Goal: Information Seeking & Learning: Learn about a topic

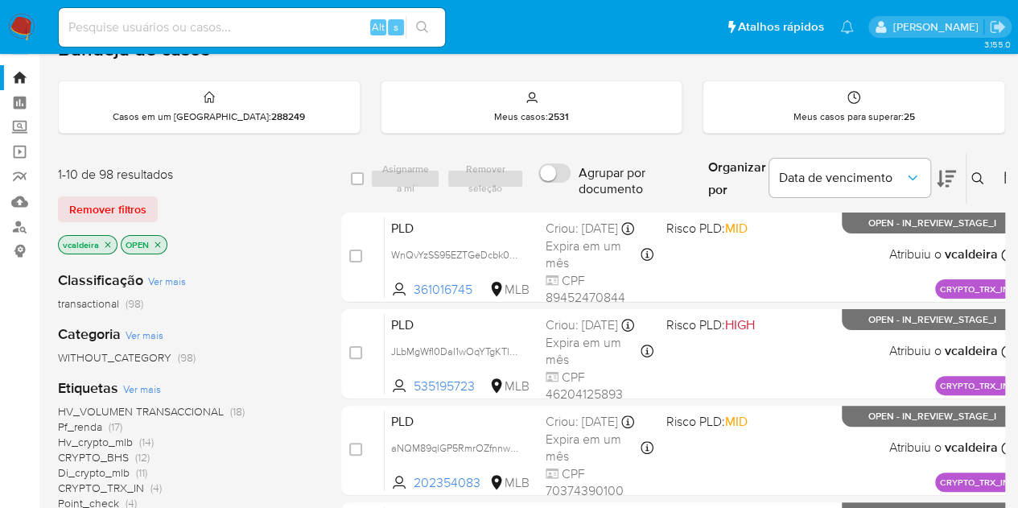
scroll to position [242, 0]
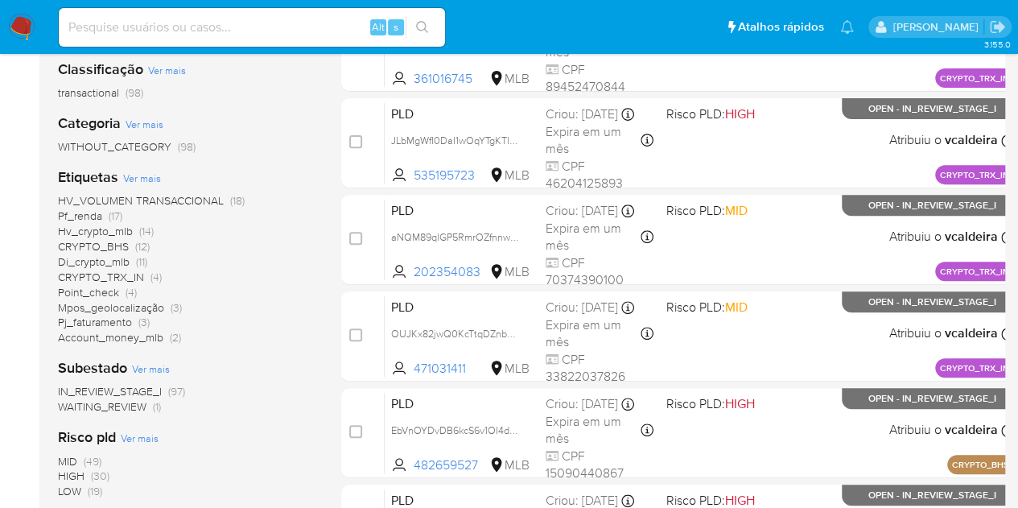
click at [98, 262] on span "Di_crypto_mlb" at bounding box center [94, 262] width 72 height 16
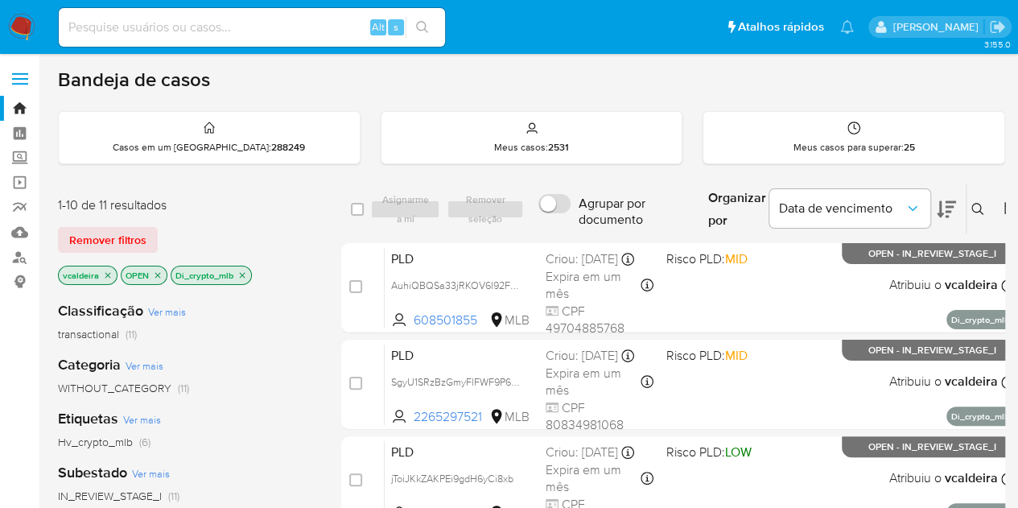
click at [242, 276] on icon "close-filter" at bounding box center [243, 276] width 10 height 10
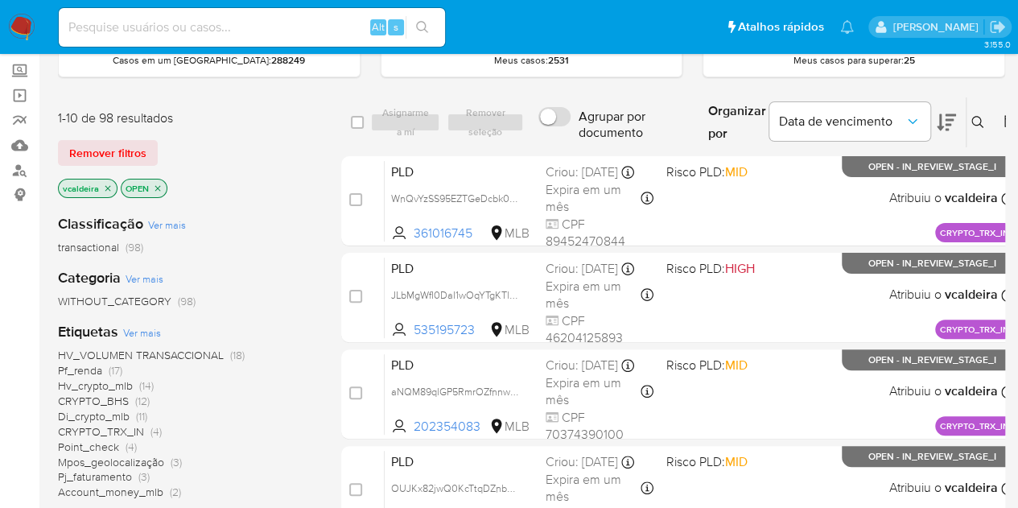
scroll to position [242, 0]
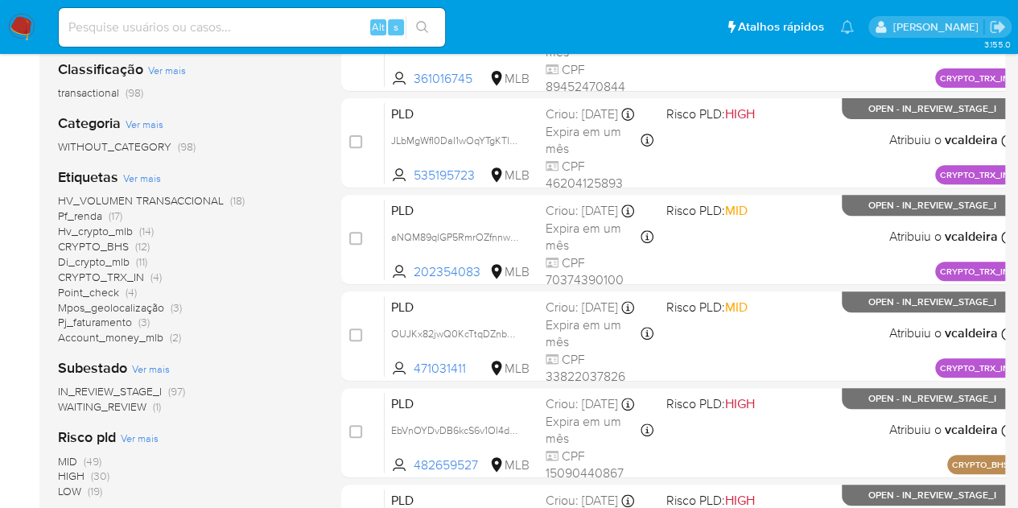
click at [97, 336] on span "Account_money_mlb" at bounding box center [110, 337] width 105 height 16
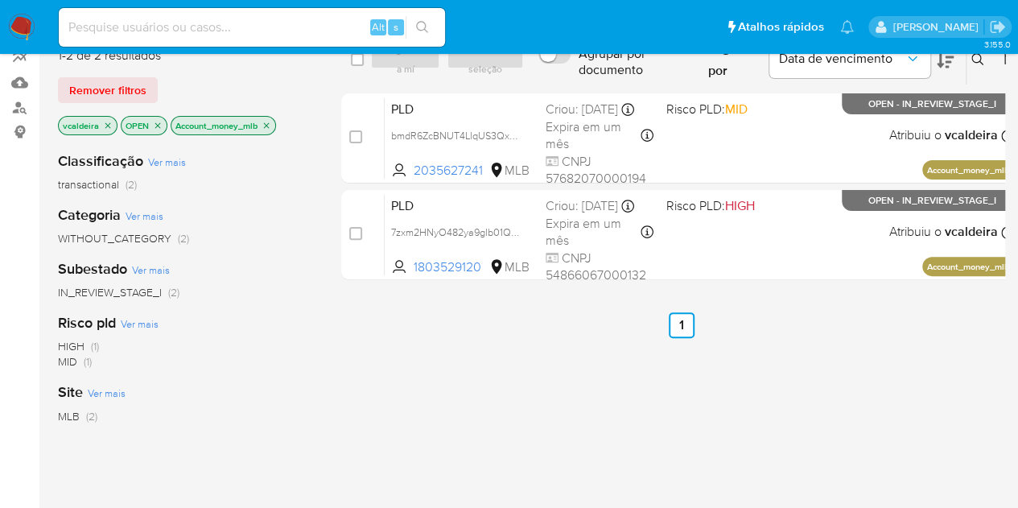
scroll to position [81, 0]
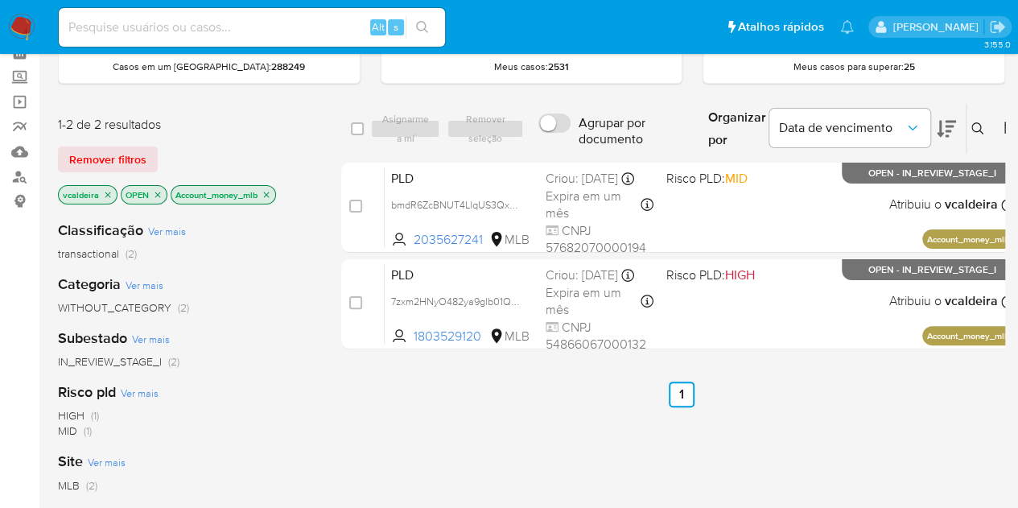
click at [270, 196] on icon "close-filter" at bounding box center [267, 195] width 10 height 10
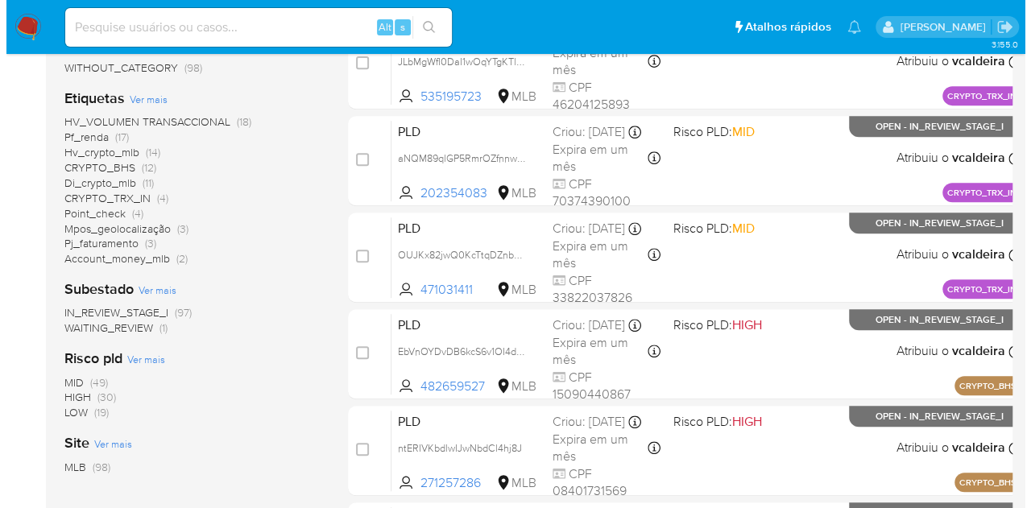
scroll to position [322, 0]
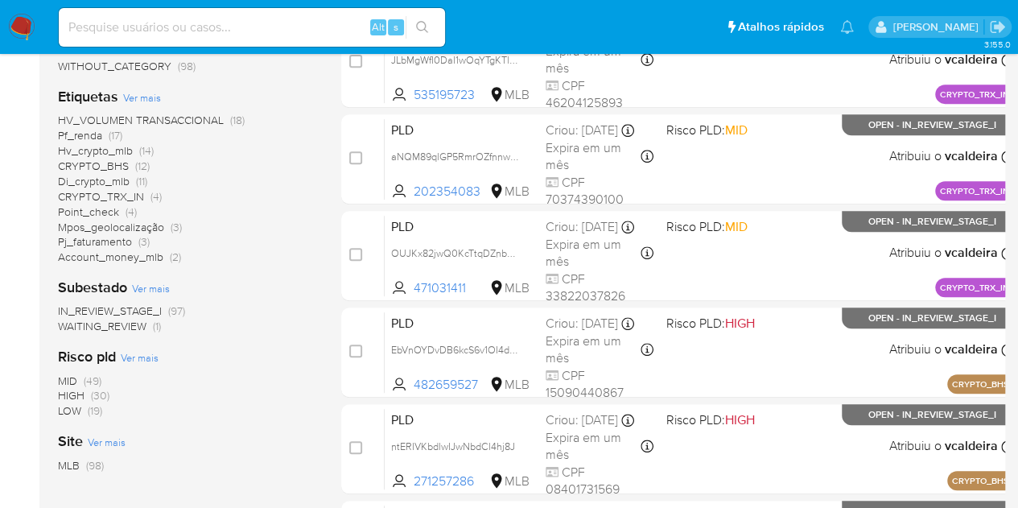
click at [143, 104] on div "Etiquetas Ver mais HV_VOLUMEN TRANSACCIONAL (18) Pf_renda (17) Hv_crypto_mlb (1…" at bounding box center [187, 176] width 258 height 178
click at [141, 97] on span "Ver mais" at bounding box center [142, 97] width 38 height 14
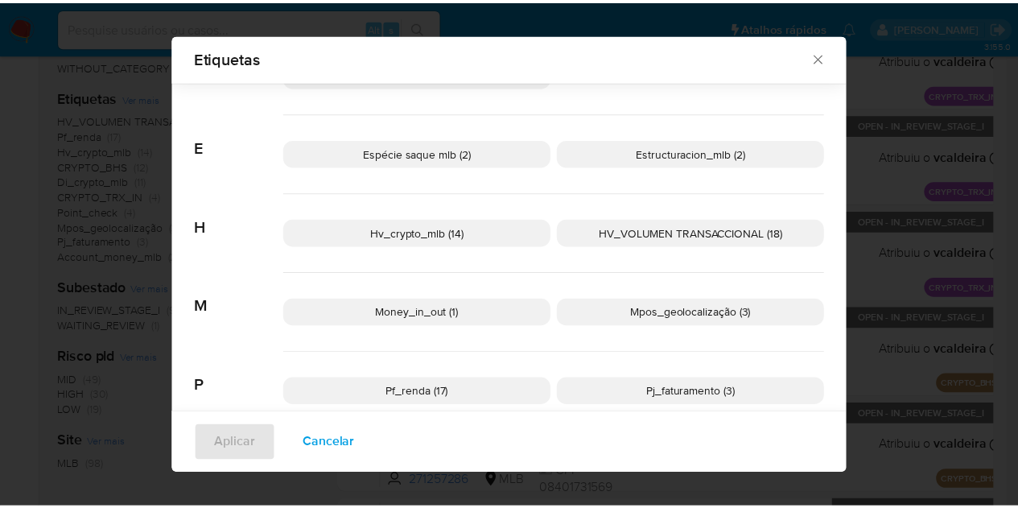
scroll to position [471, 0]
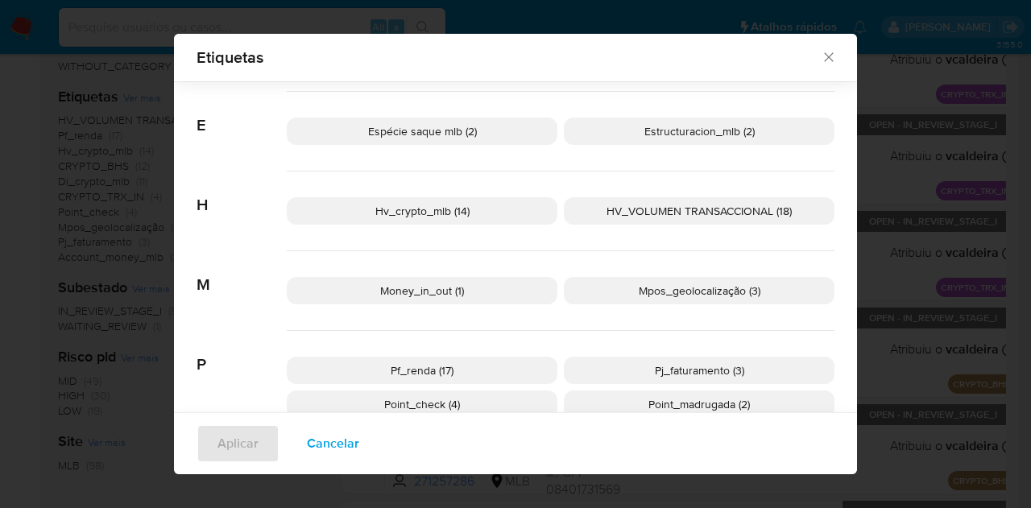
click at [402, 130] on span "Espécie saque mlb (2)" at bounding box center [422, 131] width 109 height 16
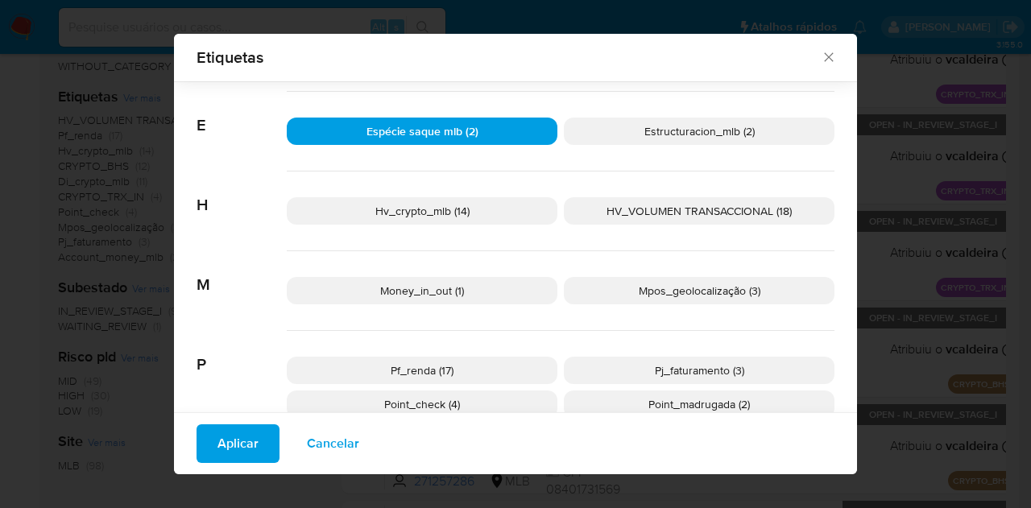
click at [222, 437] on span "Aplicar" at bounding box center [237, 443] width 41 height 35
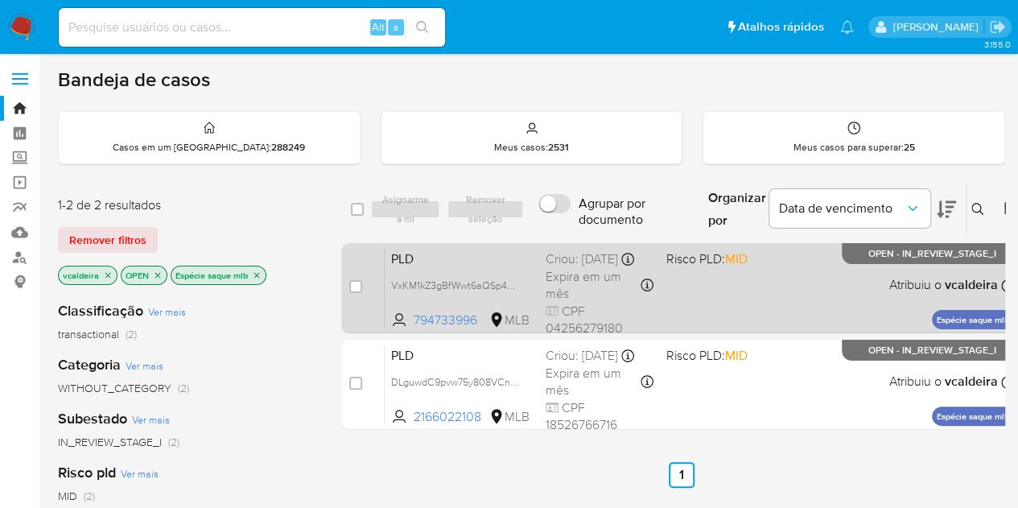
click at [914, 270] on div "PLD VxKM1kZ3gBfWwt6aQSp4FfiE 794733996 MLB Risco PLD: MID Criou: 12/08/2025 Cri…" at bounding box center [700, 287] width 630 height 81
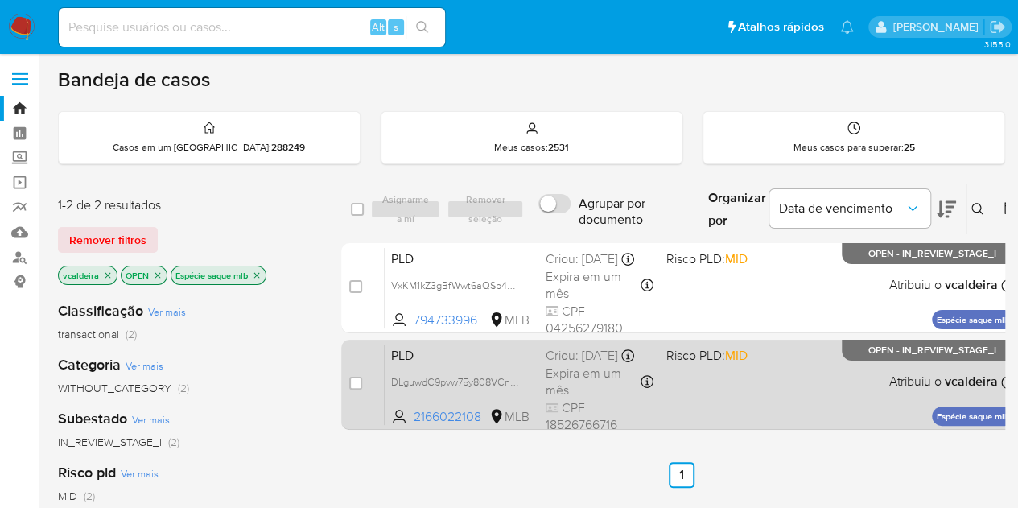
click at [866, 363] on div "PLD DLguwdC9pvw75y808VCnHXpq 2166022108 MLB Risco PLD: MID Criou: 12/08/2025 Cr…" at bounding box center [700, 384] width 630 height 81
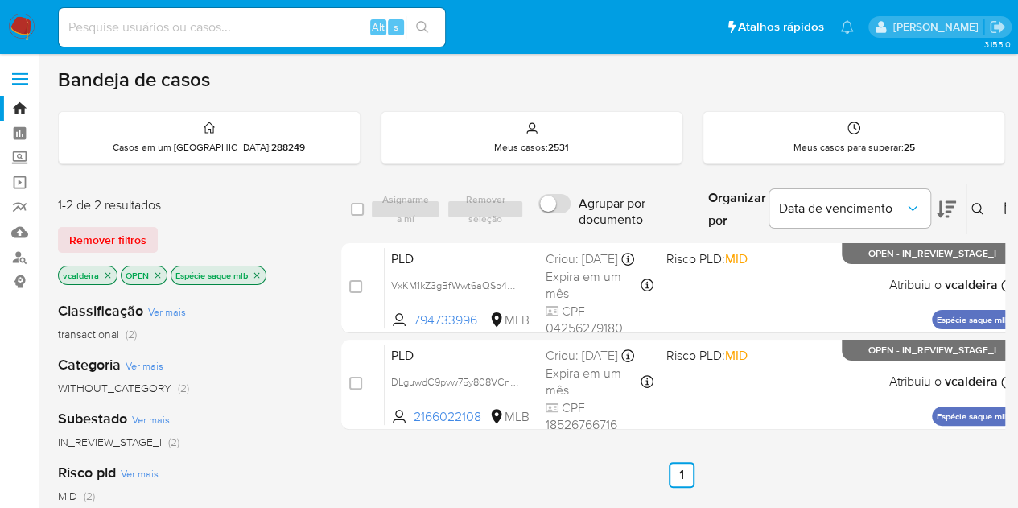
click at [260, 271] on icon "close-filter" at bounding box center [257, 276] width 10 height 10
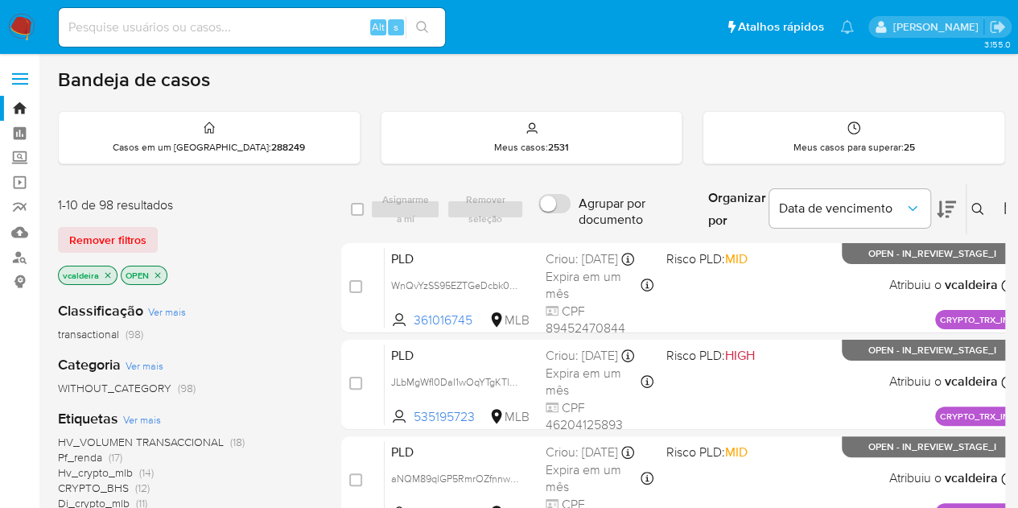
click at [169, 314] on span "Ver mais" at bounding box center [167, 311] width 38 height 14
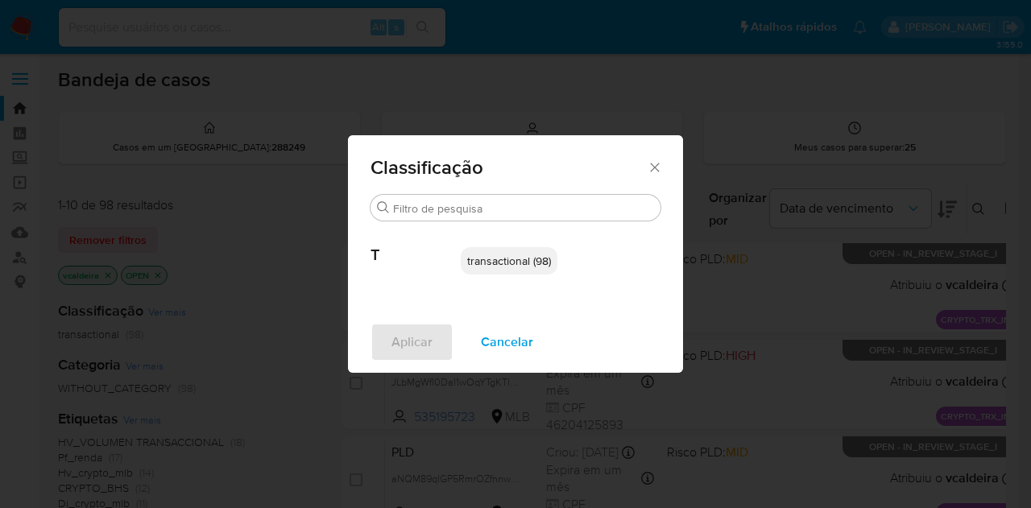
click at [663, 165] on div "Classificação" at bounding box center [515, 164] width 335 height 59
click at [665, 171] on div "Classificação" at bounding box center [515, 164] width 335 height 59
click at [660, 166] on icon "Fechar" at bounding box center [654, 167] width 16 height 16
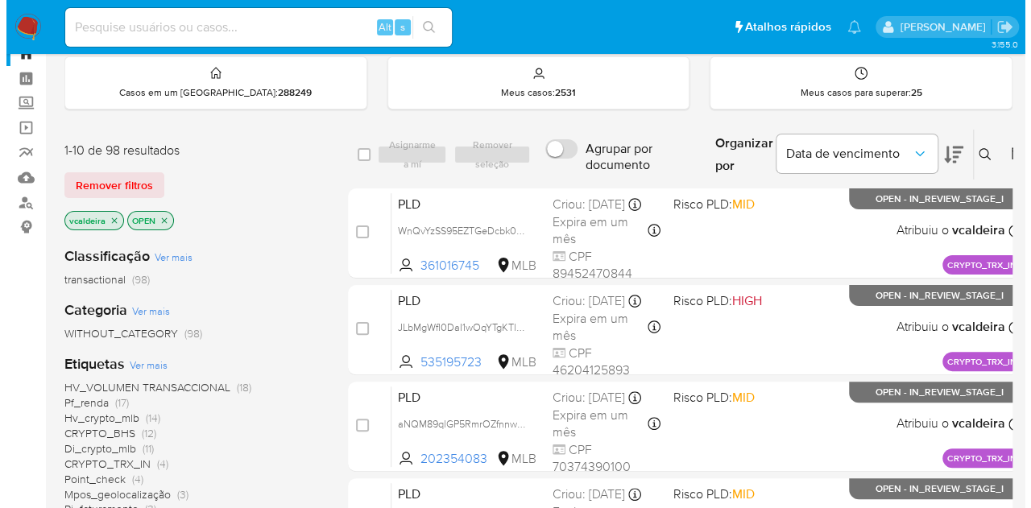
scroll to position [81, 0]
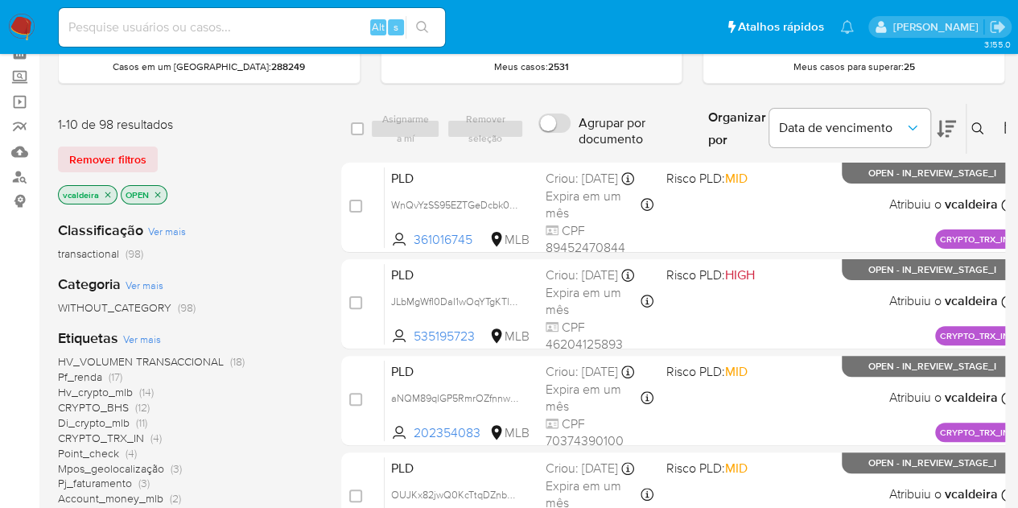
click at [143, 340] on span "Ver mais" at bounding box center [142, 339] width 38 height 14
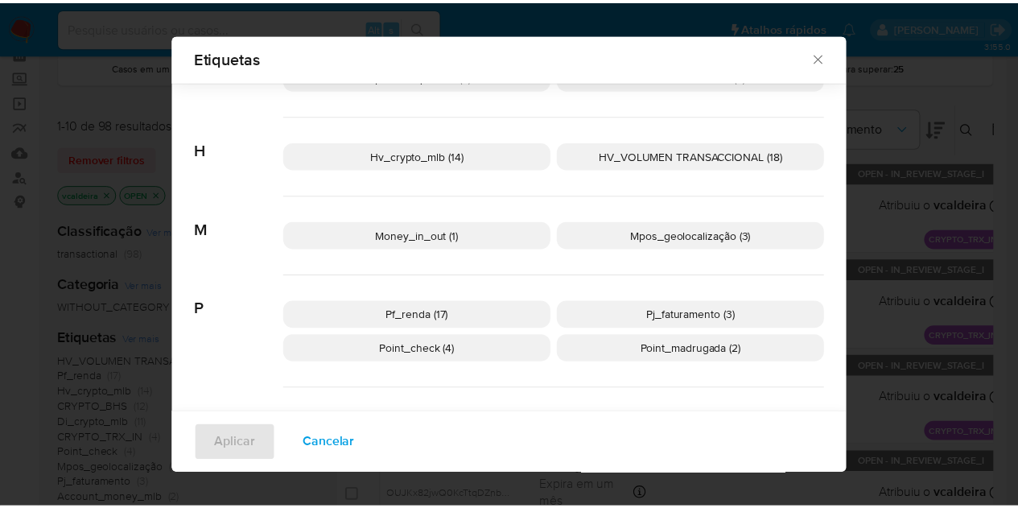
scroll to position [551, 0]
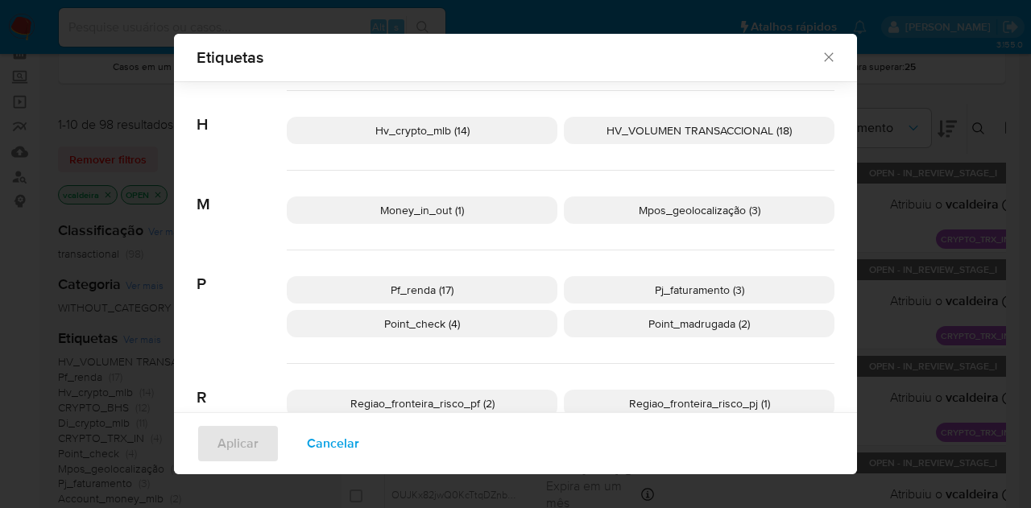
click at [422, 212] on span "Money_in_out (1)" at bounding box center [422, 210] width 84 height 16
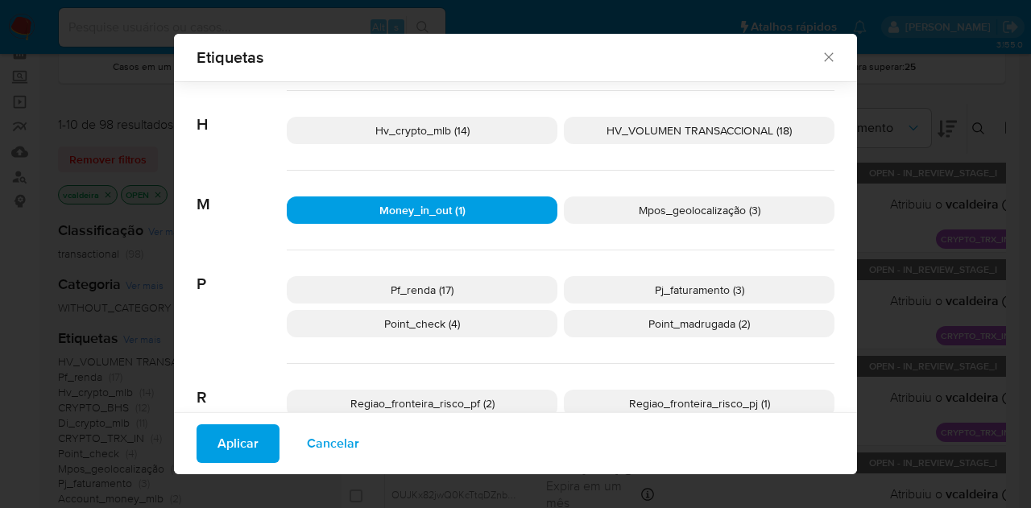
click at [208, 439] on button "Aplicar" at bounding box center [237, 443] width 83 height 39
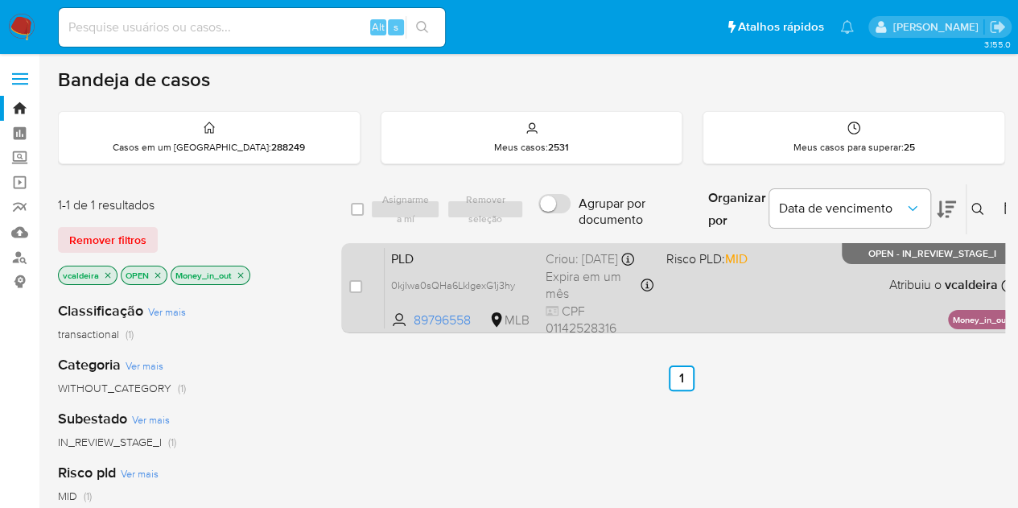
click at [899, 258] on span "OPEN - IN_REVIEW_STAGE_I" at bounding box center [933, 254] width 128 height 9
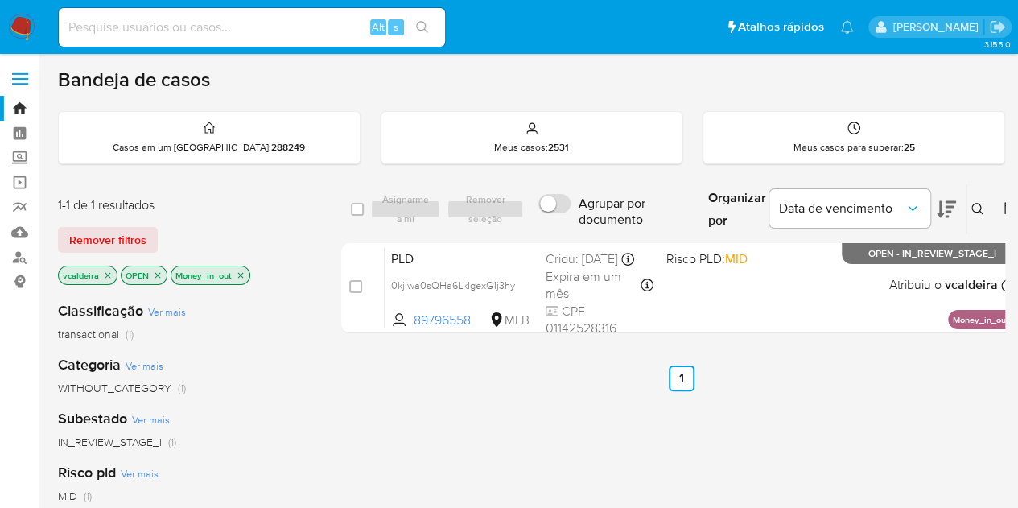
click at [238, 274] on icon "close-filter" at bounding box center [241, 275] width 6 height 6
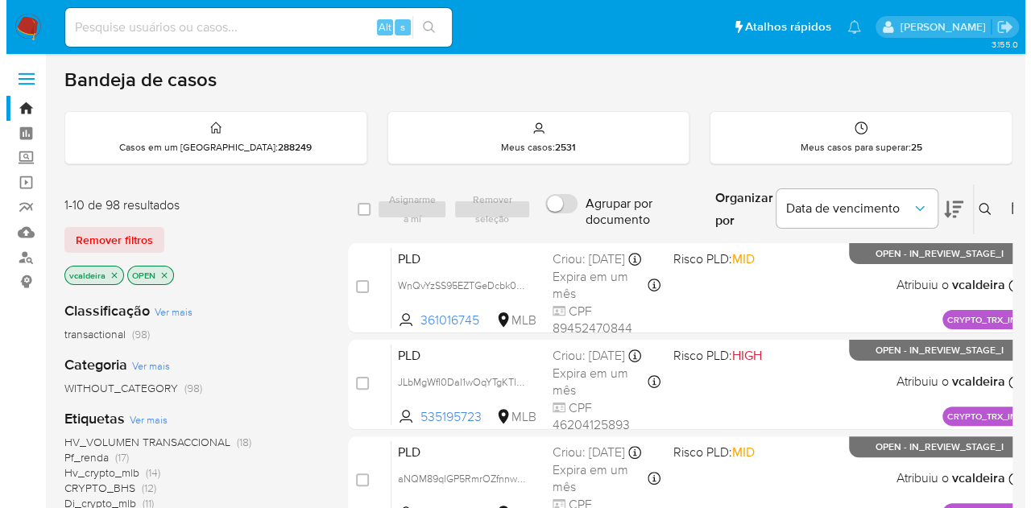
scroll to position [81, 0]
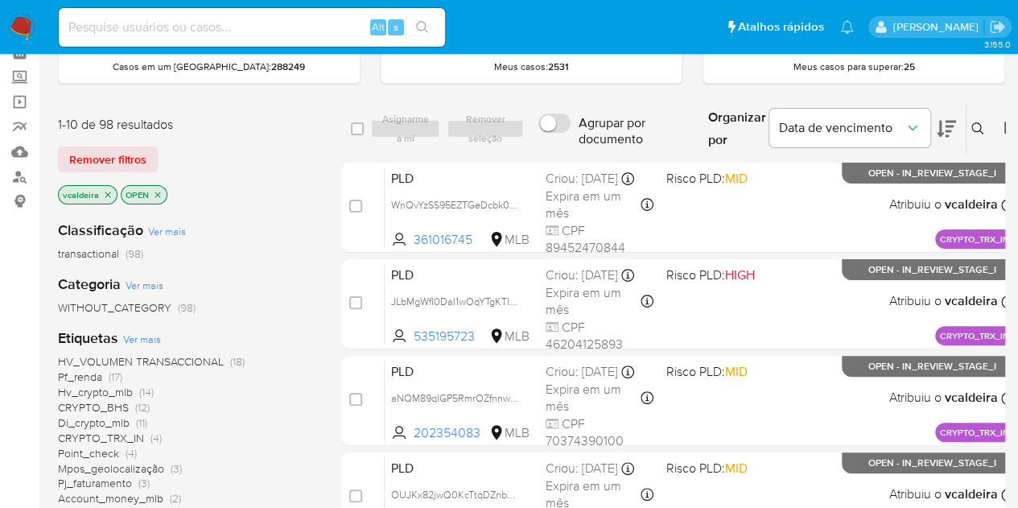
click at [137, 333] on span "Ver mais" at bounding box center [142, 339] width 38 height 14
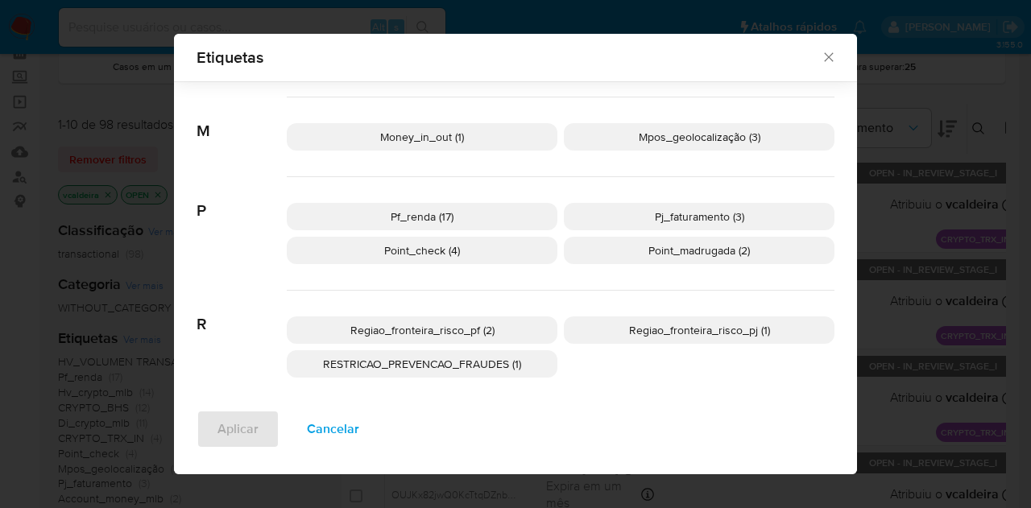
scroll to position [638, 0]
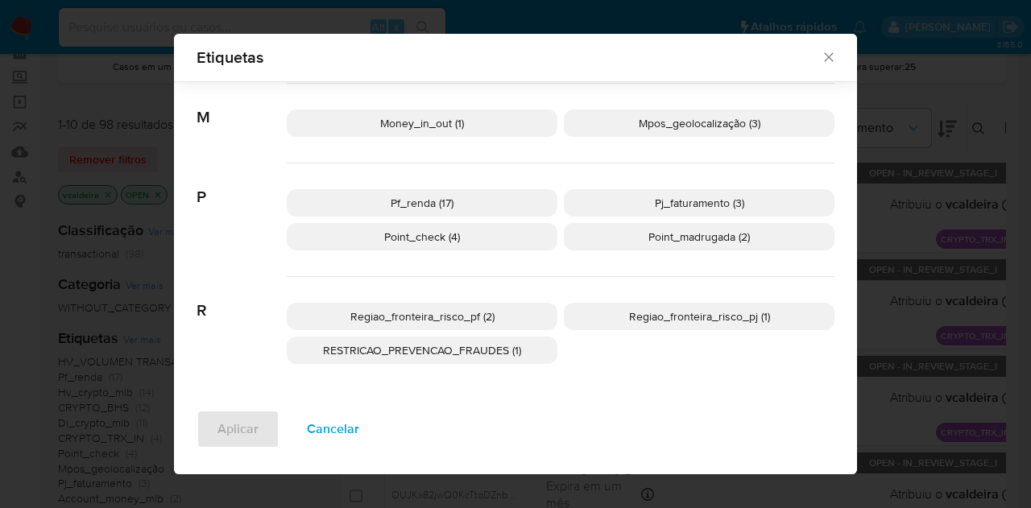
click at [426, 202] on span "Pf_renda (17)" at bounding box center [421, 203] width 63 height 16
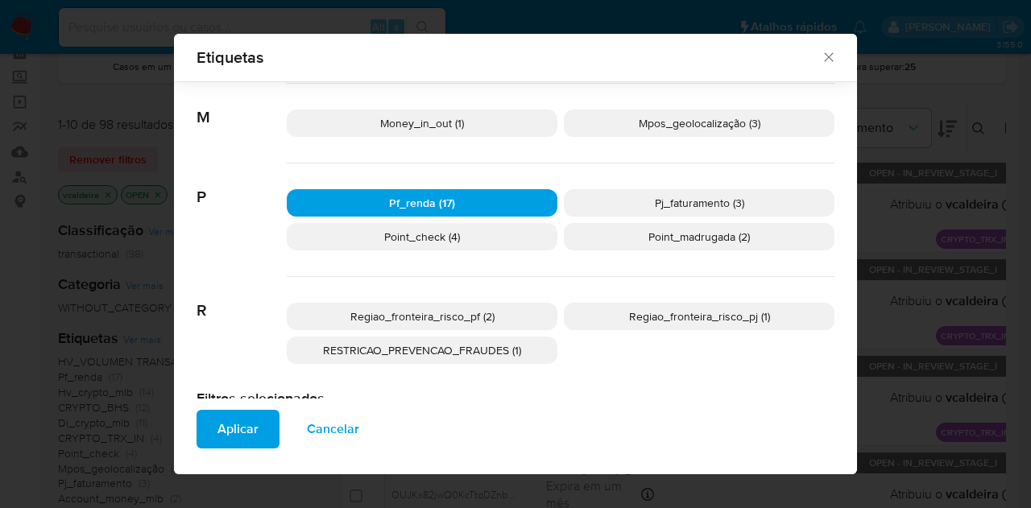
click at [221, 436] on span "Aplicar" at bounding box center [237, 428] width 41 height 35
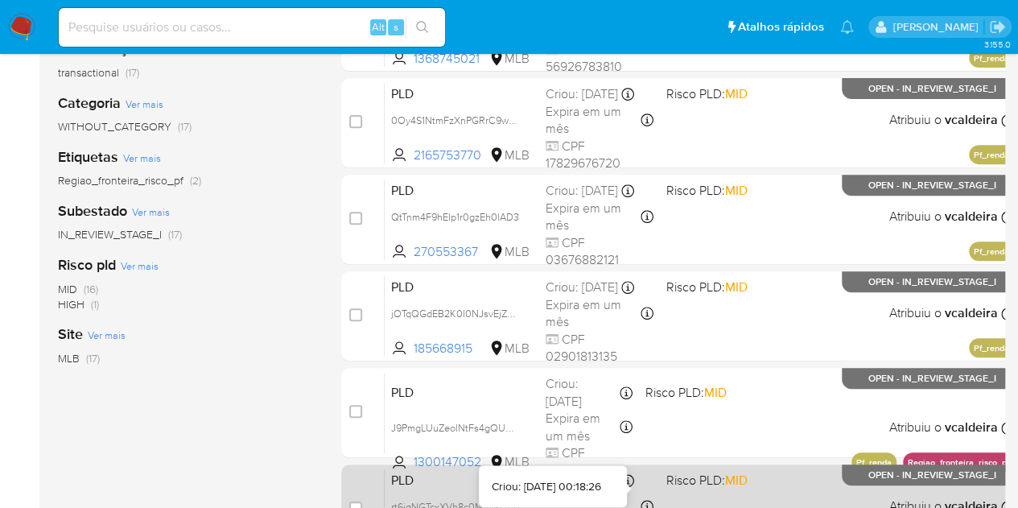
scroll to position [118, 0]
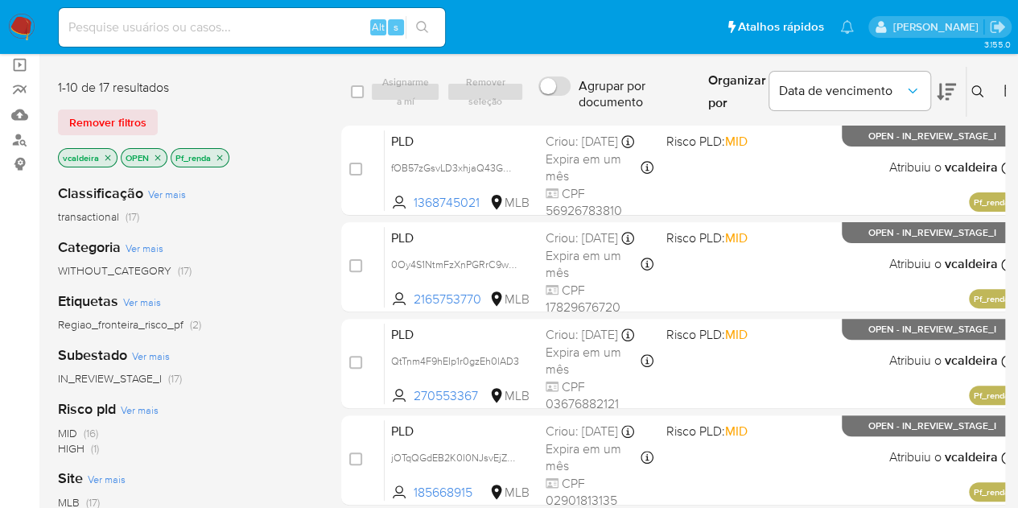
click at [87, 453] on span "HIGH (1)" at bounding box center [78, 448] width 41 height 15
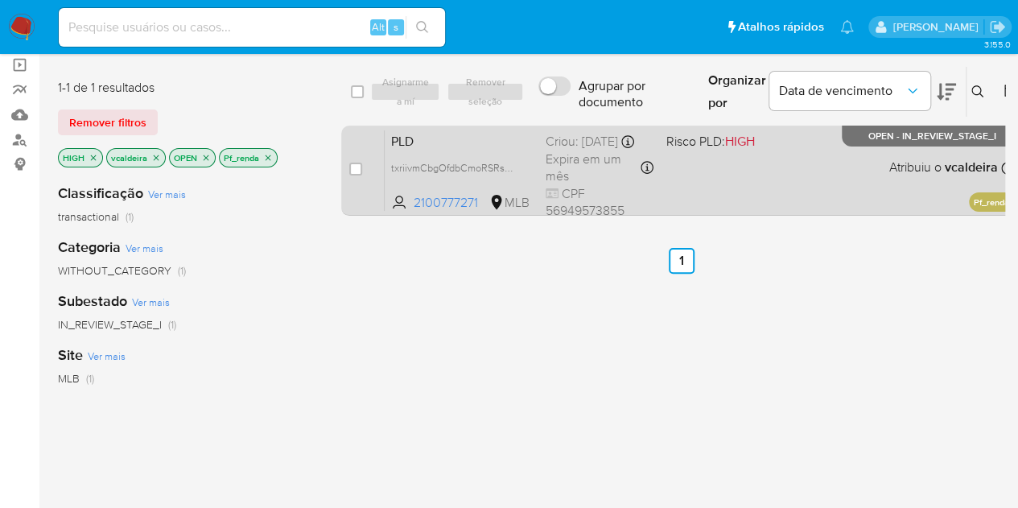
click at [882, 151] on div "PLD txriivmCbgOfdbCmoRSRsmSo 2100777271 MLB Risco PLD: HIGH Criou: 12/08/2025 C…" at bounding box center [700, 170] width 630 height 81
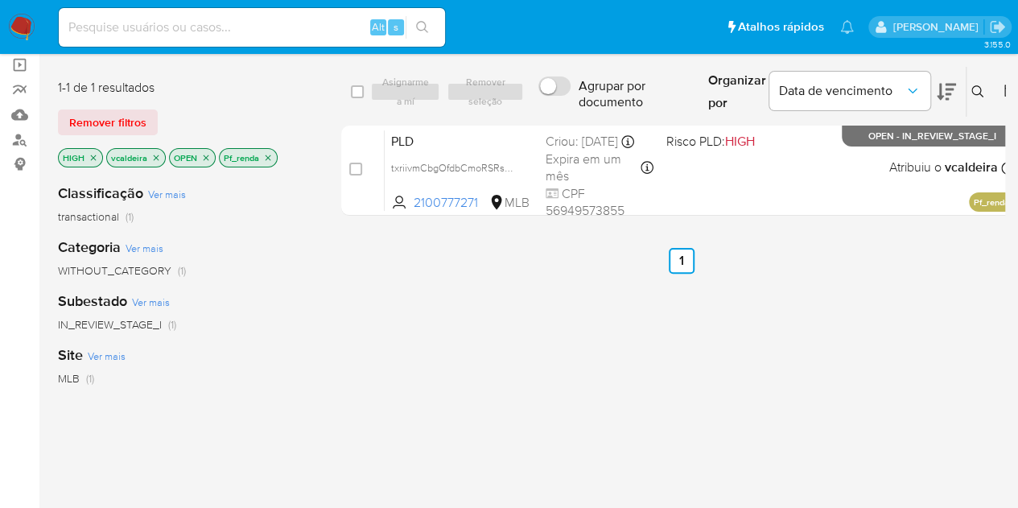
click at [93, 156] on icon "close-filter" at bounding box center [94, 158] width 6 height 6
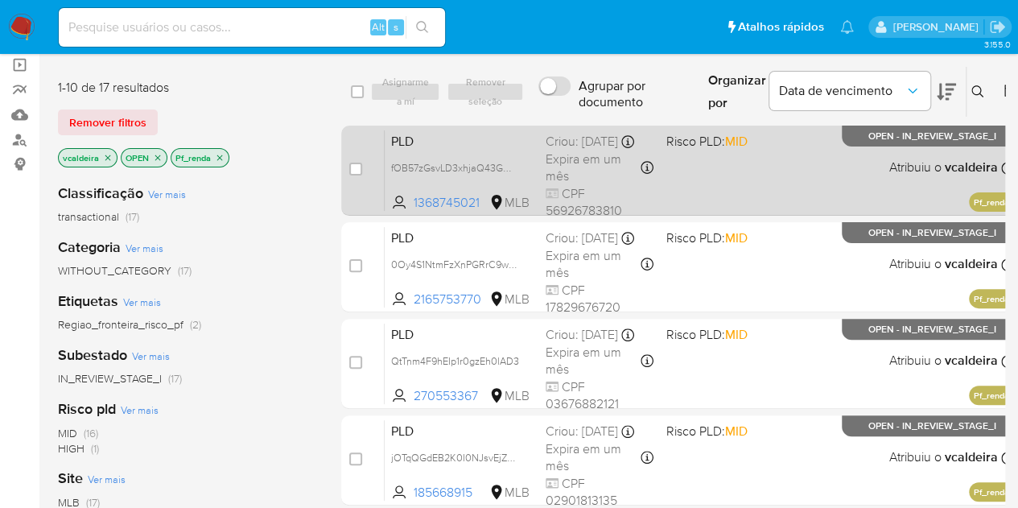
click at [893, 139] on span "OPEN - IN_REVIEW_STAGE_I" at bounding box center [933, 136] width 128 height 9
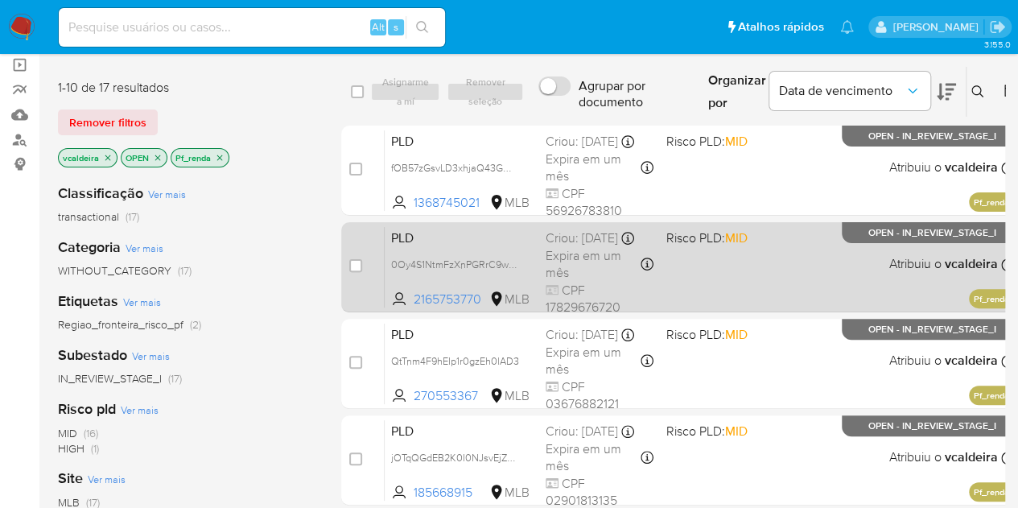
click at [923, 239] on p "OPEN - IN_REVIEW_STAGE_I" at bounding box center [932, 232] width 180 height 21
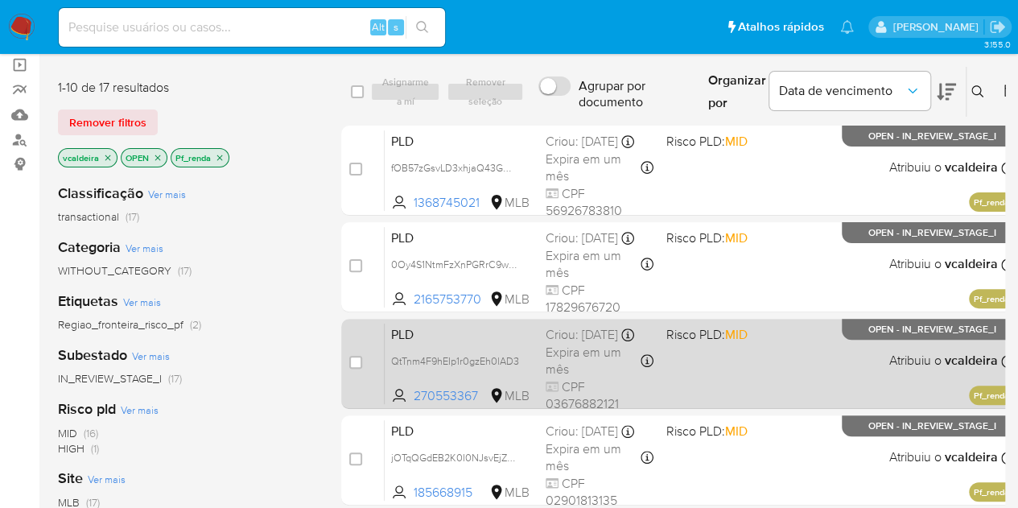
click at [908, 326] on span "OPEN - IN_REVIEW_STAGE_I" at bounding box center [933, 329] width 128 height 9
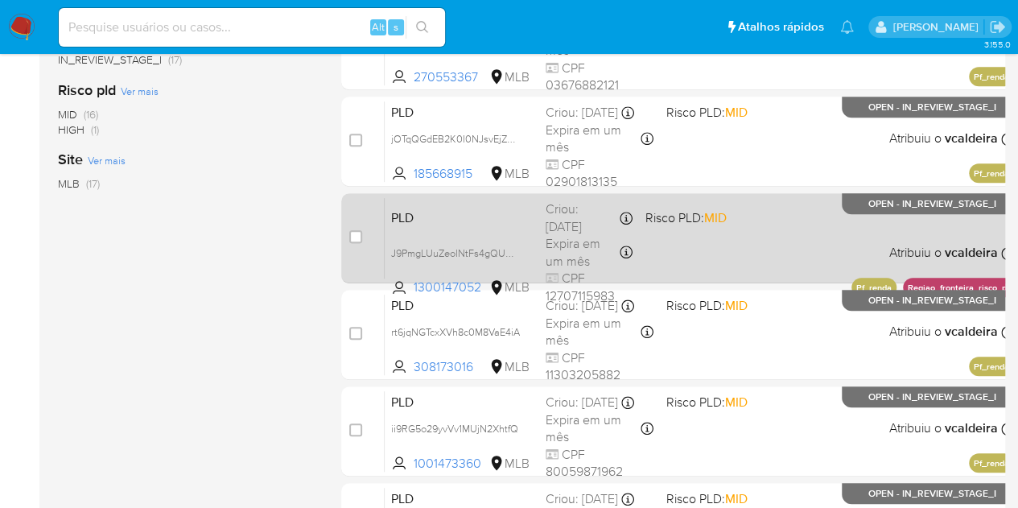
scroll to position [440, 0]
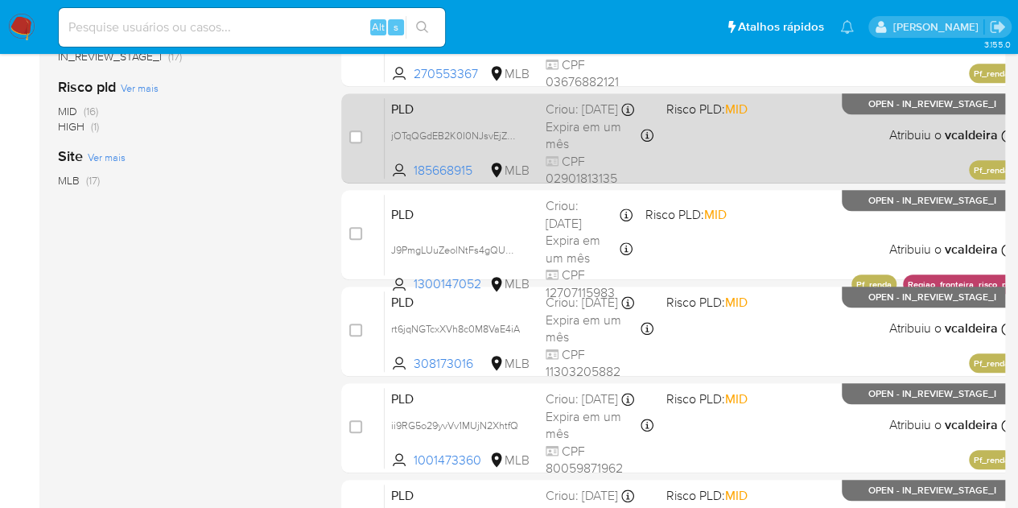
click at [871, 128] on div "PLD jOTqQGdEB2K0I0NJsvEjZTrD 185668915 MLB Risco PLD: MID Criou: 12/08/2025 Cri…" at bounding box center [700, 137] width 630 height 81
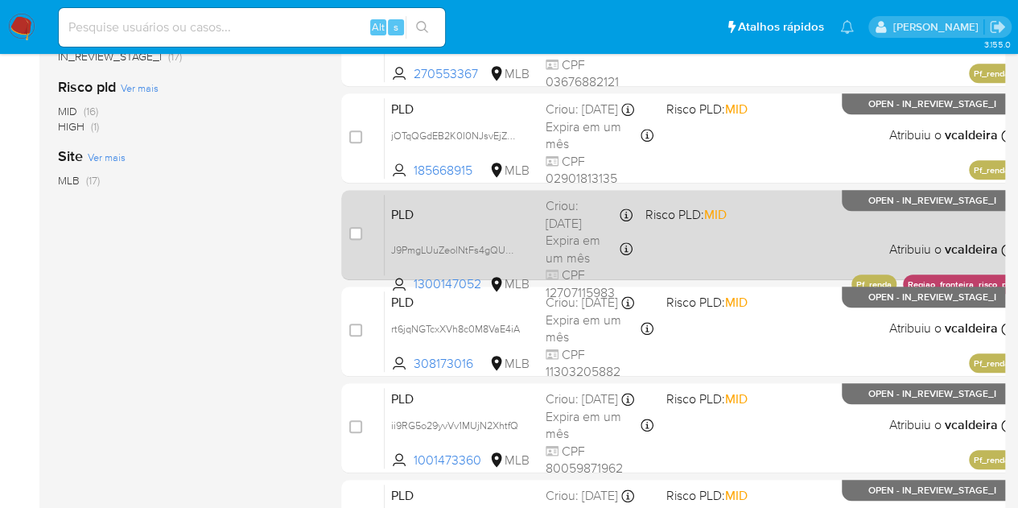
click at [908, 206] on p "OPEN - IN_REVIEW_STAGE_I" at bounding box center [932, 200] width 180 height 21
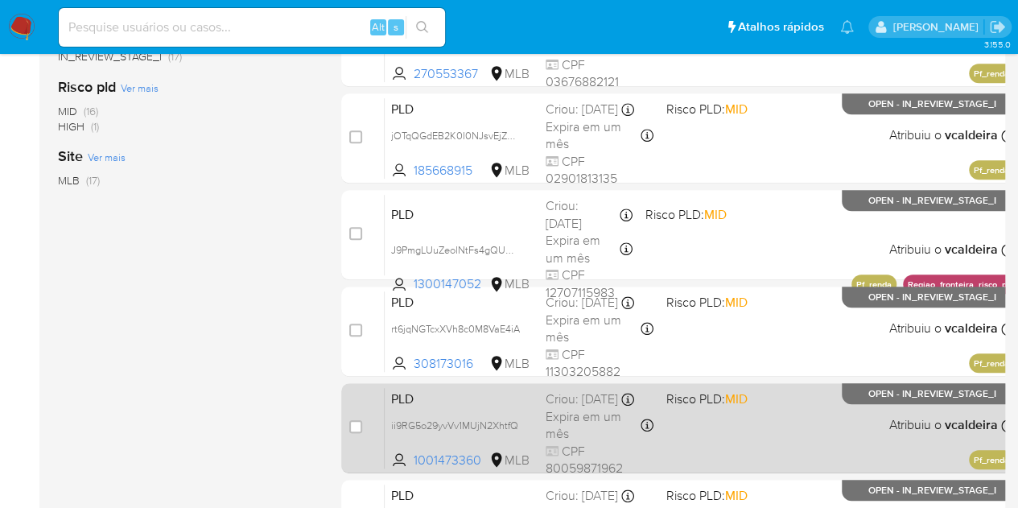
click at [882, 394] on span "OPEN - IN_REVIEW_STAGE_I" at bounding box center [933, 394] width 128 height 9
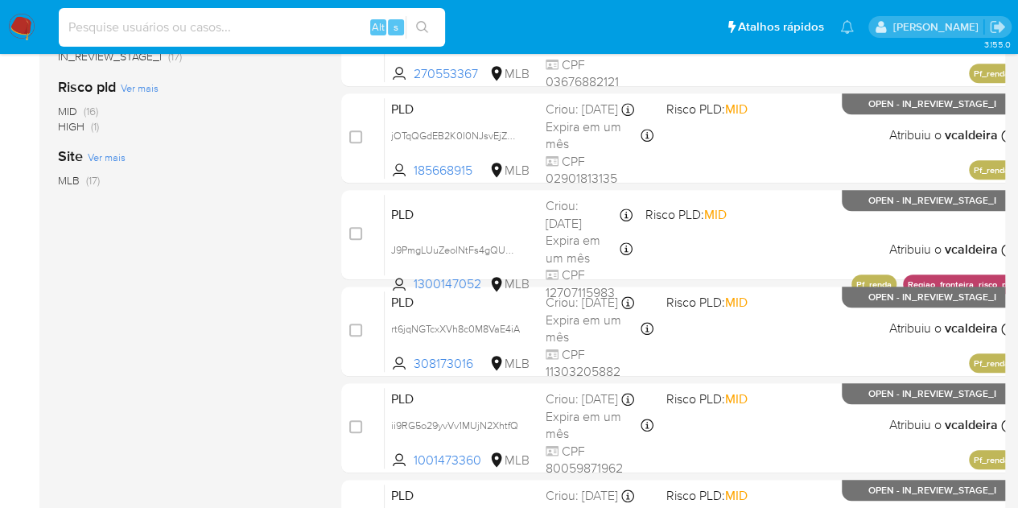
click at [286, 27] on input at bounding box center [252, 27] width 386 height 21
paste input "2166022108"
type input "2166022108"
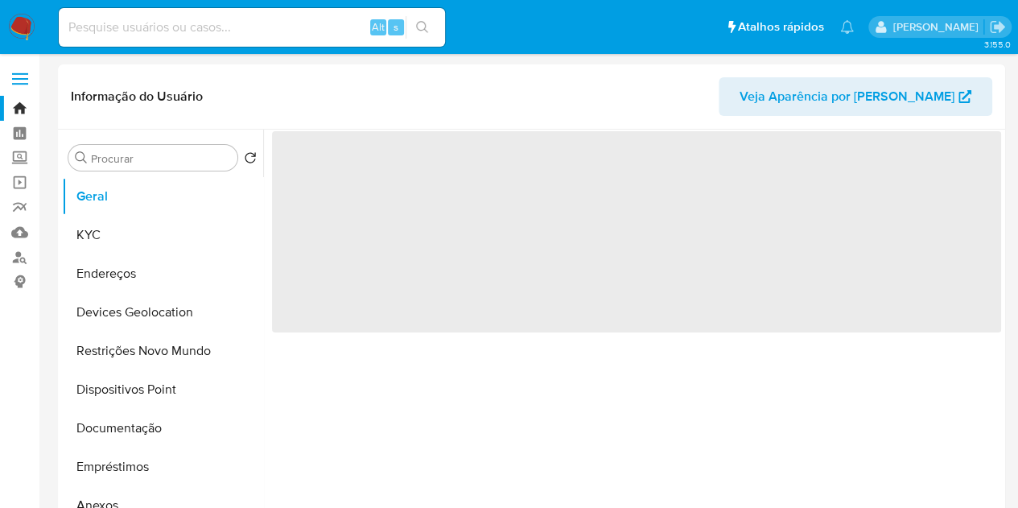
select select "10"
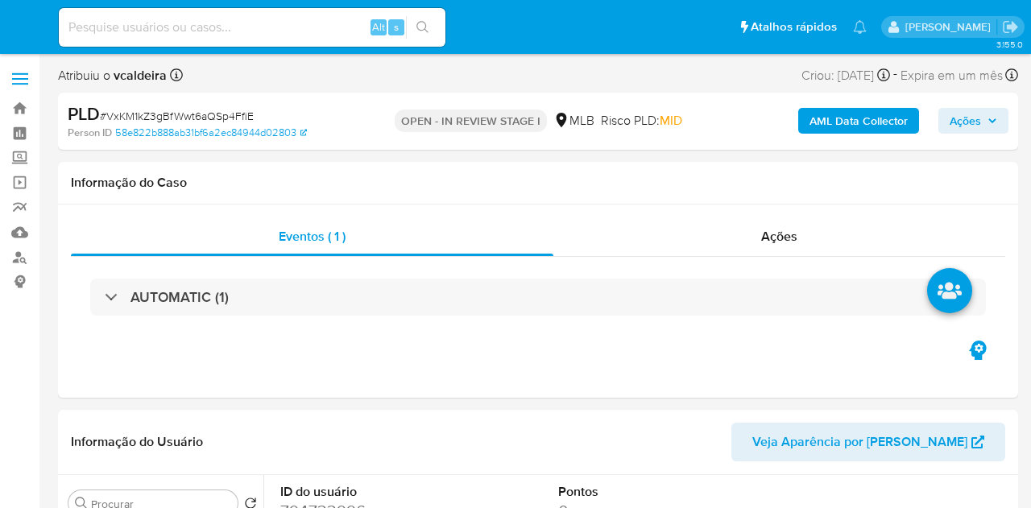
select select "10"
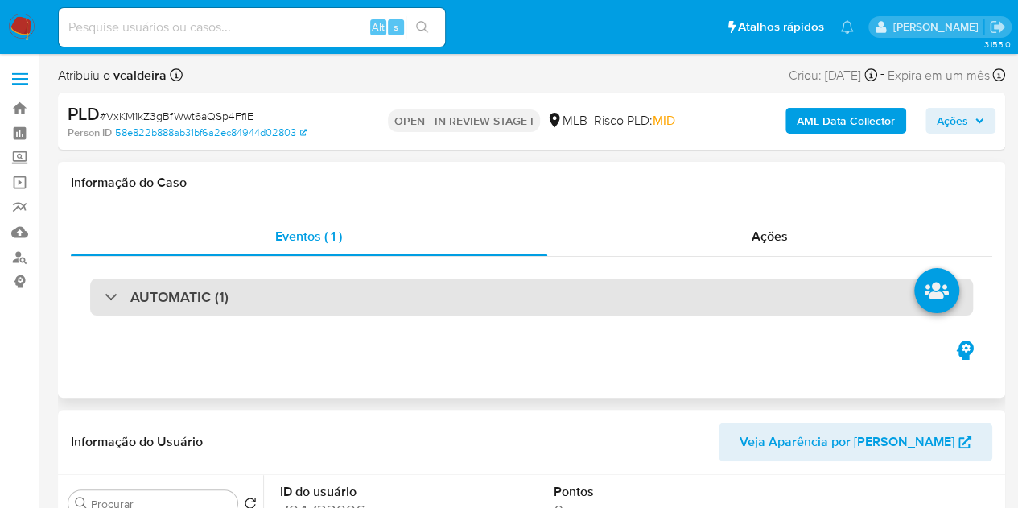
click at [153, 297] on h3 "AUTOMATIC (1)" at bounding box center [179, 297] width 98 height 18
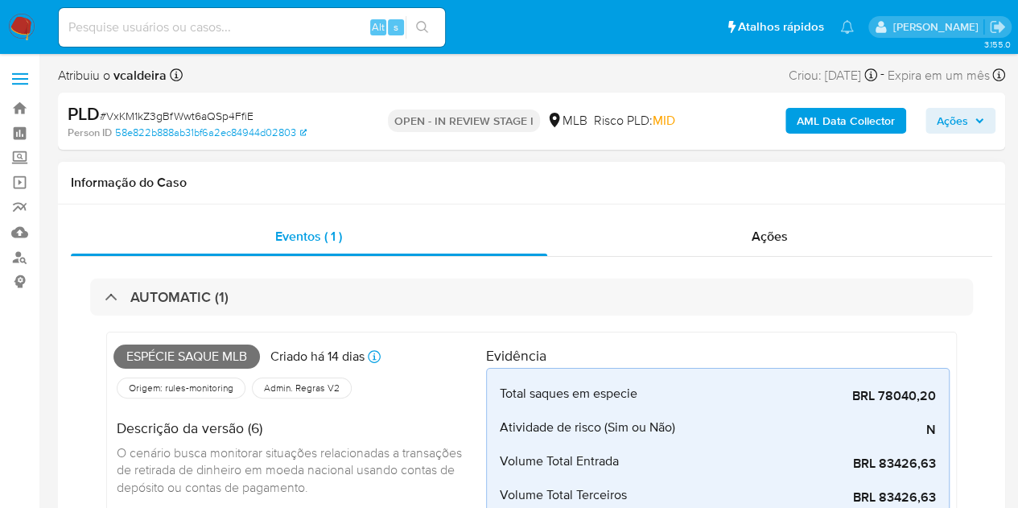
click at [165, 353] on span "Espécie saque mlb" at bounding box center [187, 357] width 147 height 24
click at [163, 353] on span "Espécie saque mlb" at bounding box center [187, 357] width 147 height 24
copy span "Espécie saque mlb"
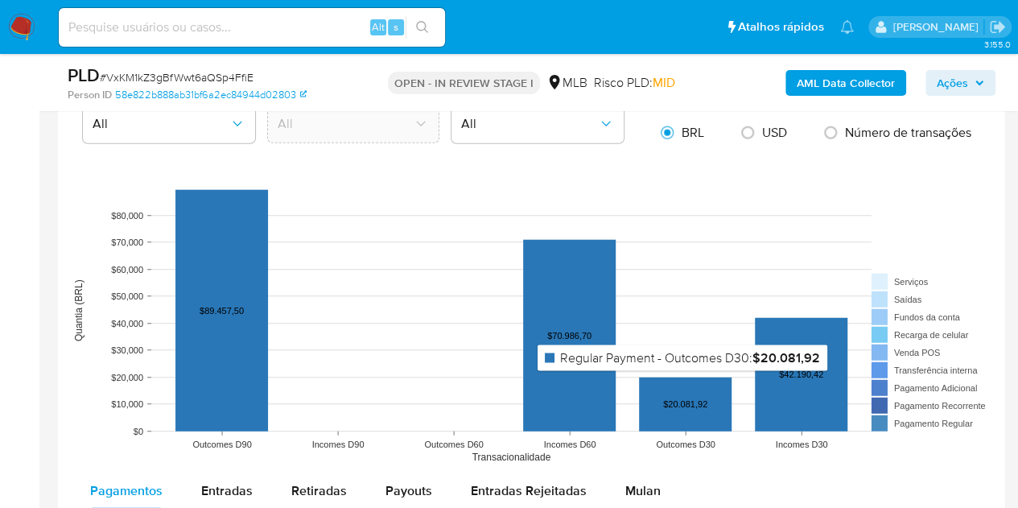
scroll to position [2174, 0]
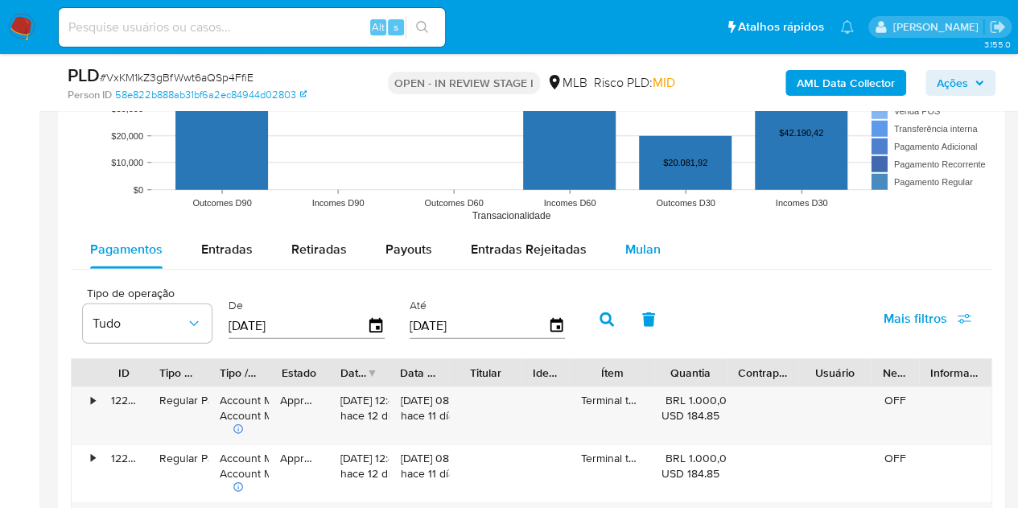
click at [626, 244] on span "Mulan" at bounding box center [643, 249] width 35 height 19
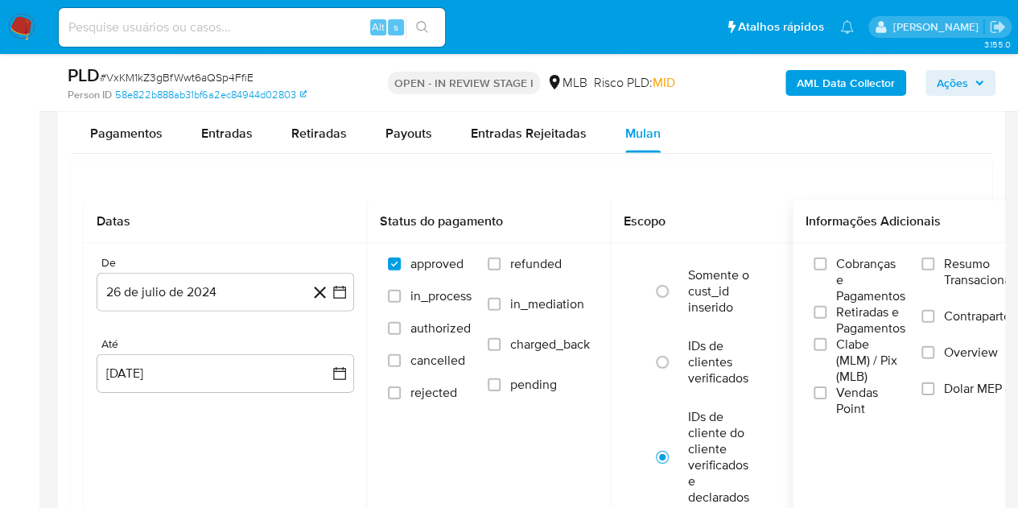
scroll to position [2335, 0]
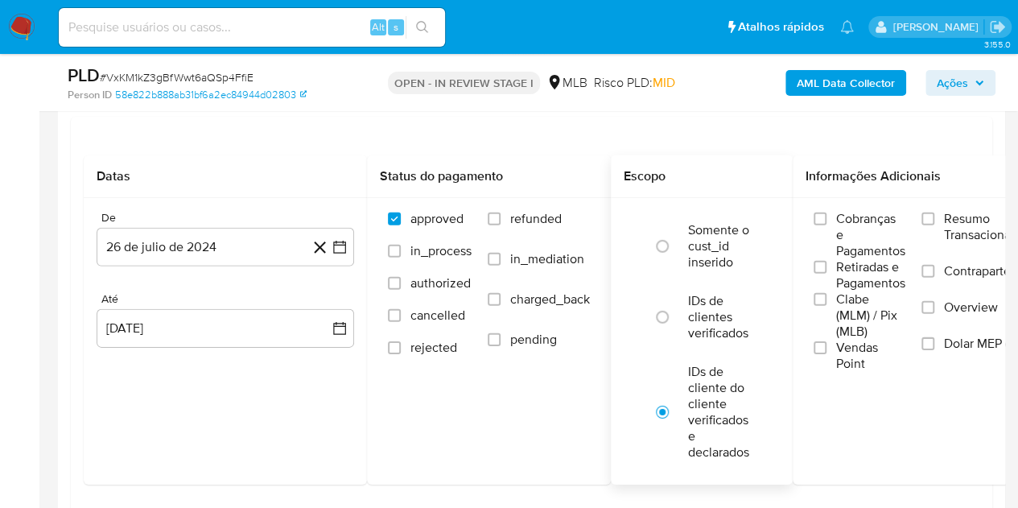
drag, startPoint x: 980, startPoint y: 235, endPoint x: 783, endPoint y: 234, distance: 197.3
click at [979, 234] on span "Resumo Transacionalidade" at bounding box center [994, 227] width 101 height 32
click at [935, 225] on input "Resumo Transacionalidade" at bounding box center [928, 219] width 13 height 13
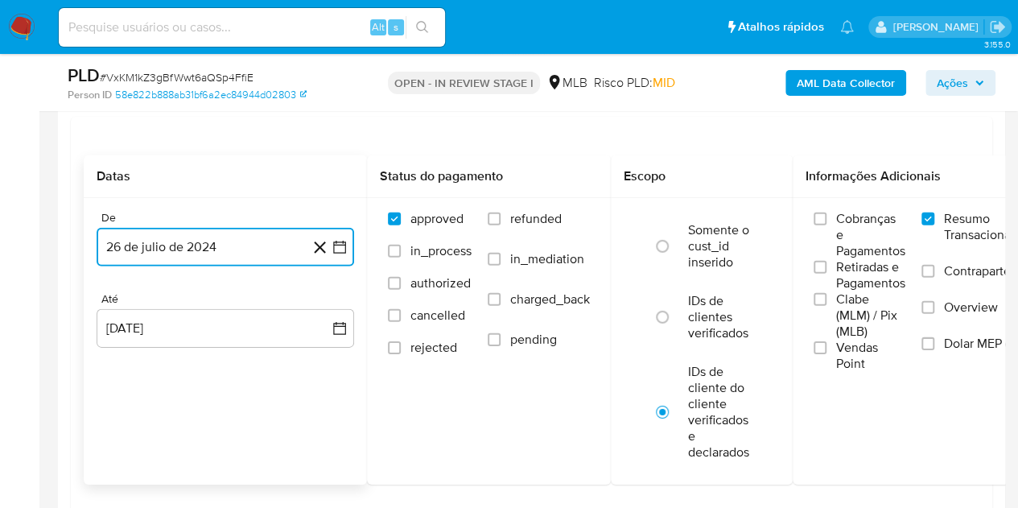
click at [176, 244] on button "26 de julio de 2024" at bounding box center [226, 247] width 258 height 39
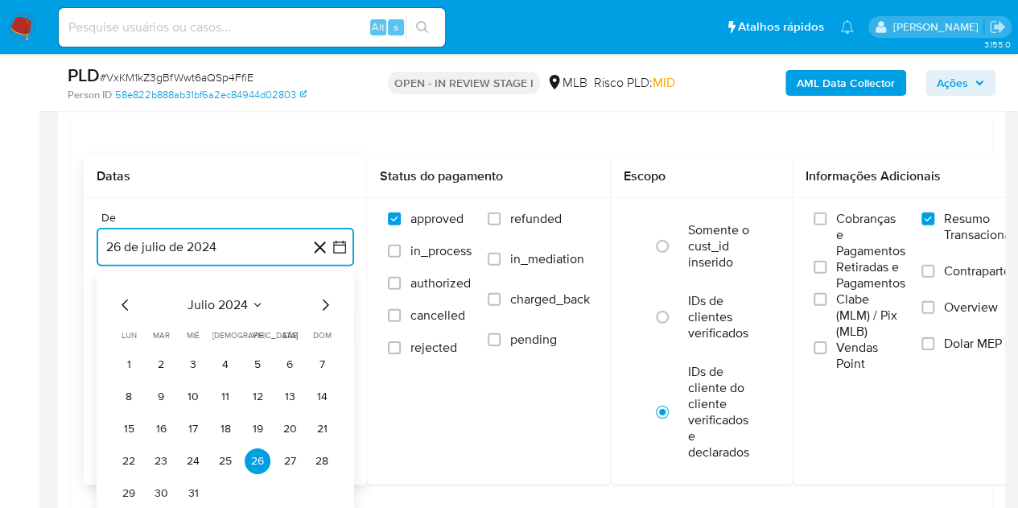
click at [250, 300] on button "julio 2024" at bounding box center [226, 305] width 76 height 16
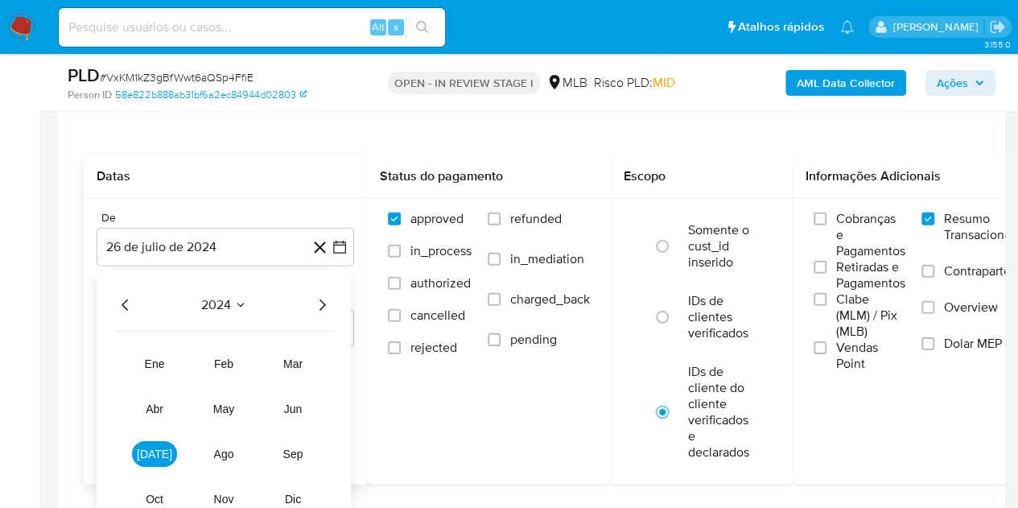
drag, startPoint x: 319, startPoint y: 296, endPoint x: 304, endPoint y: 338, distance: 44.3
click at [321, 298] on icon "Año siguiente" at bounding box center [321, 304] width 19 height 19
click at [140, 448] on button "[DATE]" at bounding box center [154, 454] width 45 height 26
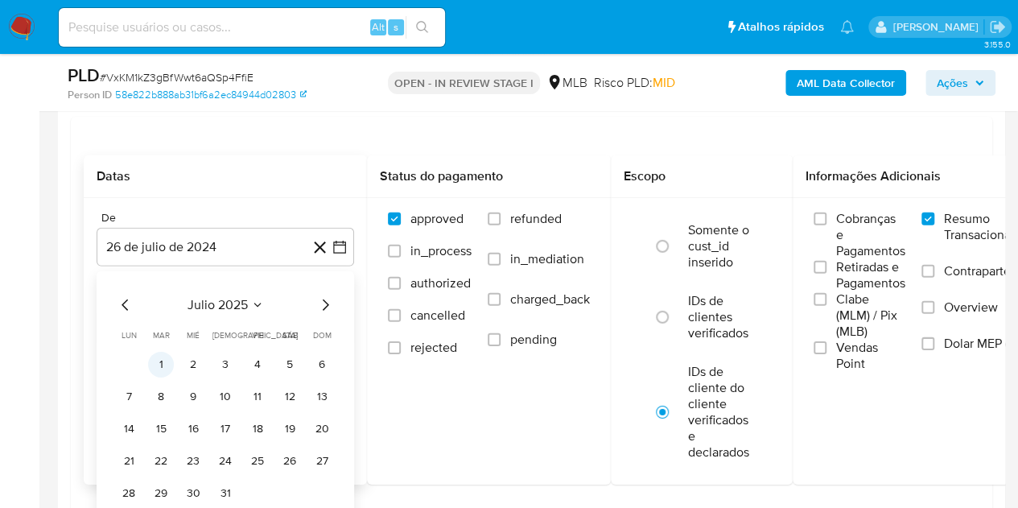
click at [171, 366] on button "1" at bounding box center [161, 365] width 26 height 26
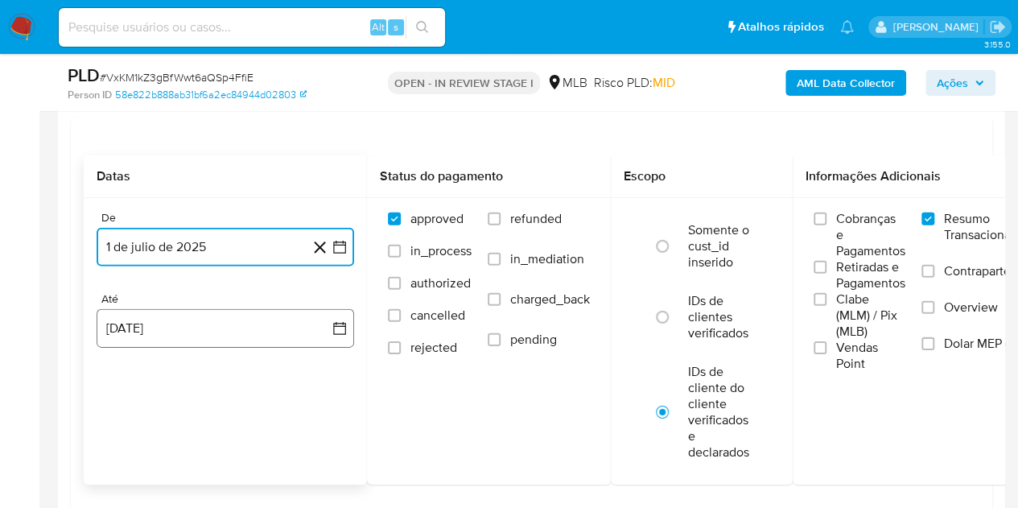
click at [163, 334] on button "26 [PERSON_NAME] de 2025" at bounding box center [226, 328] width 258 height 39
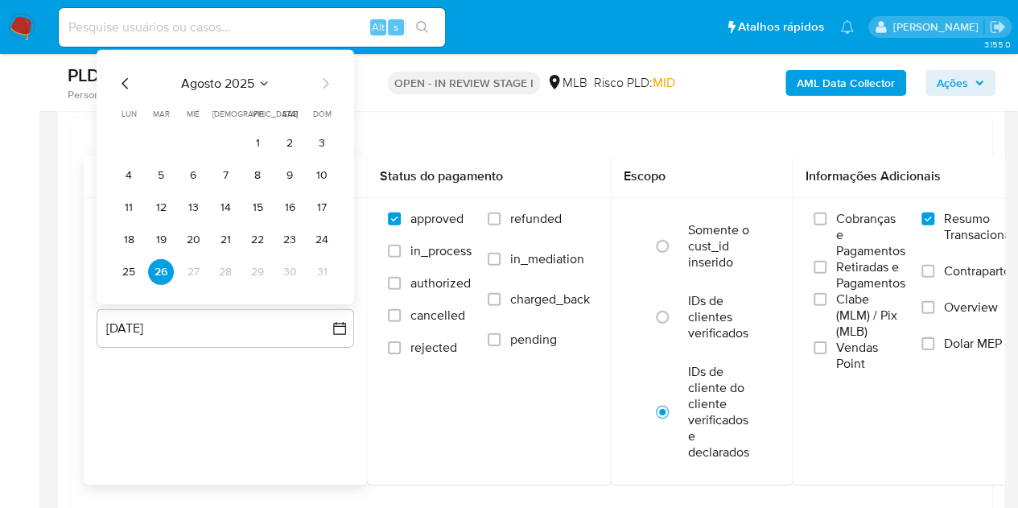
click at [325, 242] on button "24" at bounding box center [322, 240] width 26 height 26
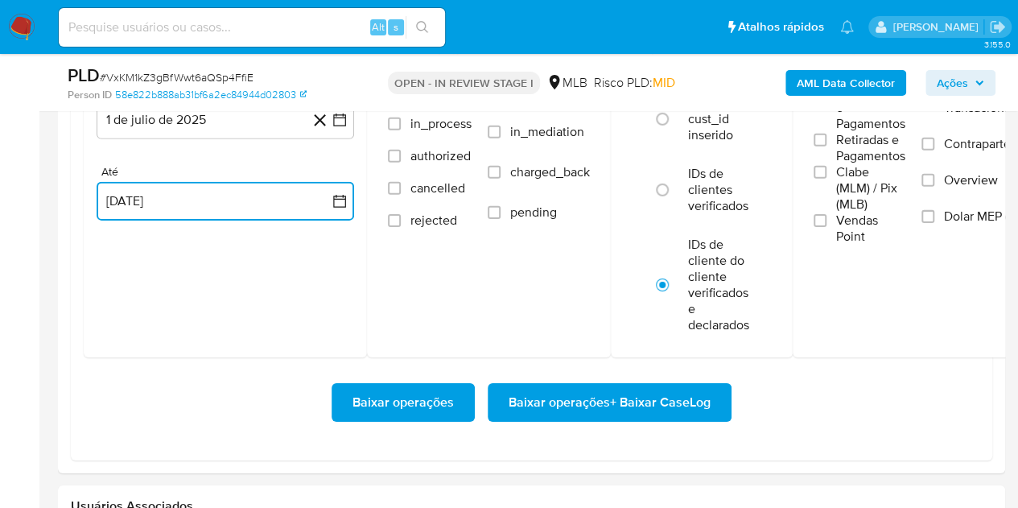
scroll to position [2576, 0]
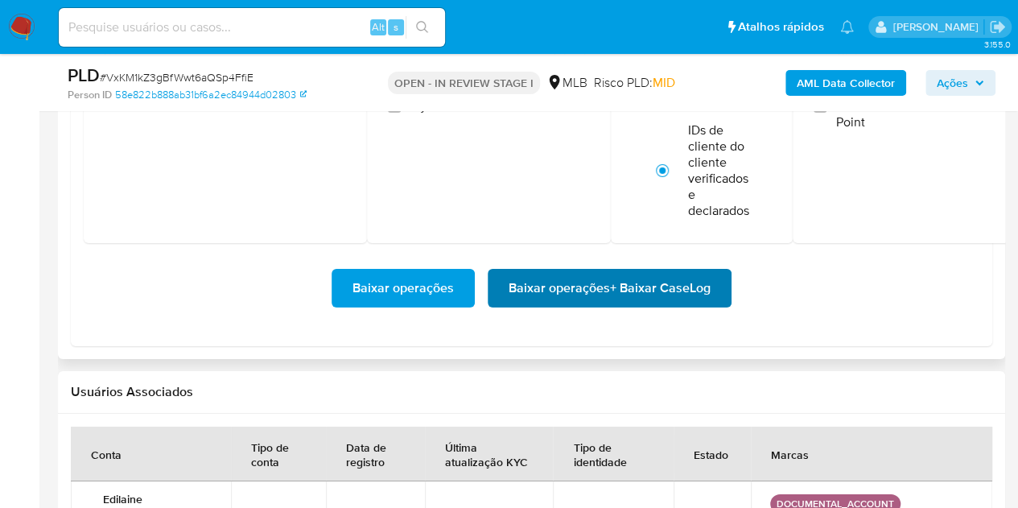
click at [601, 294] on span "Baixar operações + Baixar CaseLog" at bounding box center [610, 288] width 202 height 35
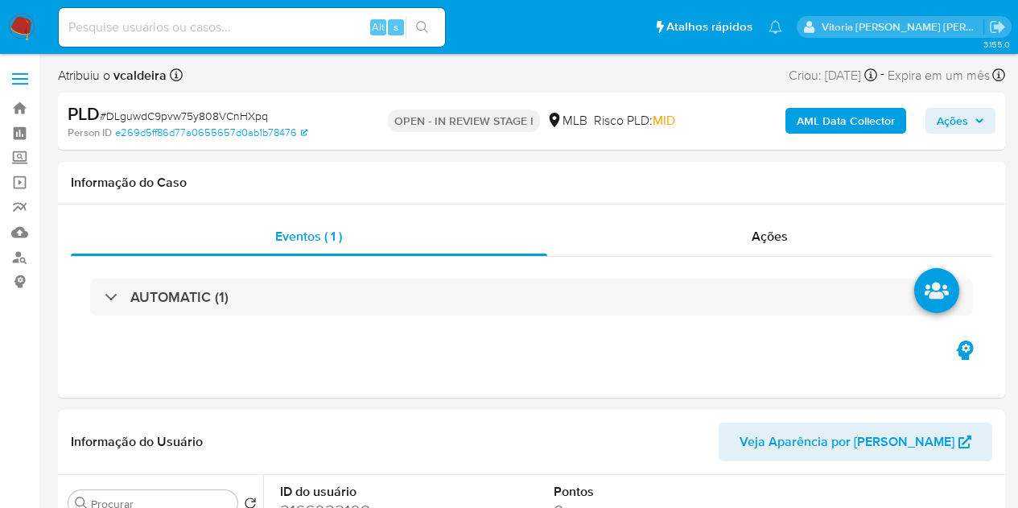
select select "10"
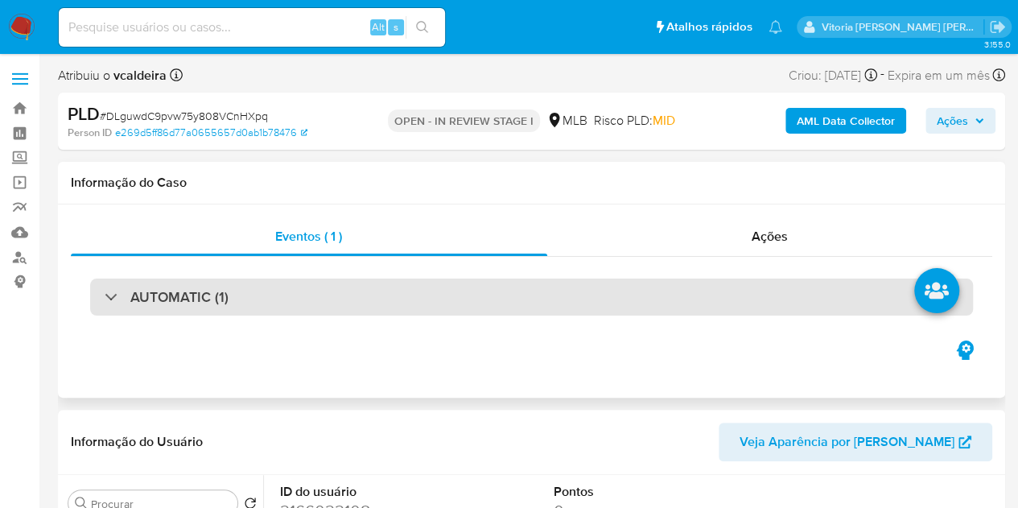
click at [156, 297] on h3 "AUTOMATIC (1)" at bounding box center [179, 297] width 98 height 18
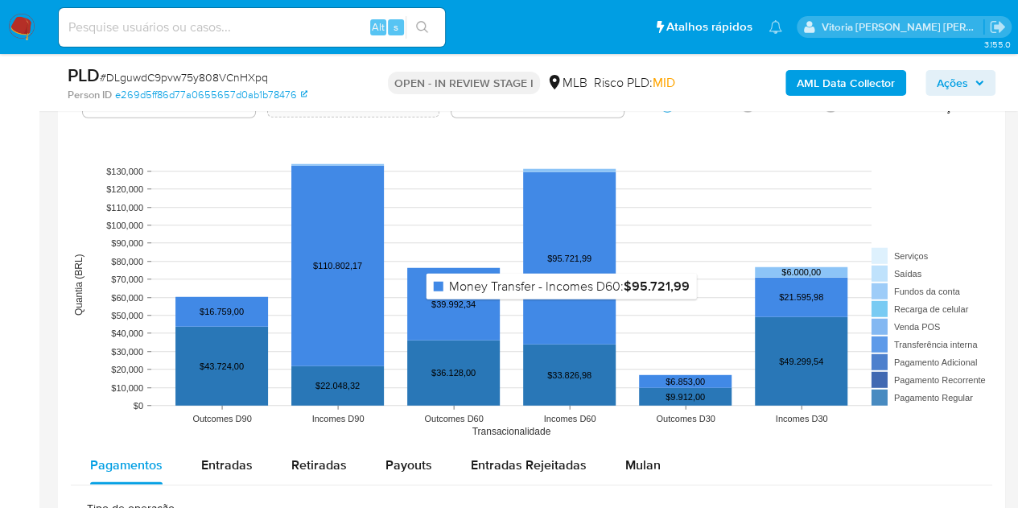
scroll to position [2254, 0]
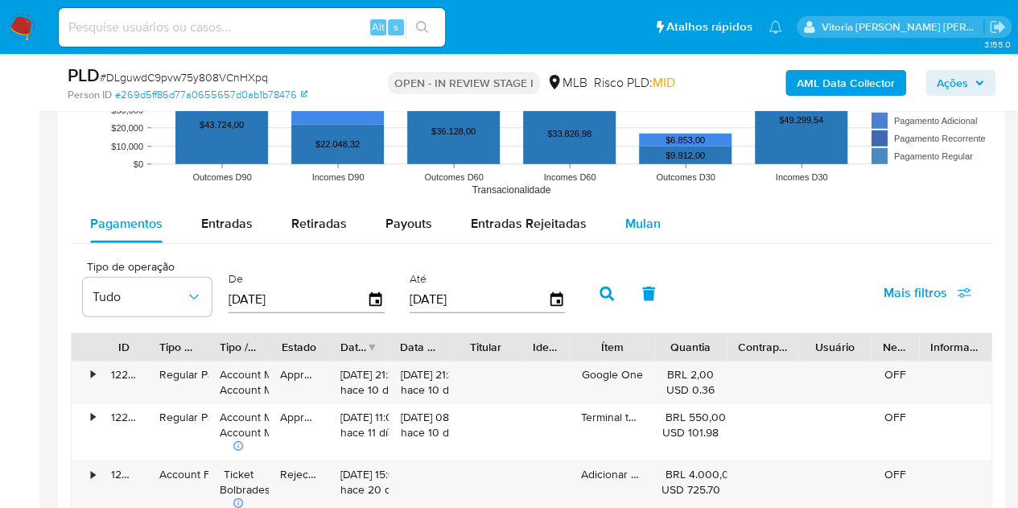
click at [654, 229] on div "Mulan" at bounding box center [643, 223] width 35 height 39
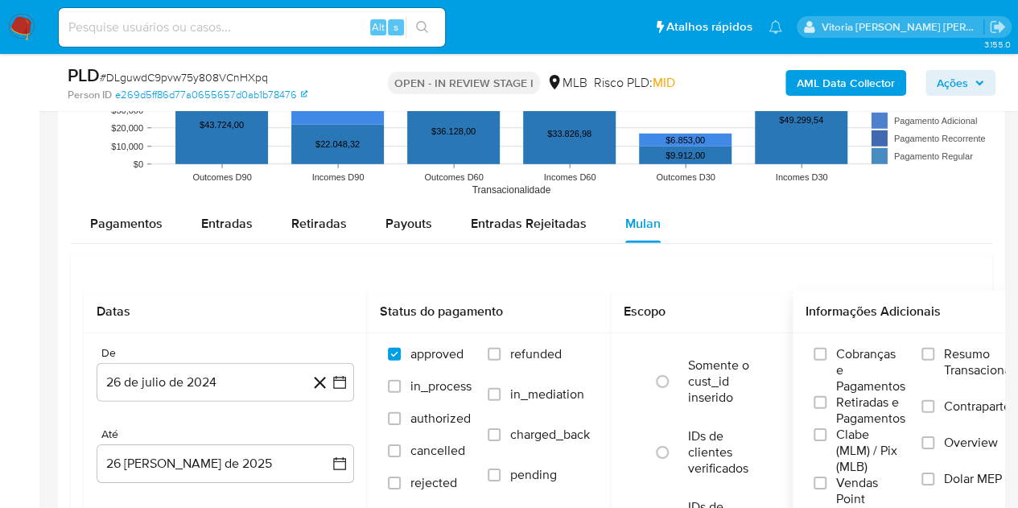
click at [963, 361] on span "Resumo Transacionalidade" at bounding box center [994, 362] width 101 height 32
click at [935, 361] on input "Resumo Transacionalidade" at bounding box center [928, 354] width 13 height 13
click at [163, 384] on button "26 de julio de 2024" at bounding box center [226, 382] width 258 height 39
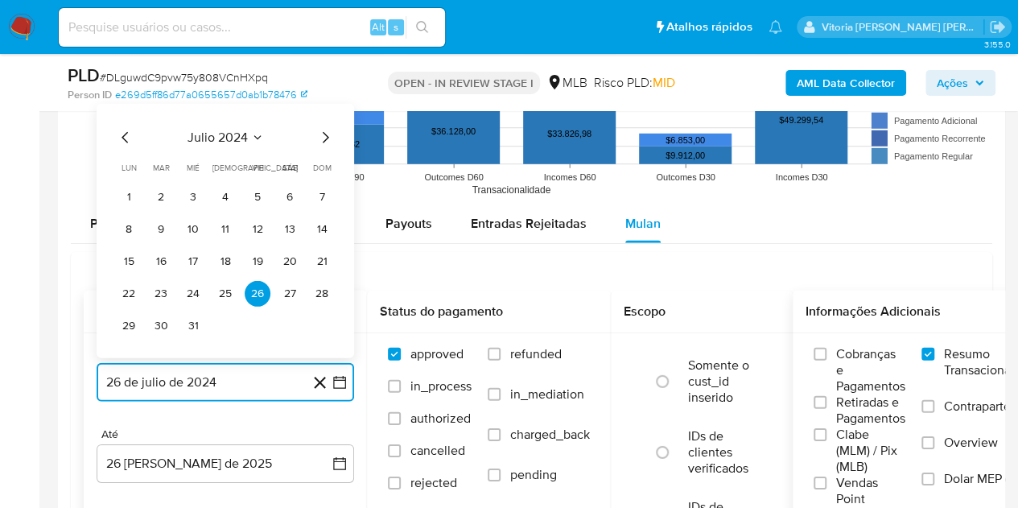
click at [251, 136] on icon "Seleccionar mes y año" at bounding box center [257, 137] width 13 height 13
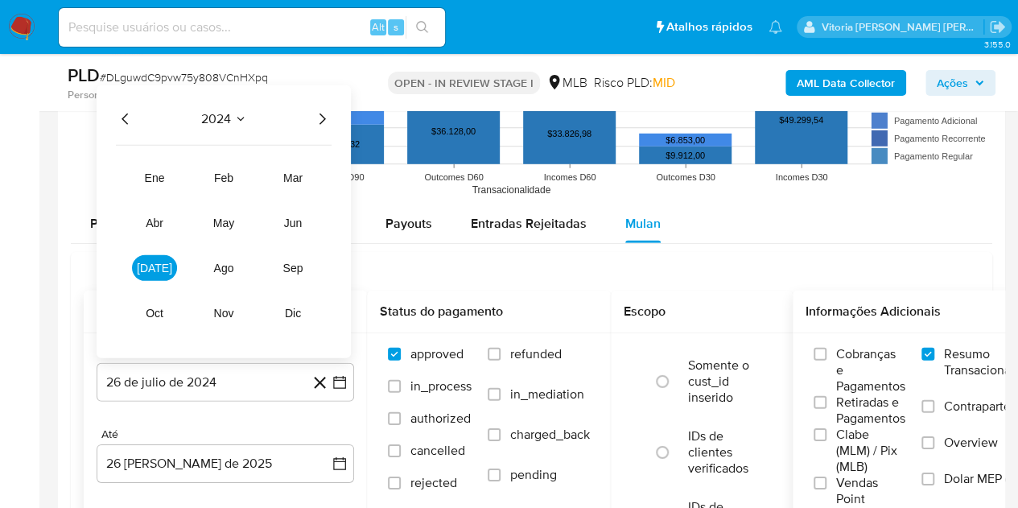
click at [318, 124] on icon "Año siguiente" at bounding box center [321, 118] width 19 height 19
click at [145, 270] on button "[DATE]" at bounding box center [154, 268] width 45 height 26
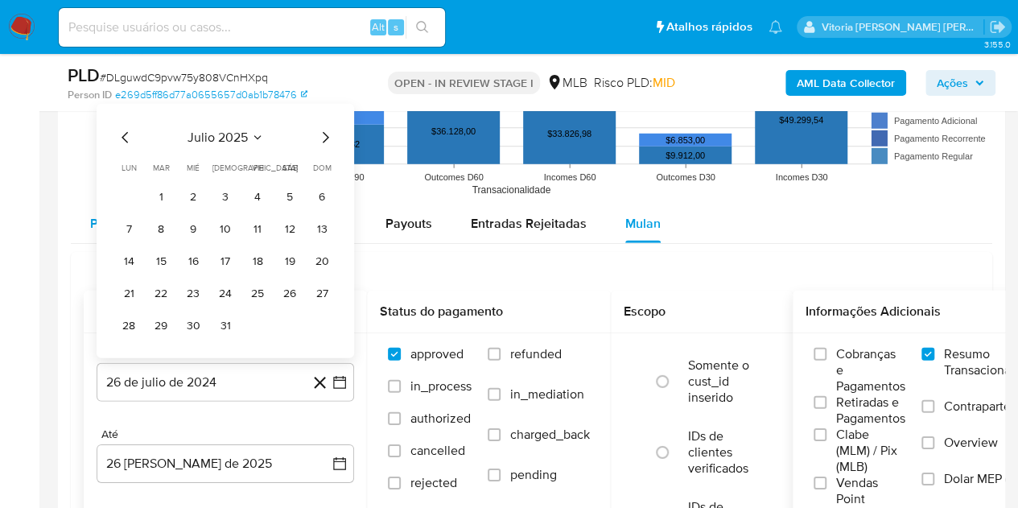
click at [164, 186] on button "1" at bounding box center [161, 197] width 26 height 26
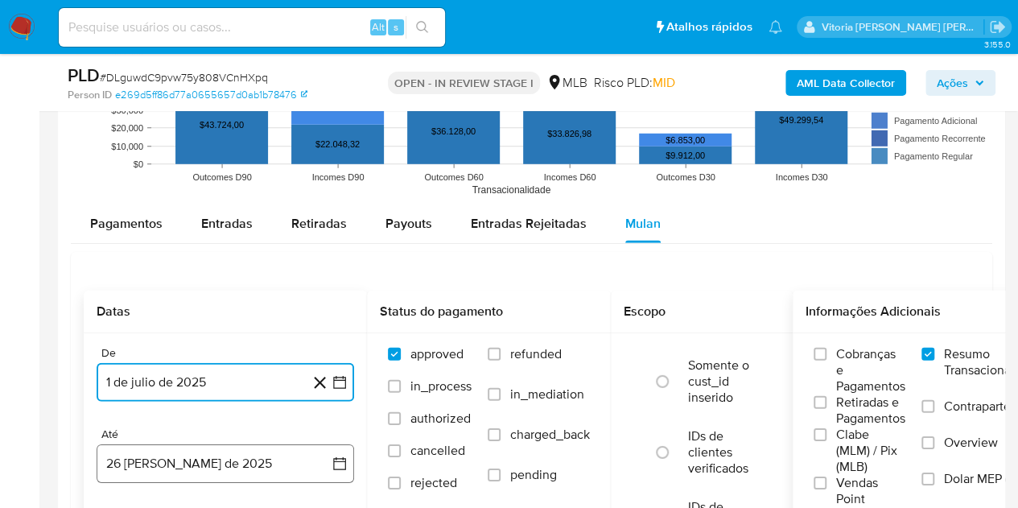
click at [200, 458] on button "26 [PERSON_NAME] de 2025" at bounding box center [226, 463] width 258 height 39
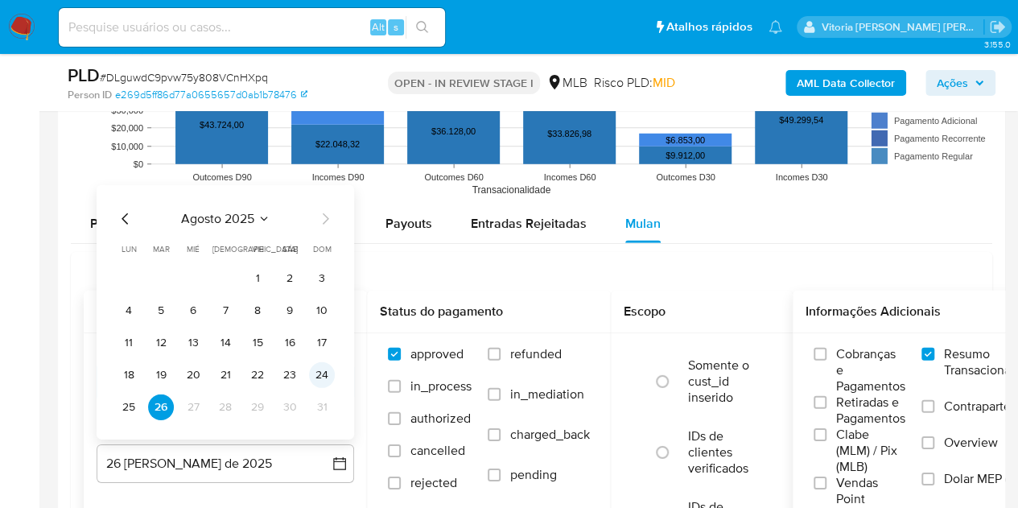
click at [326, 375] on button "24" at bounding box center [322, 375] width 26 height 26
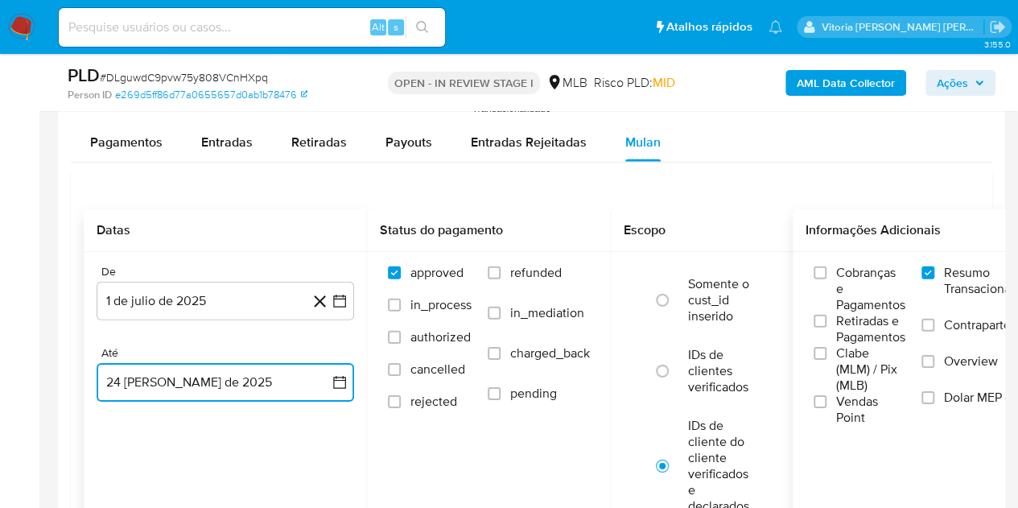
scroll to position [2415, 0]
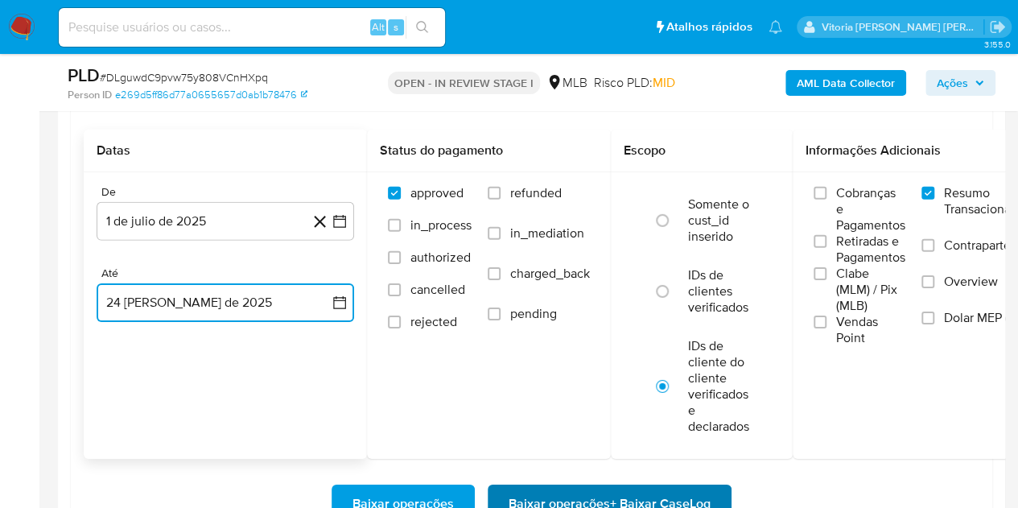
click at [676, 486] on span "Baixar operações + Baixar CaseLog" at bounding box center [610, 503] width 202 height 35
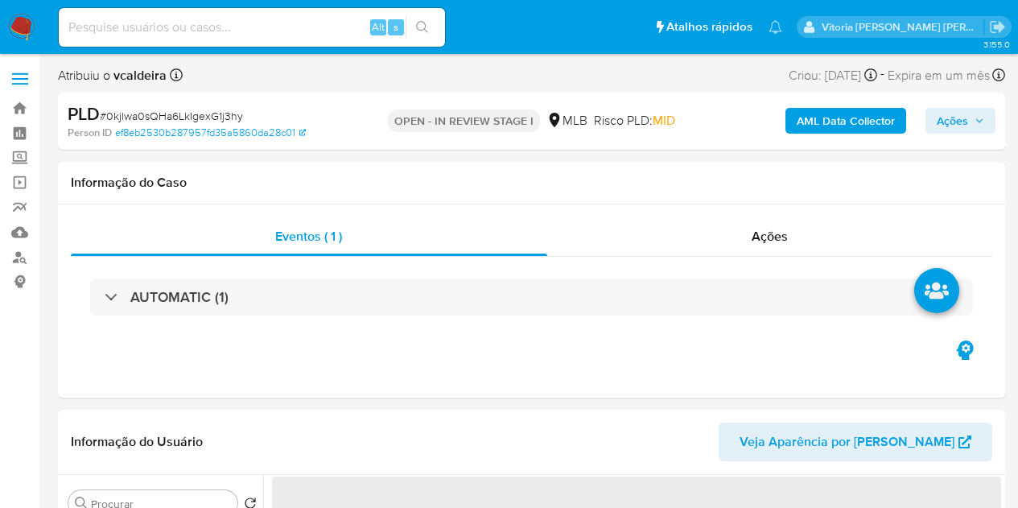
select select "10"
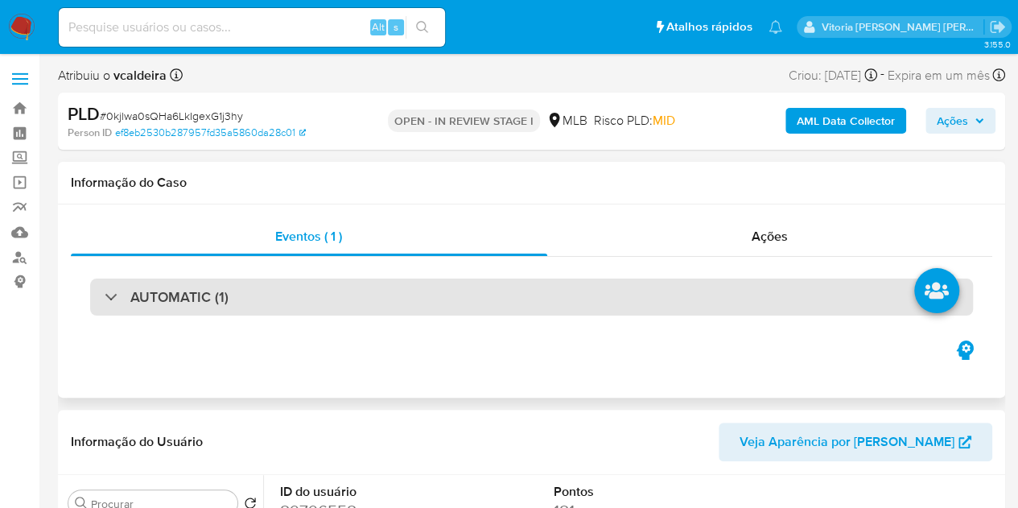
click at [192, 310] on div "AUTOMATIC (1)" at bounding box center [531, 297] width 883 height 37
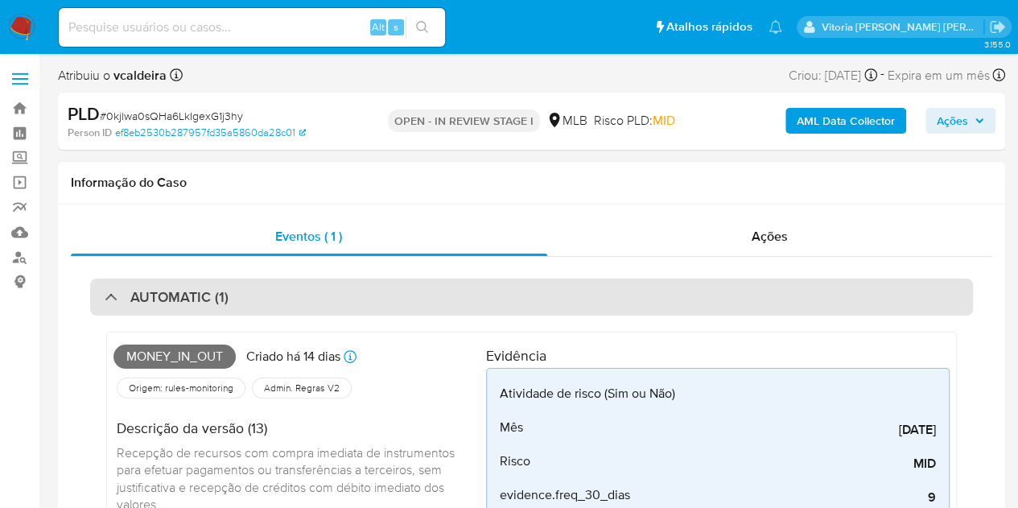
click at [192, 310] on div "AUTOMATIC (1)" at bounding box center [531, 297] width 883 height 37
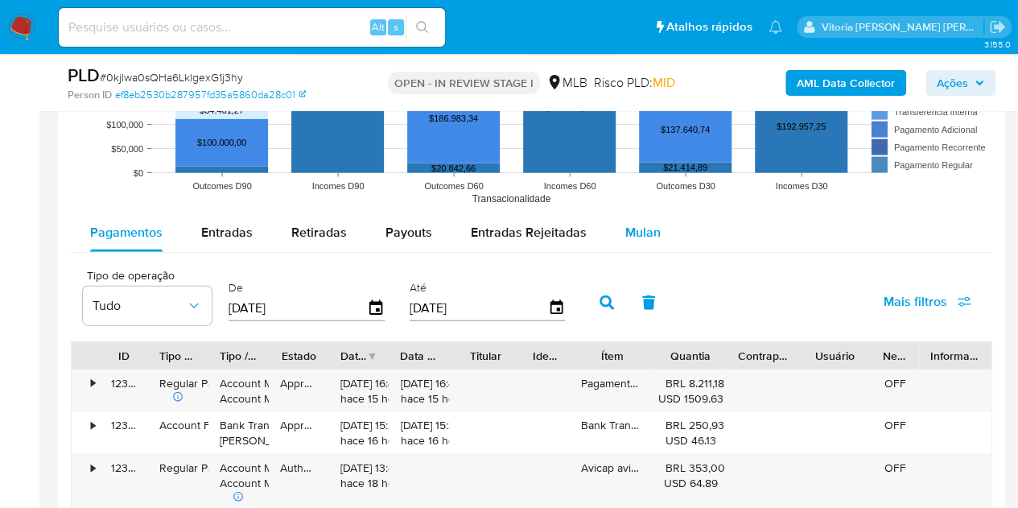
click at [643, 225] on span "Mulan" at bounding box center [643, 232] width 35 height 19
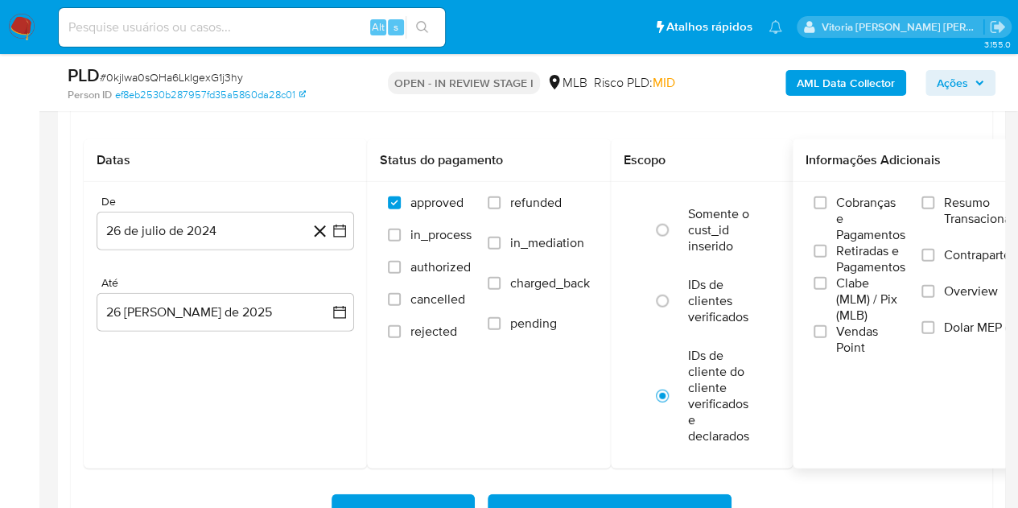
scroll to position [1852, 0]
click at [965, 215] on span "Resumo Transacionalidade" at bounding box center [994, 210] width 101 height 32
click at [935, 209] on input "Resumo Transacionalidade" at bounding box center [928, 202] width 13 height 13
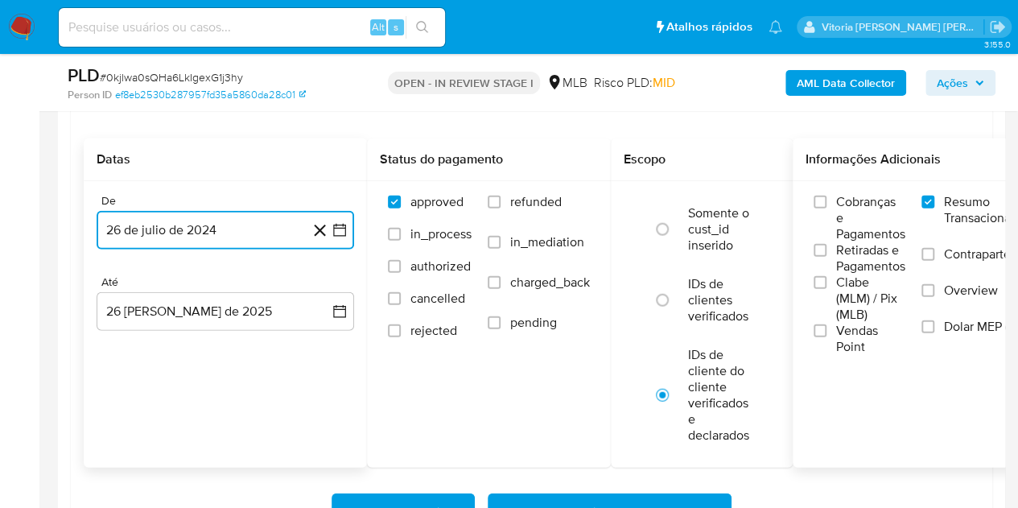
click at [174, 244] on button "26 de julio de 2024" at bounding box center [226, 230] width 258 height 39
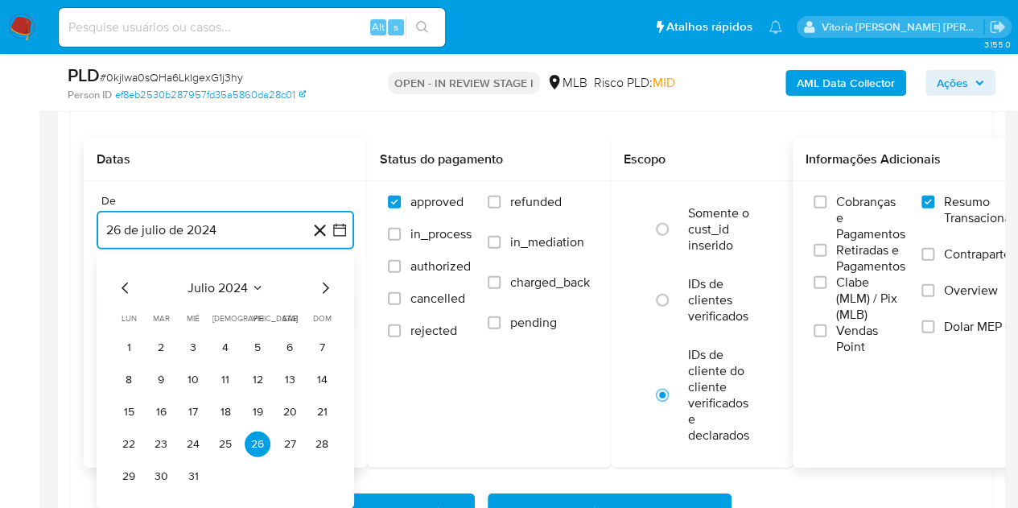
click at [232, 283] on span "julio 2024" at bounding box center [218, 288] width 60 height 16
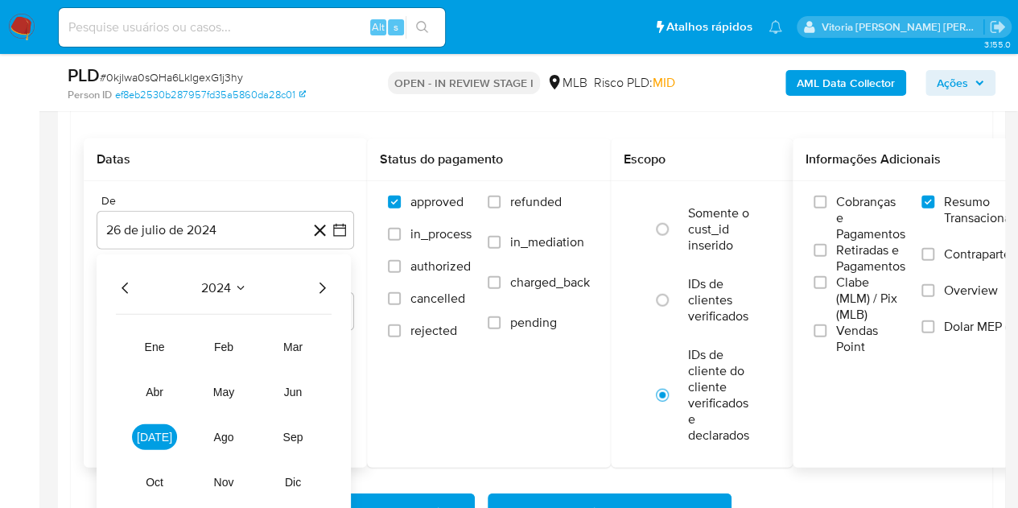
click at [317, 284] on icon "Año siguiente" at bounding box center [321, 288] width 19 height 19
click at [154, 437] on span "[DATE]" at bounding box center [154, 437] width 35 height 13
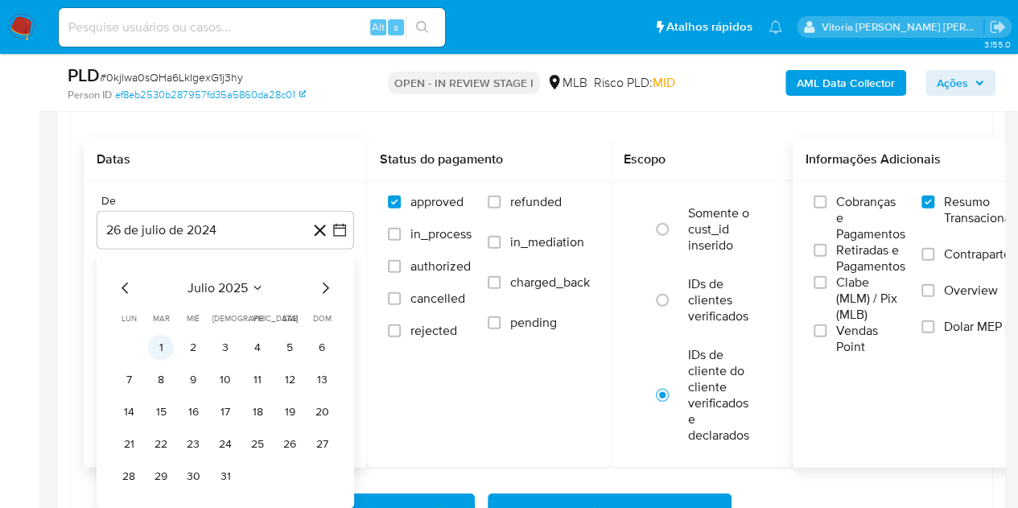
click at [163, 350] on button "1" at bounding box center [161, 348] width 26 height 26
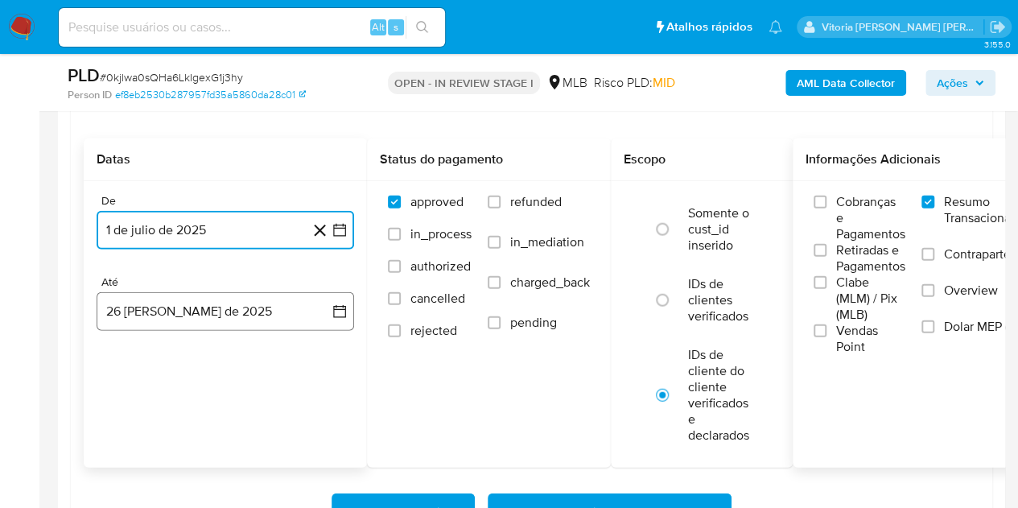
click at [174, 320] on button "26 [PERSON_NAME] de 2025" at bounding box center [226, 311] width 258 height 39
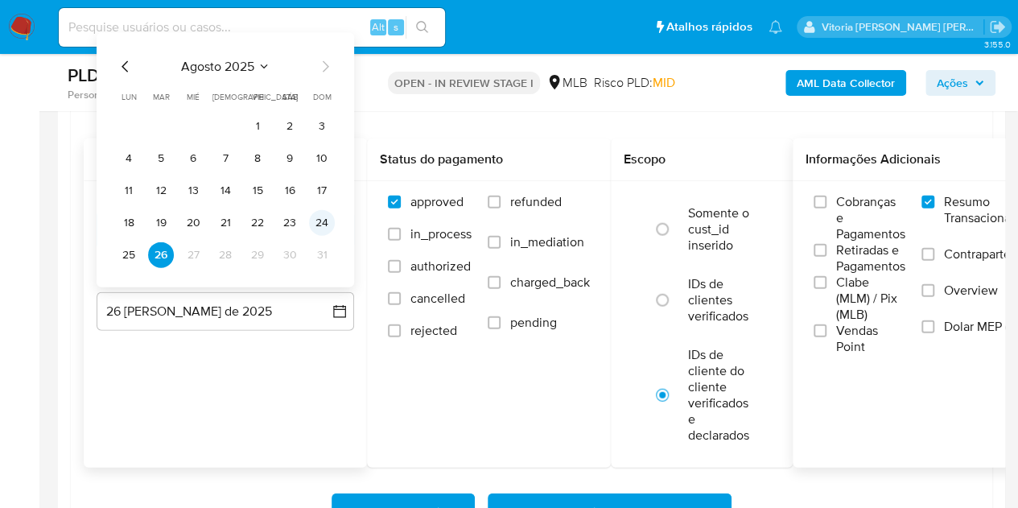
click at [320, 225] on button "24" at bounding box center [322, 223] width 26 height 26
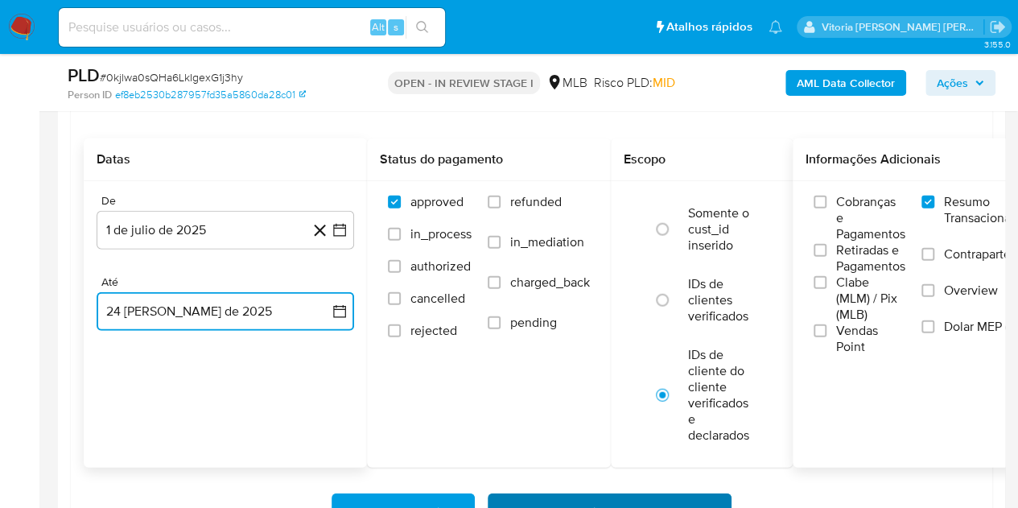
click at [565, 503] on span "Baixar operações + Baixar CaseLog" at bounding box center [610, 512] width 202 height 35
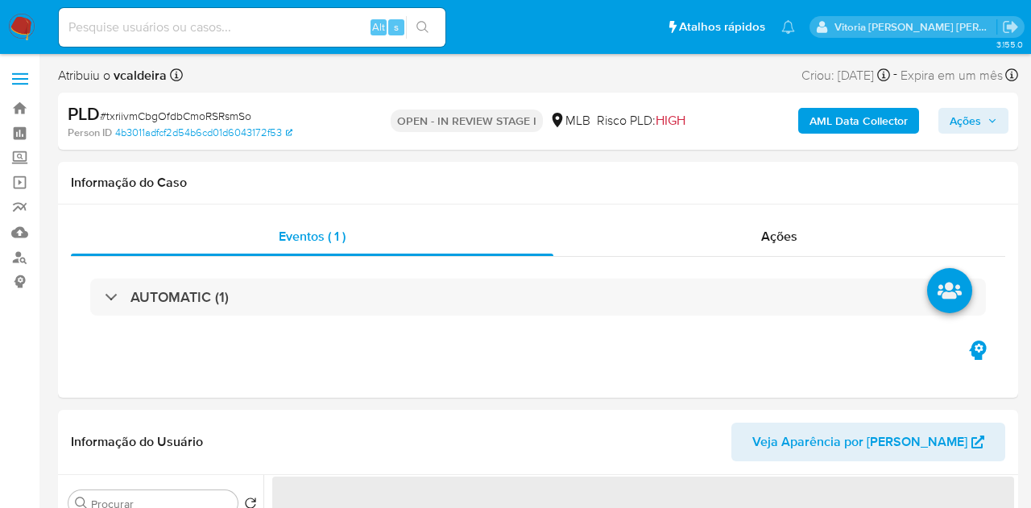
select select "10"
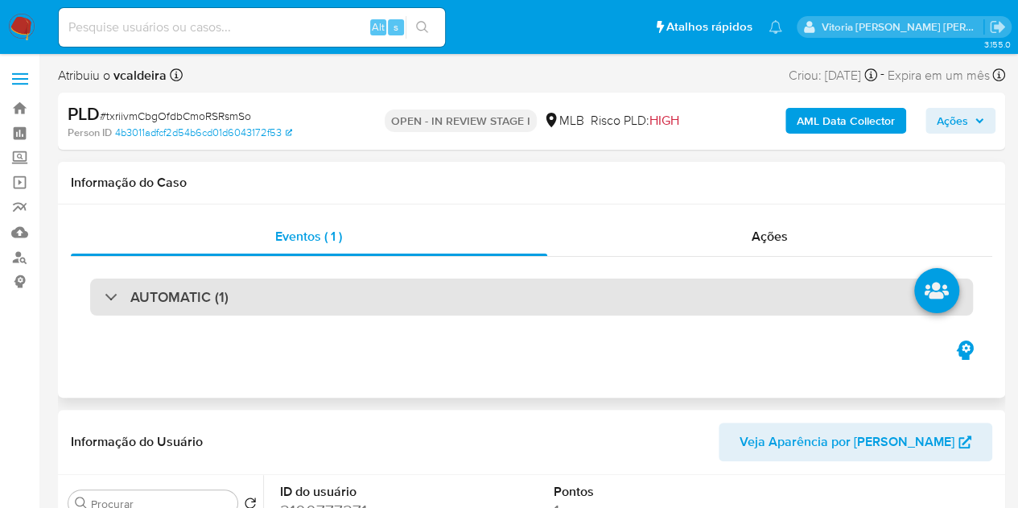
click at [181, 293] on h3 "AUTOMATIC (1)" at bounding box center [179, 297] width 98 height 18
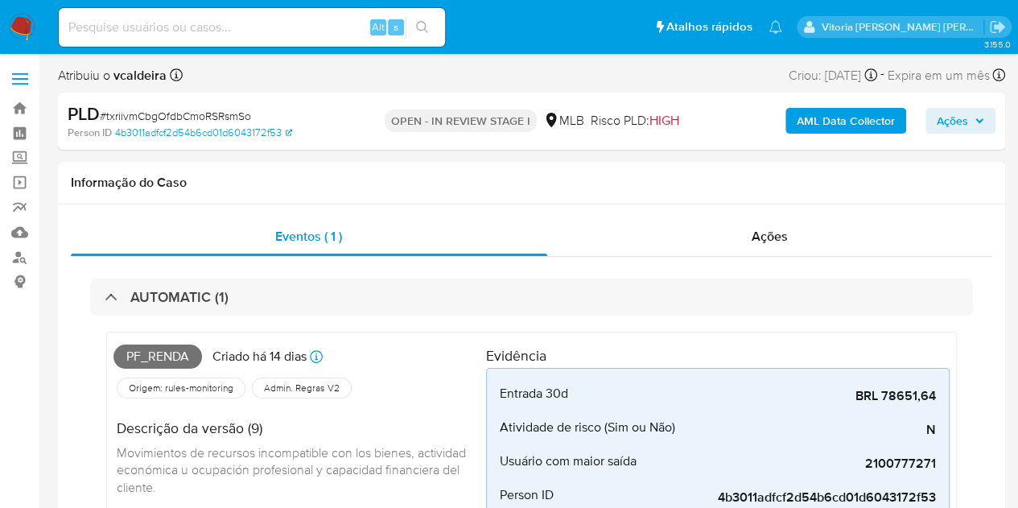
drag, startPoint x: 181, startPoint y: 291, endPoint x: 389, endPoint y: 54, distance: 314.9
click at [181, 291] on h3 "AUTOMATIC (1)" at bounding box center [179, 297] width 98 height 18
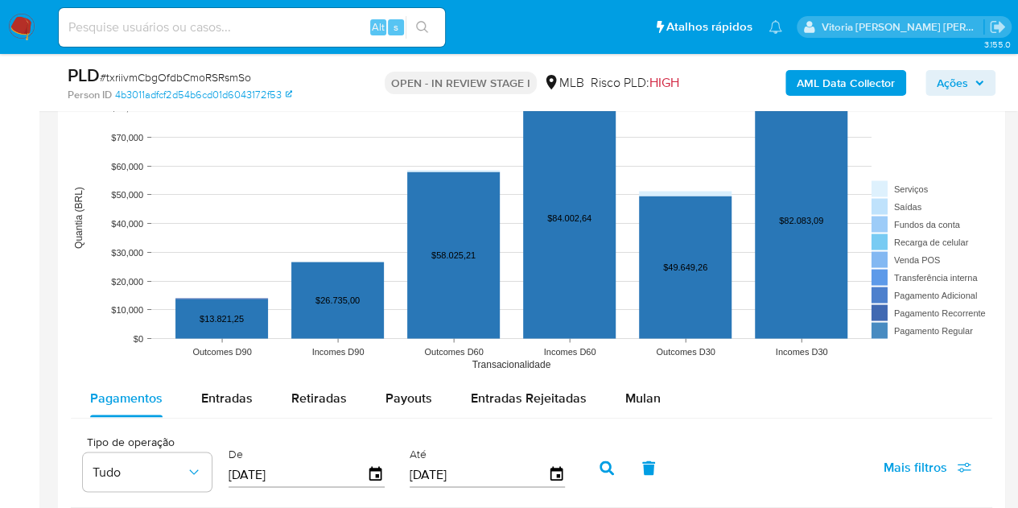
scroll to position [1530, 0]
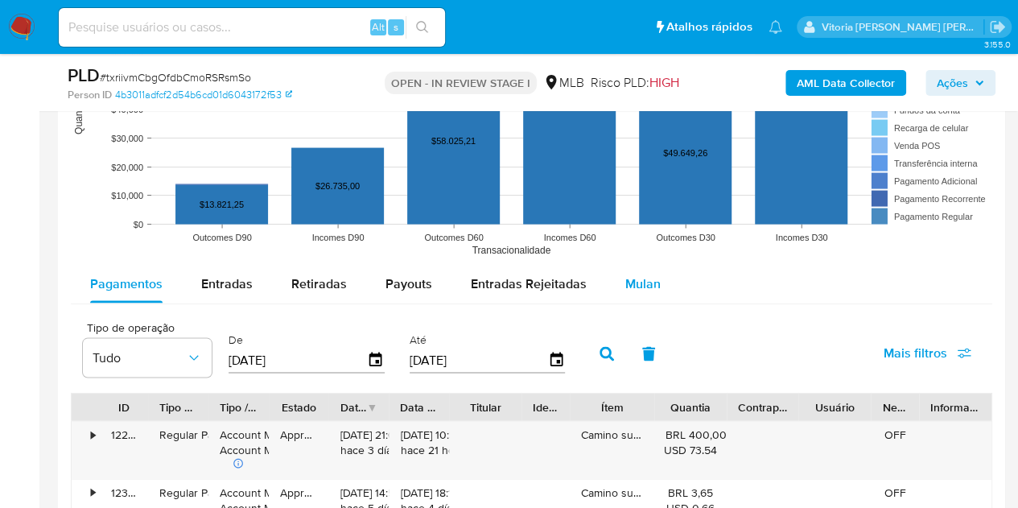
click at [639, 284] on span "Mulan" at bounding box center [643, 284] width 35 height 19
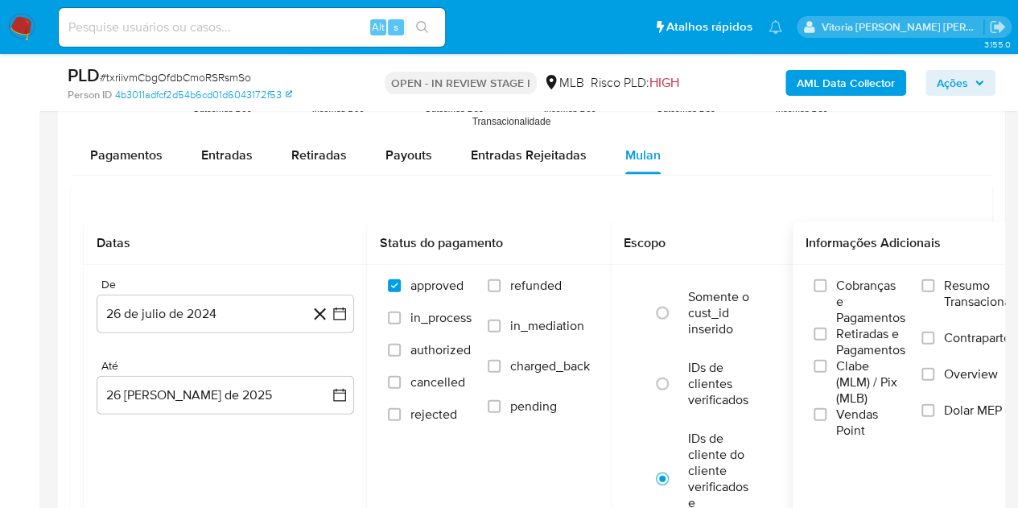
scroll to position [1691, 0]
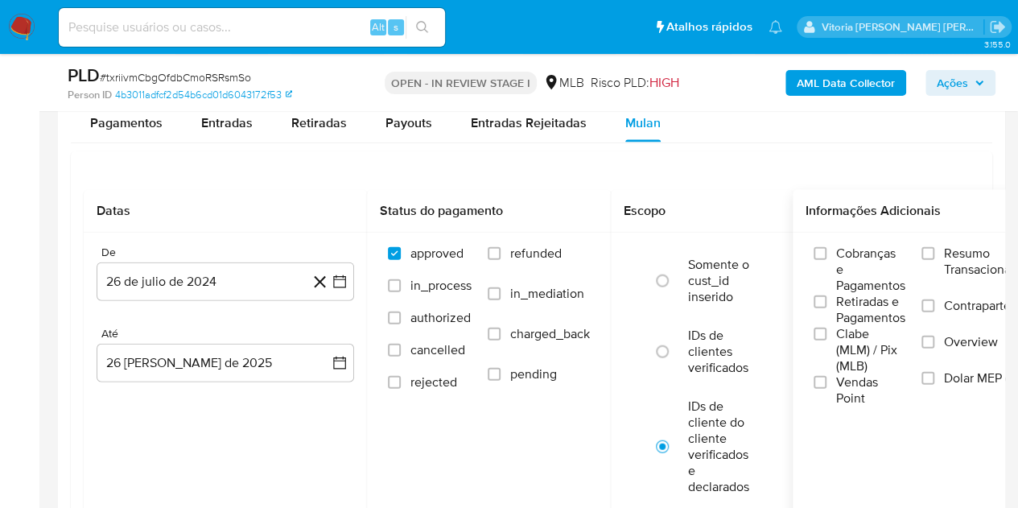
click at [987, 259] on span "Resumo Transacionalidade" at bounding box center [994, 262] width 101 height 32
click at [935, 259] on input "Resumo Transacionalidade" at bounding box center [928, 253] width 13 height 13
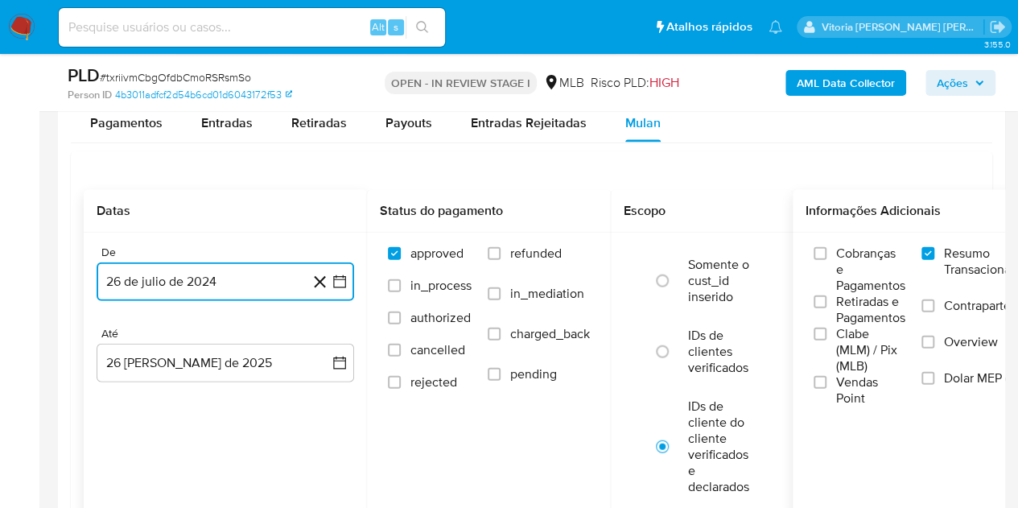
click at [215, 278] on button "26 de julio de 2024" at bounding box center [226, 281] width 258 height 39
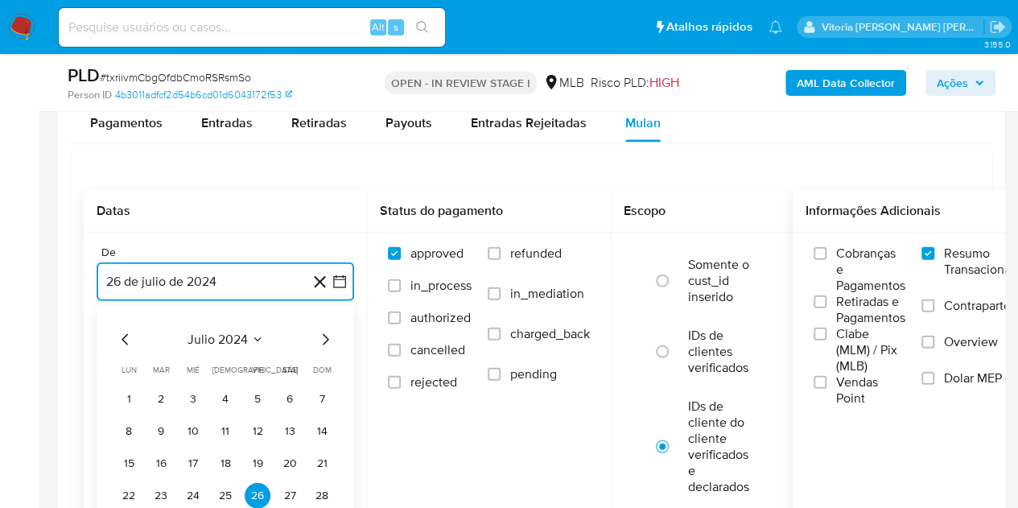
click at [254, 332] on button "julio 2024" at bounding box center [226, 340] width 76 height 16
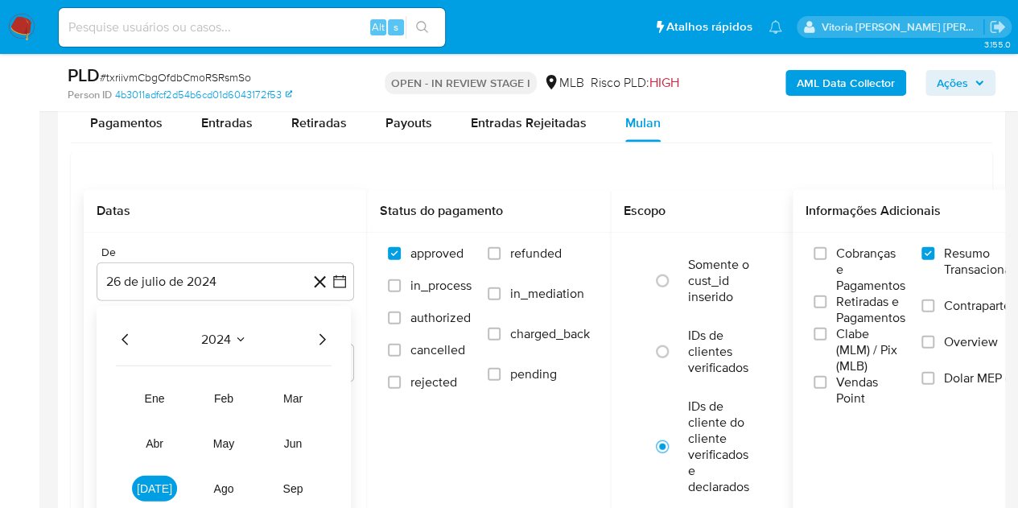
click at [321, 341] on icon "Año siguiente" at bounding box center [323, 339] width 6 height 11
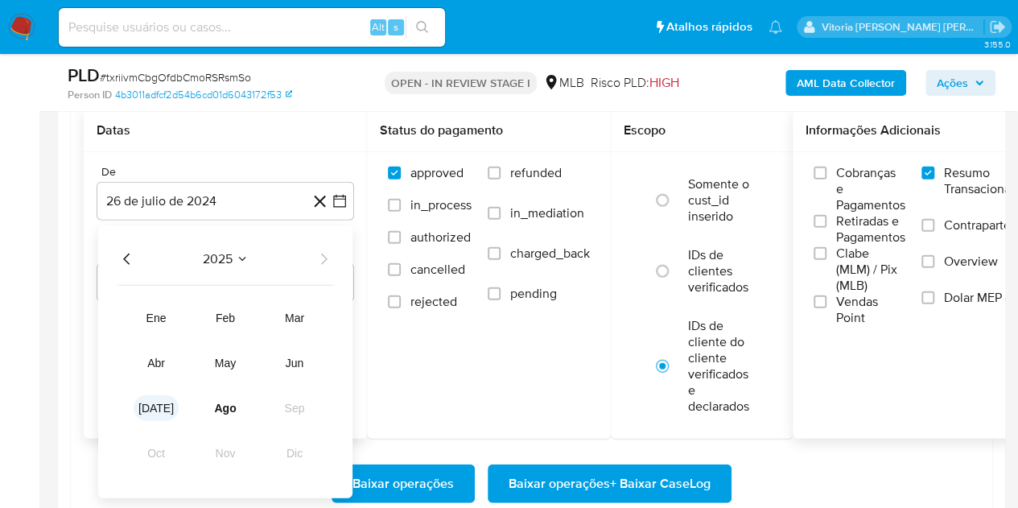
click at [161, 411] on span "[DATE]" at bounding box center [155, 408] width 35 height 13
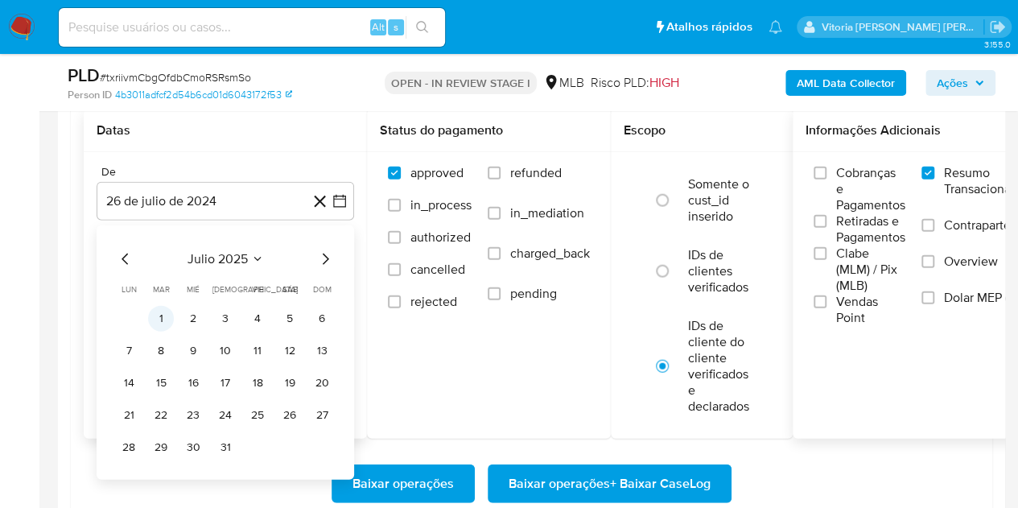
click at [166, 321] on button "1" at bounding box center [161, 319] width 26 height 26
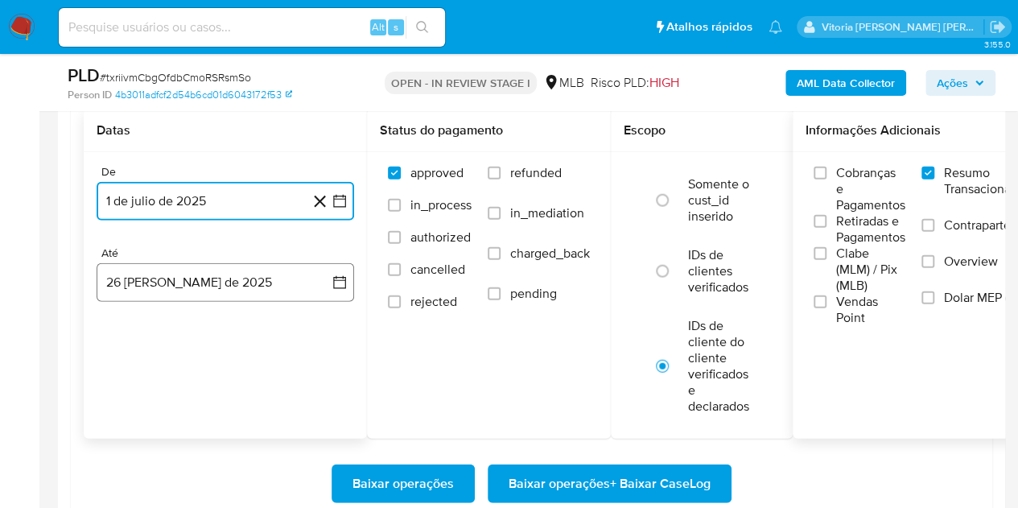
click at [173, 287] on button "26 [PERSON_NAME] de 2025" at bounding box center [226, 282] width 258 height 39
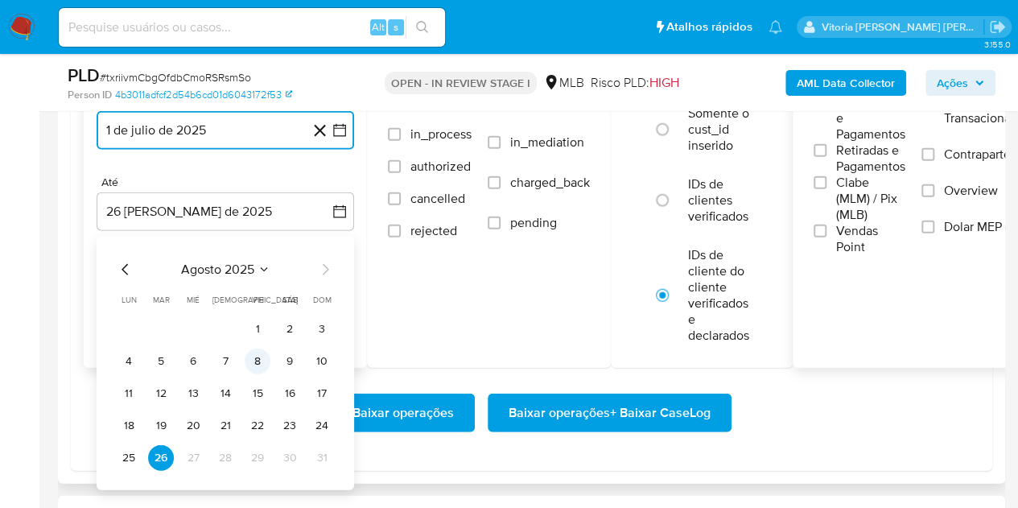
scroll to position [1932, 0]
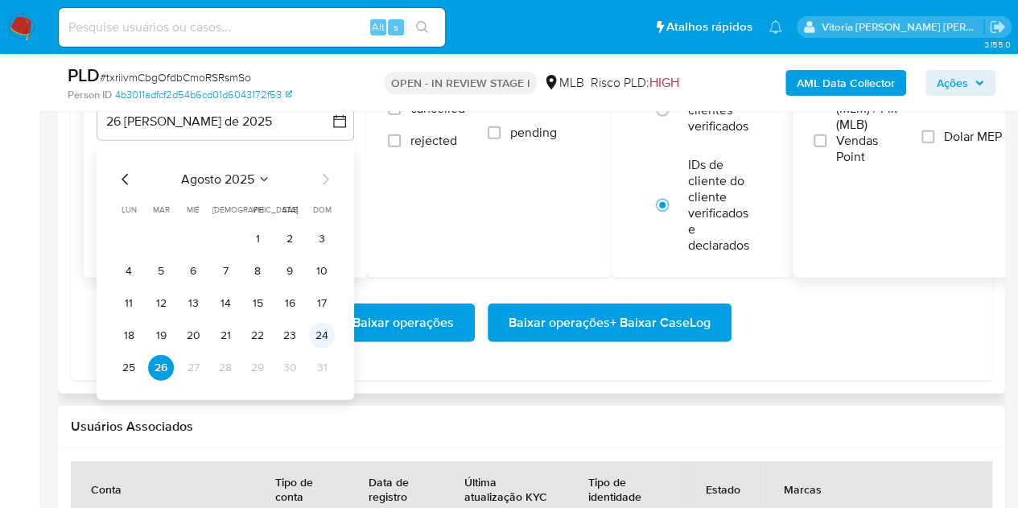
click at [324, 337] on button "24" at bounding box center [322, 336] width 26 height 26
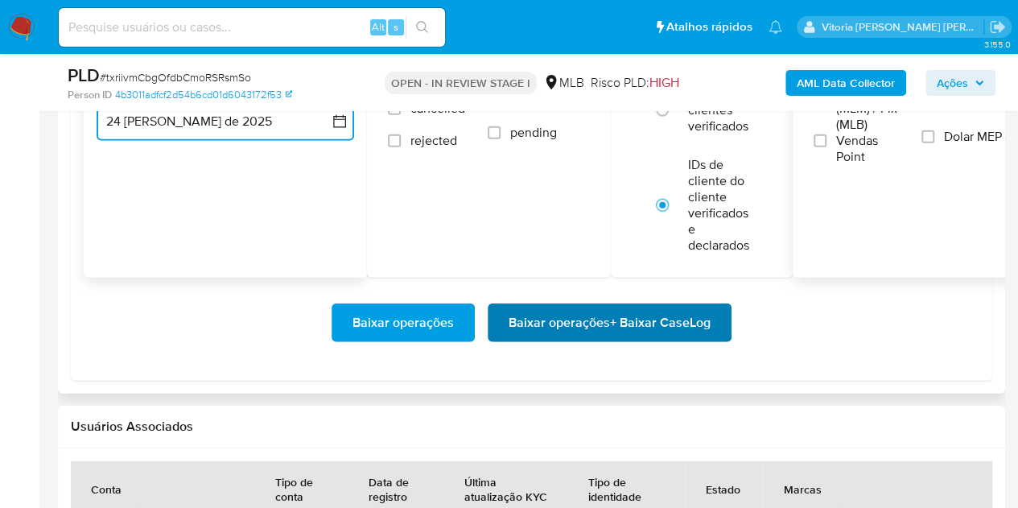
click at [581, 329] on span "Baixar operações + Baixar CaseLog" at bounding box center [610, 322] width 202 height 35
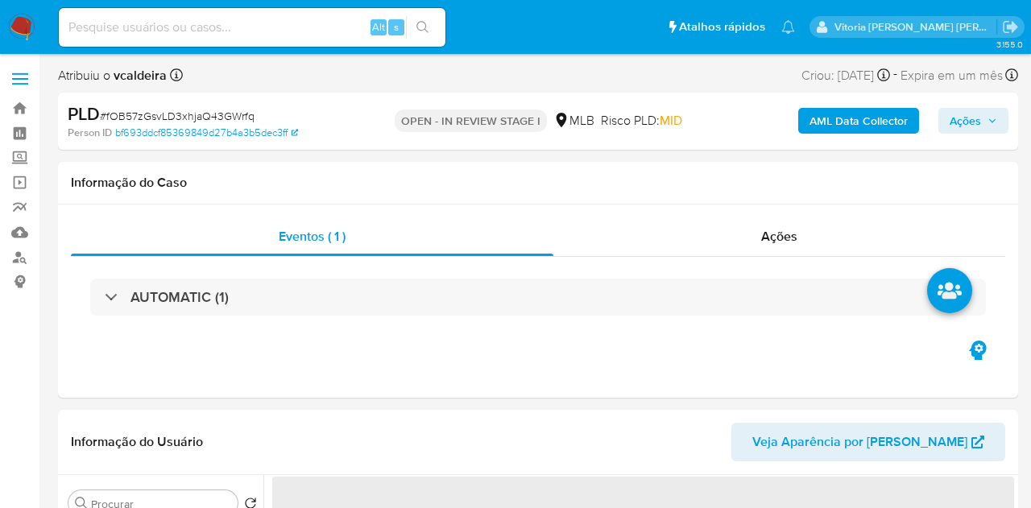
select select "10"
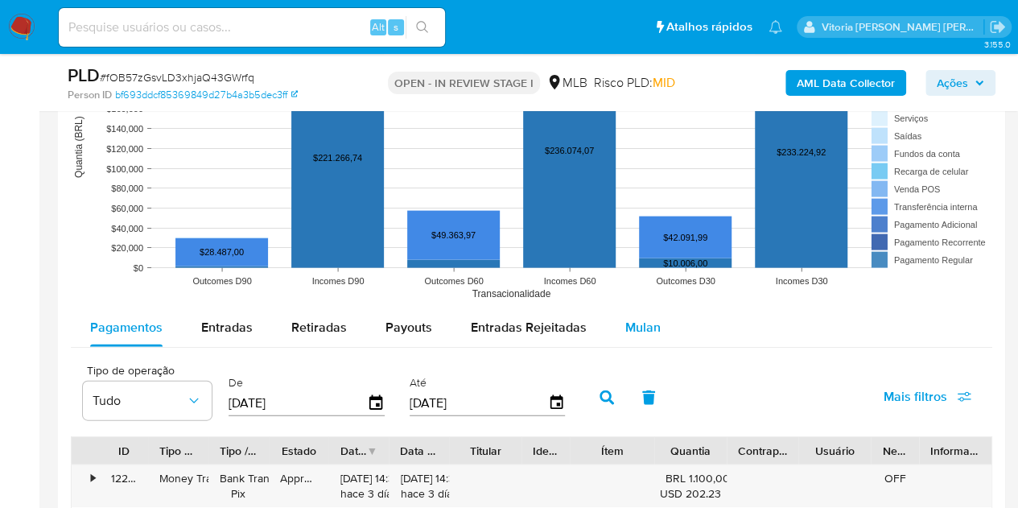
click at [649, 321] on span "Mulan" at bounding box center [643, 327] width 35 height 19
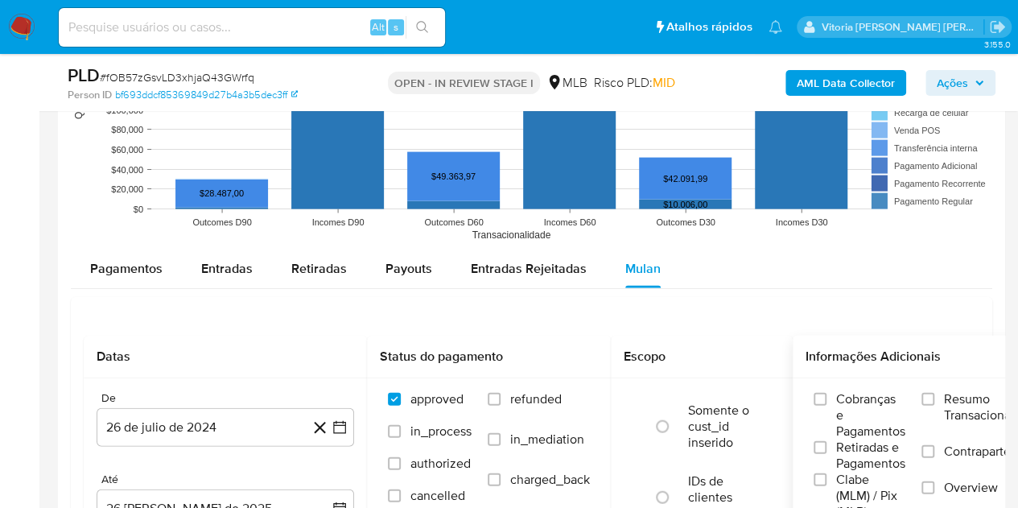
scroll to position [1757, 0]
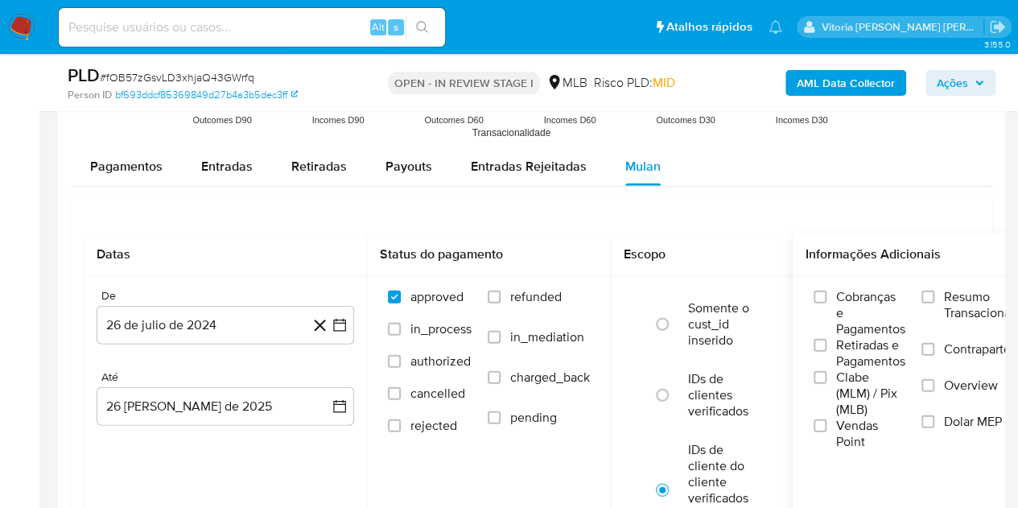
click at [963, 292] on span "Resumo Transacionalidade" at bounding box center [994, 305] width 101 height 32
click at [935, 292] on input "Resumo Transacionalidade" at bounding box center [928, 297] width 13 height 13
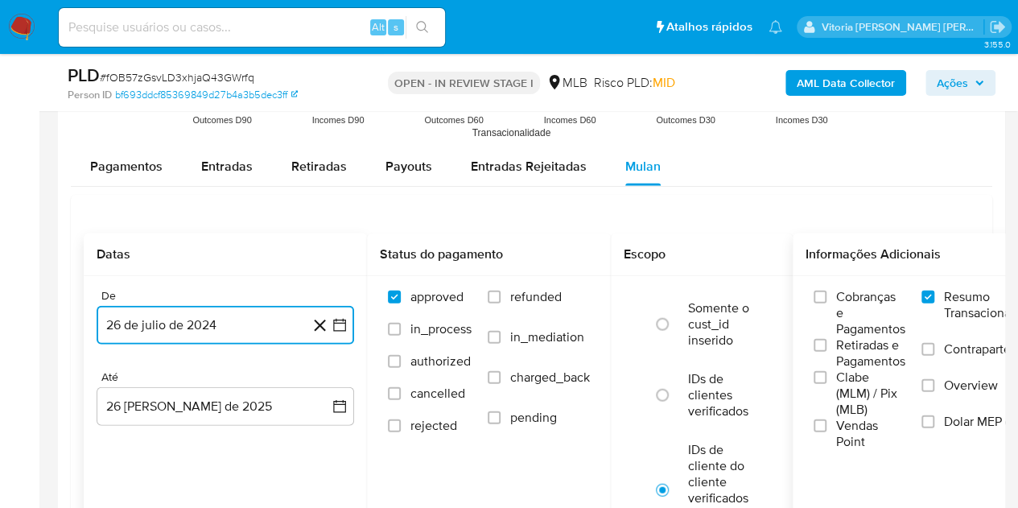
click at [152, 326] on button "26 de julio de 2024" at bounding box center [226, 325] width 258 height 39
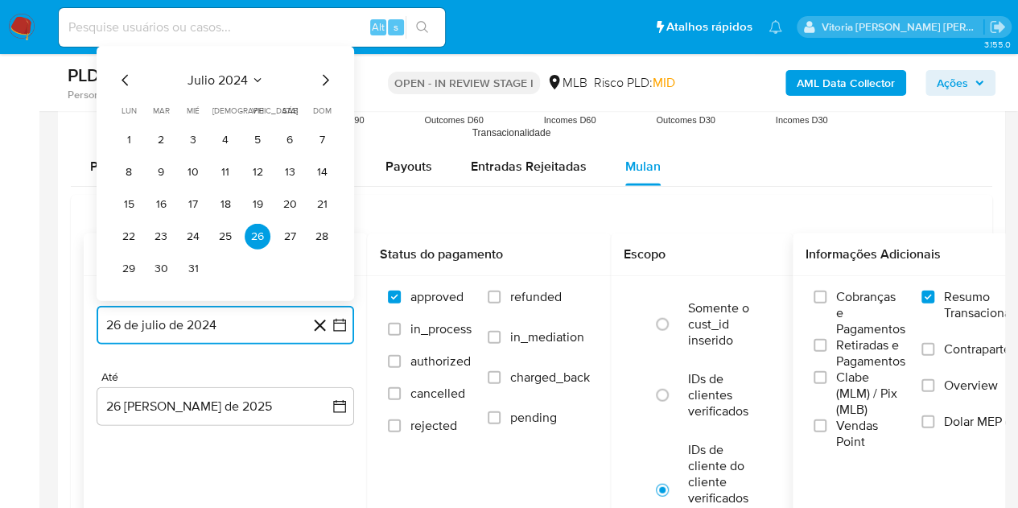
click at [229, 75] on span "julio 2024" at bounding box center [218, 80] width 60 height 16
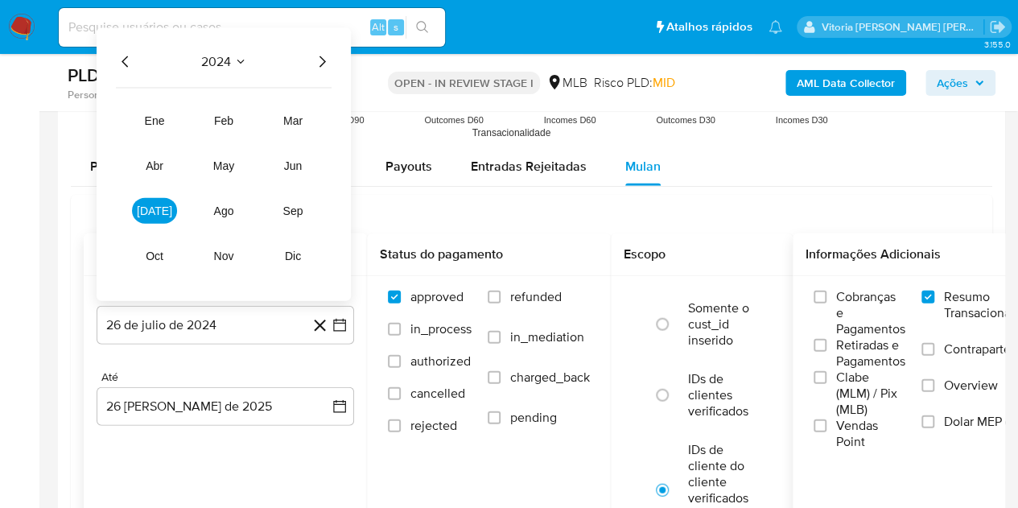
click at [327, 59] on icon "Año siguiente" at bounding box center [321, 61] width 19 height 19
click at [151, 210] on span "jul" at bounding box center [154, 210] width 35 height 13
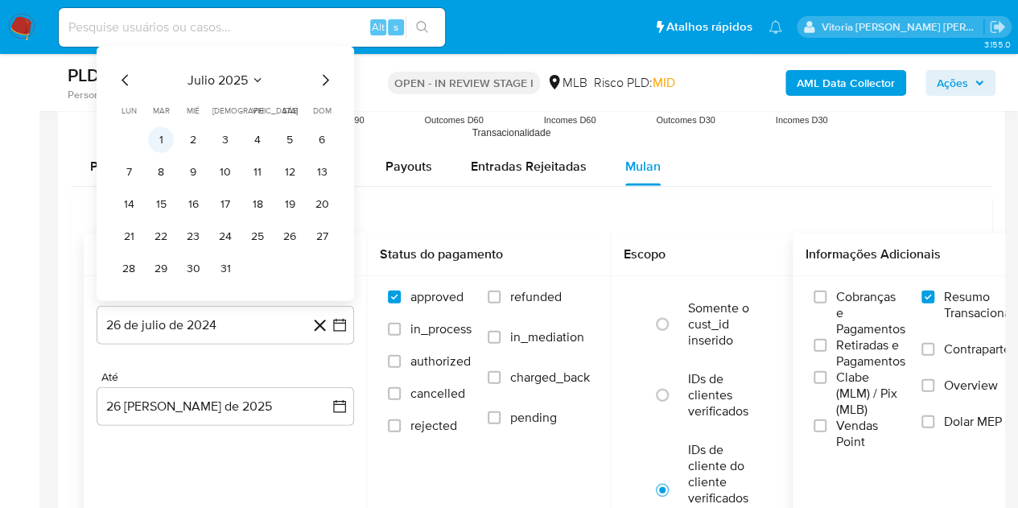
click at [157, 130] on button "1" at bounding box center [161, 140] width 26 height 26
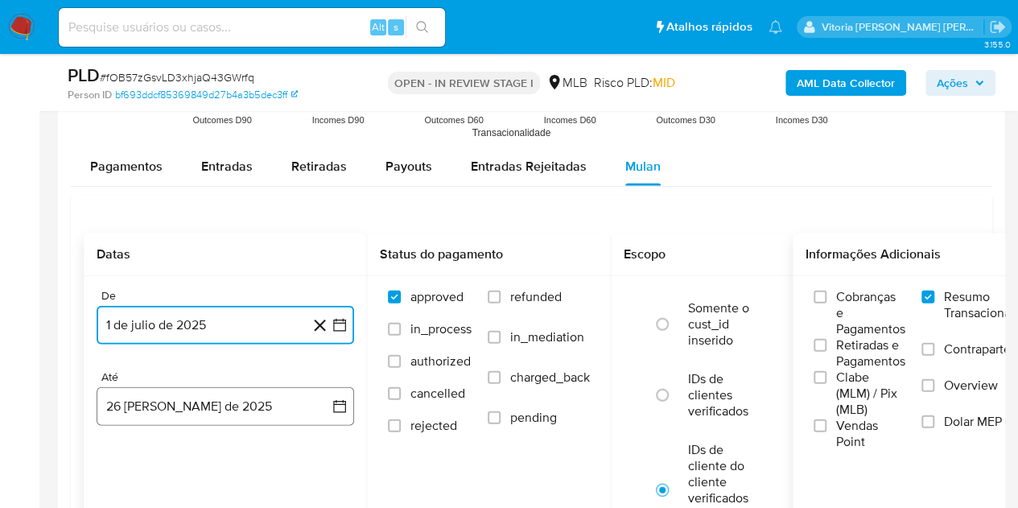
click at [213, 410] on button "26 de agosto de 2025" at bounding box center [226, 406] width 258 height 39
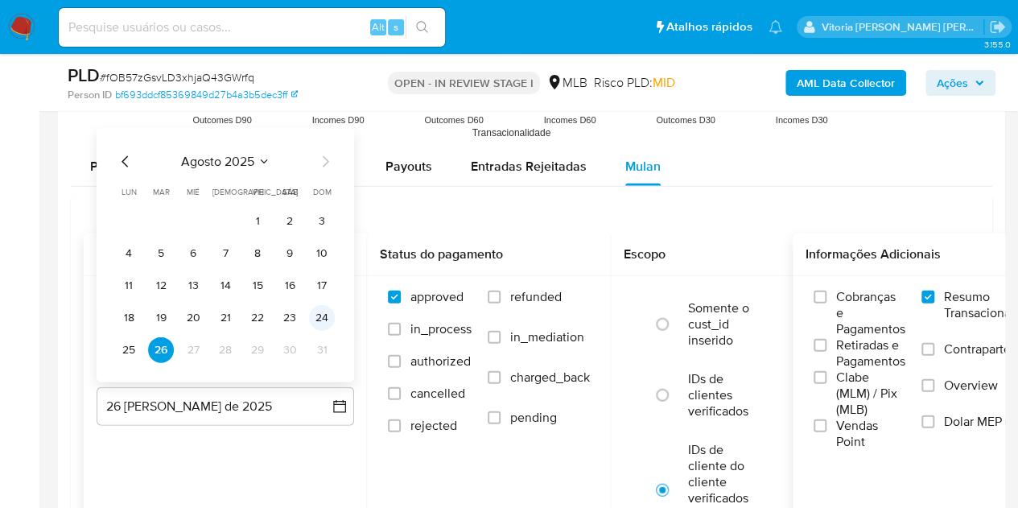
click at [320, 321] on button "24" at bounding box center [322, 318] width 26 height 26
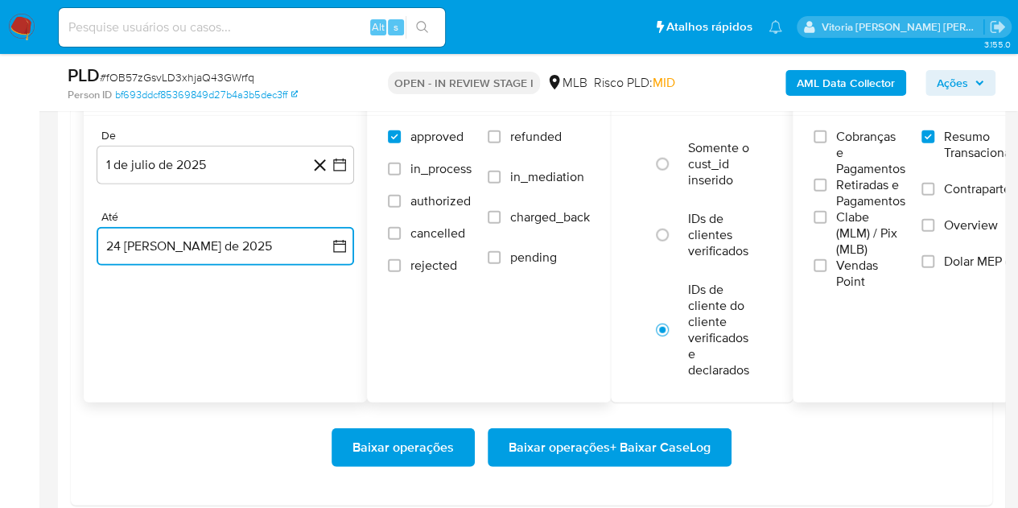
scroll to position [1918, 0]
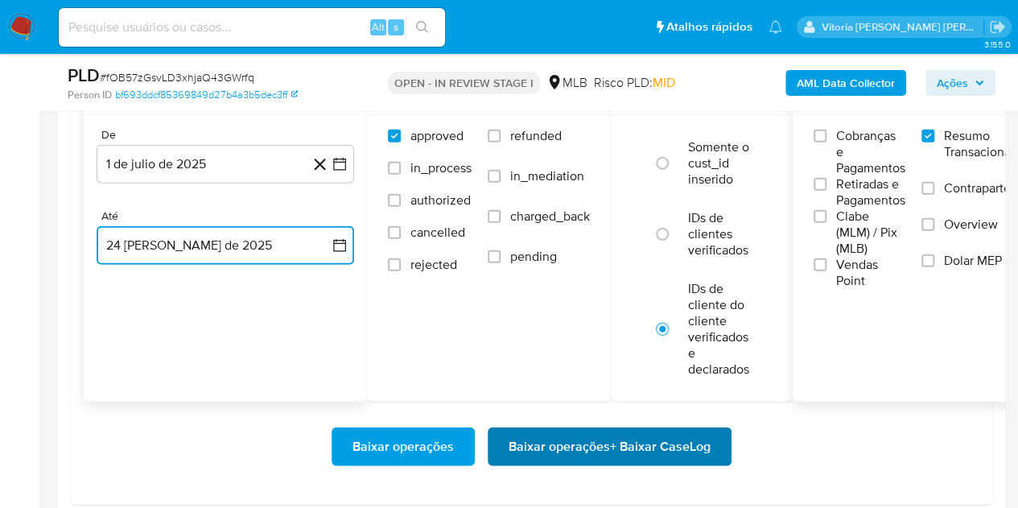
click at [581, 436] on span "Baixar operações + Baixar CaseLog" at bounding box center [610, 446] width 202 height 35
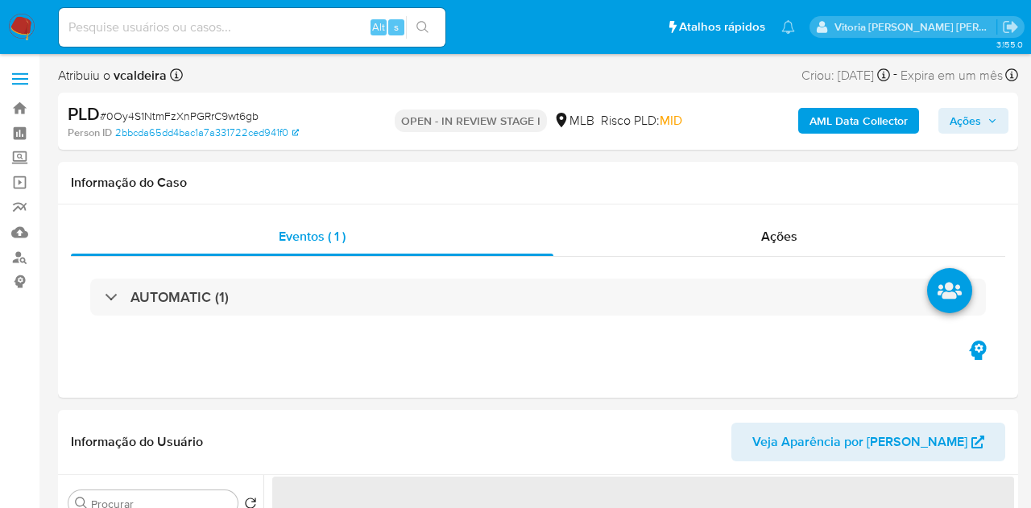
select select "10"
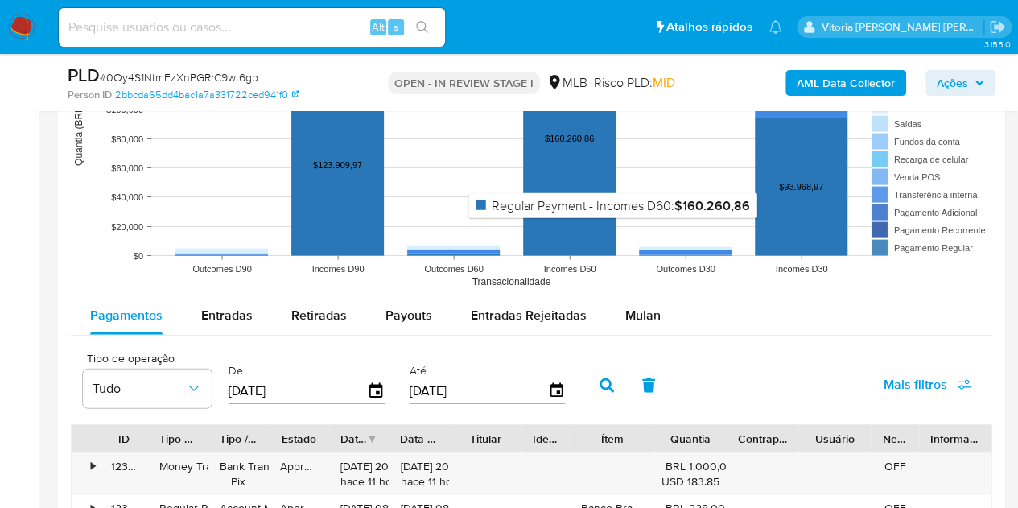
scroll to position [1691, 0]
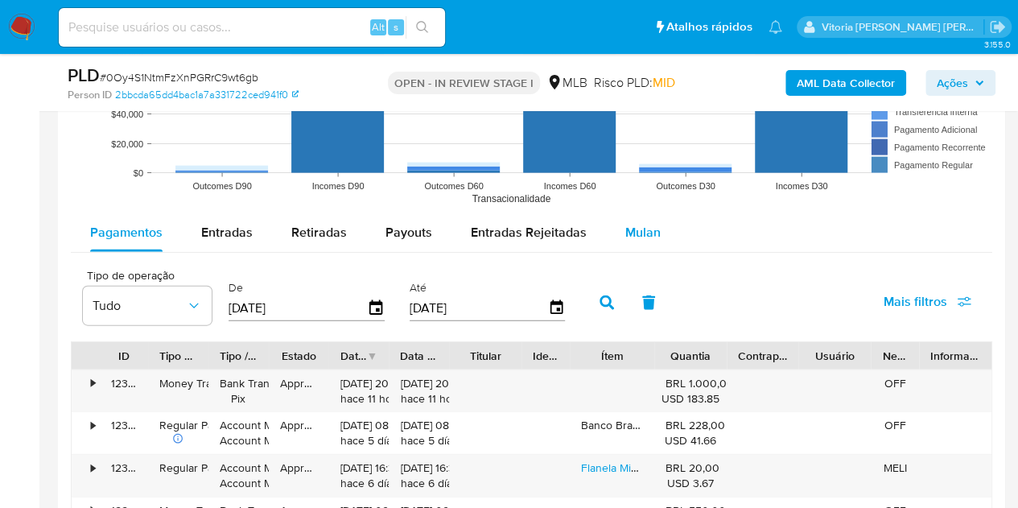
click at [630, 231] on span "Mulan" at bounding box center [643, 232] width 35 height 19
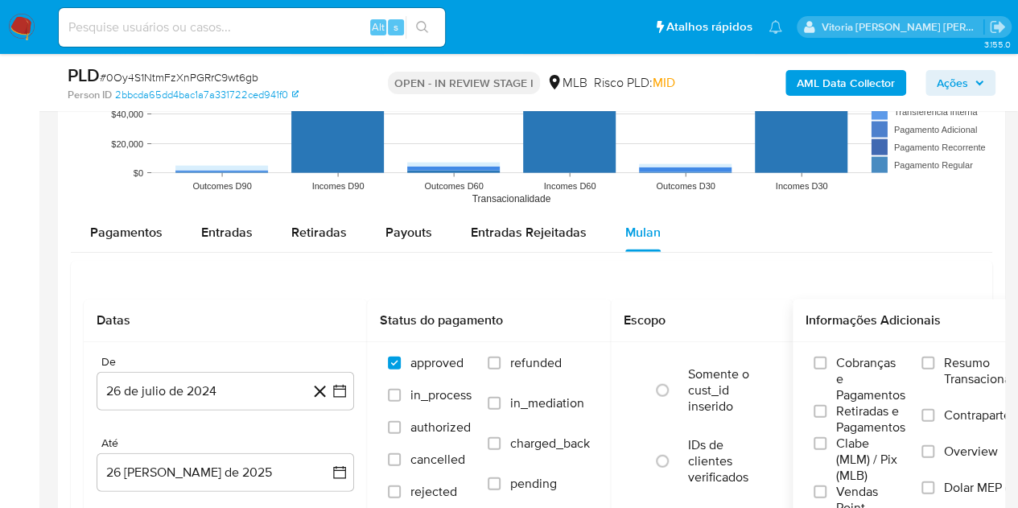
drag, startPoint x: 965, startPoint y: 373, endPoint x: 915, endPoint y: 378, distance: 49.4
click at [965, 372] on span "Resumo Transacionalidade" at bounding box center [994, 371] width 101 height 32
click at [935, 370] on input "Resumo Transacionalidade" at bounding box center [928, 363] width 13 height 13
click at [176, 394] on button "26 de julio de 2024" at bounding box center [226, 391] width 258 height 39
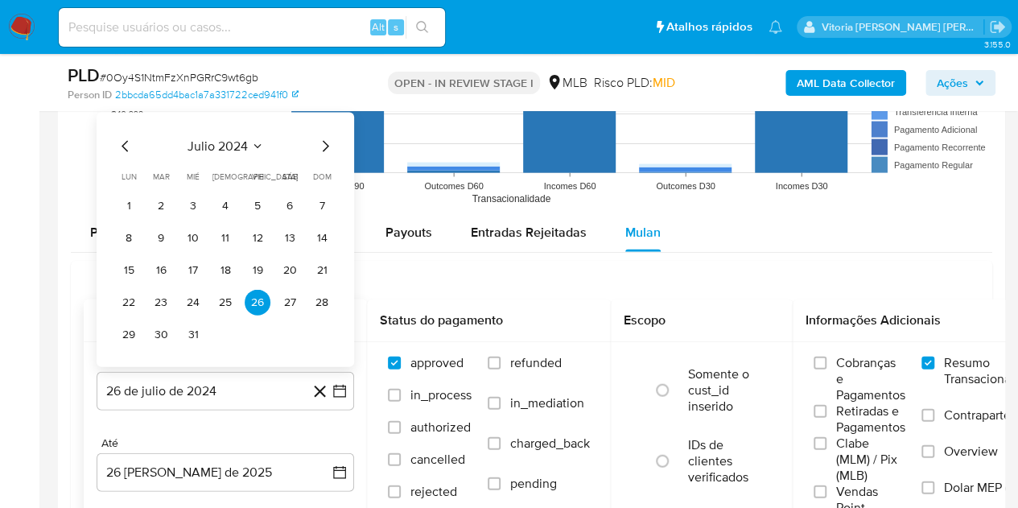
click at [222, 125] on div "julio 2024 julio 2024 lun lunes mar martes mié miércoles jue jueves vie viernes…" at bounding box center [226, 240] width 258 height 254
click at [218, 154] on div "julio 2024 julio 2024 lun lunes mar martes mié miércoles jue jueves vie viernes…" at bounding box center [225, 242] width 219 height 211
click at [258, 146] on icon "Seleccionar mes y año" at bounding box center [257, 146] width 13 height 13
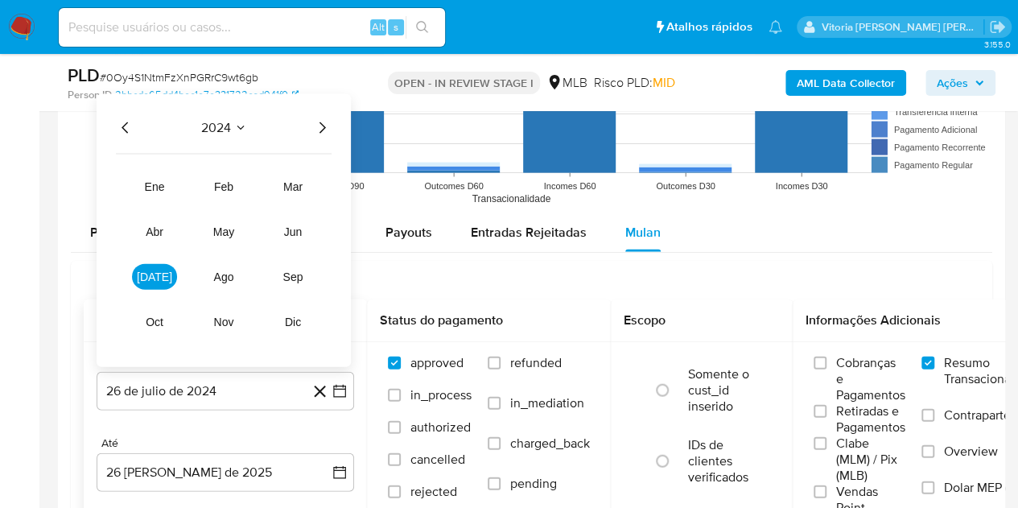
click at [319, 130] on icon "Año siguiente" at bounding box center [321, 127] width 19 height 19
click at [145, 276] on button "[DATE]" at bounding box center [154, 277] width 45 height 26
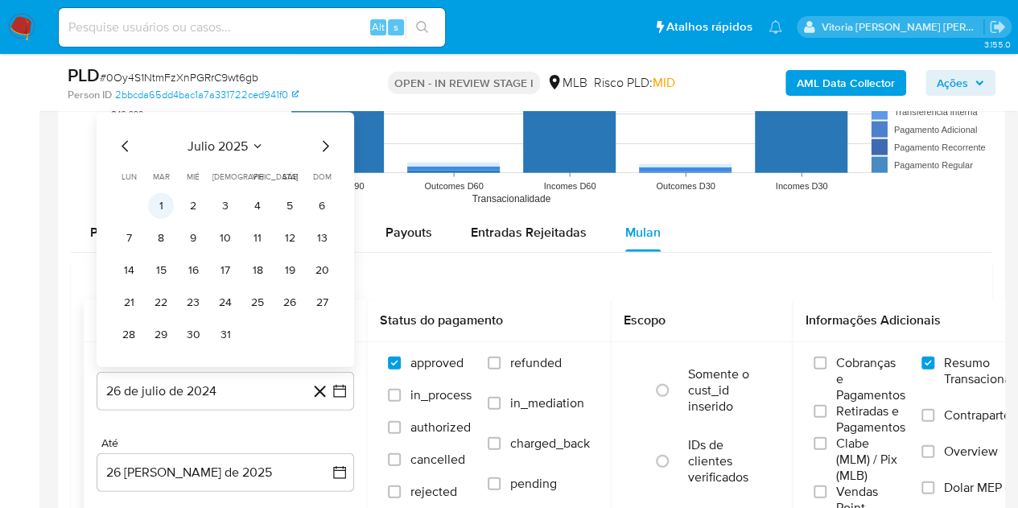
click at [167, 201] on button "1" at bounding box center [161, 206] width 26 height 26
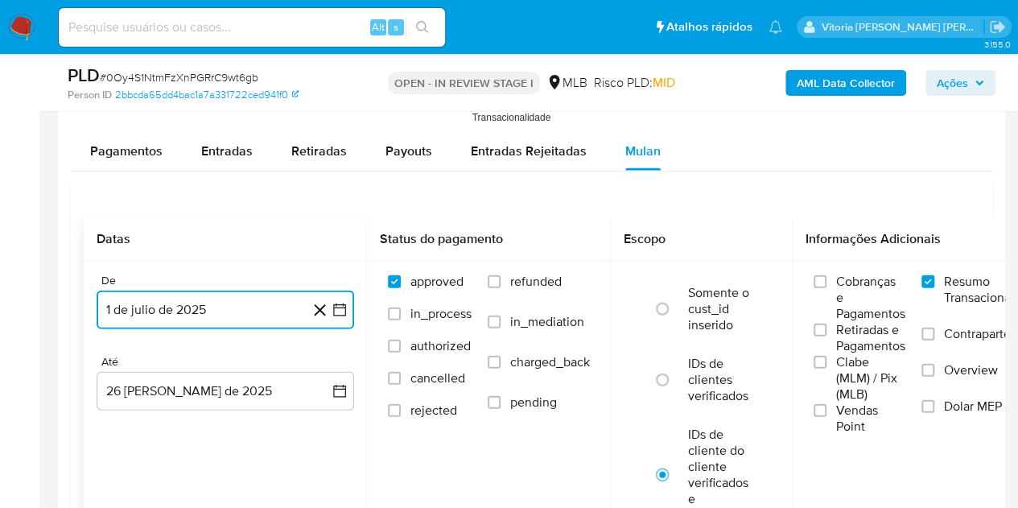
scroll to position [1852, 0]
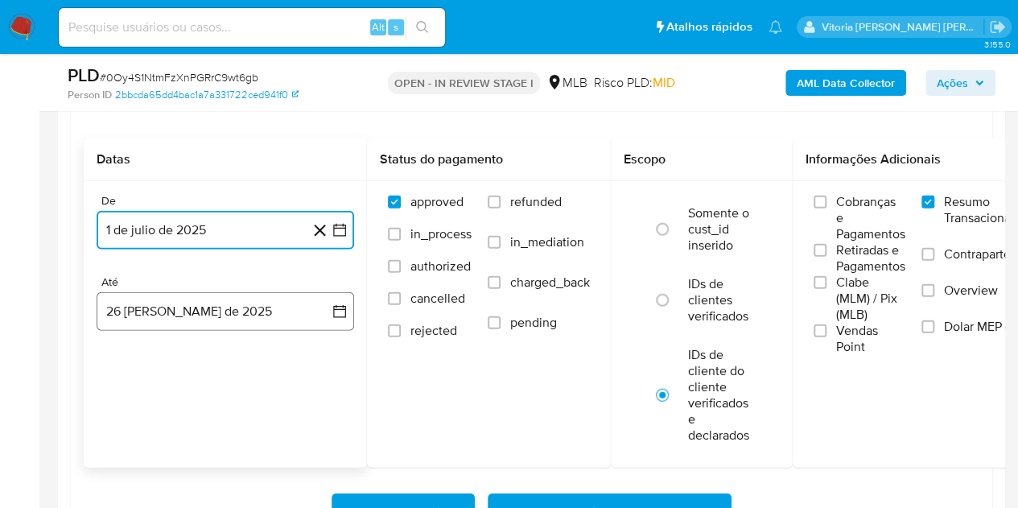
click at [213, 318] on button "26 de agosto de 2025" at bounding box center [226, 311] width 258 height 39
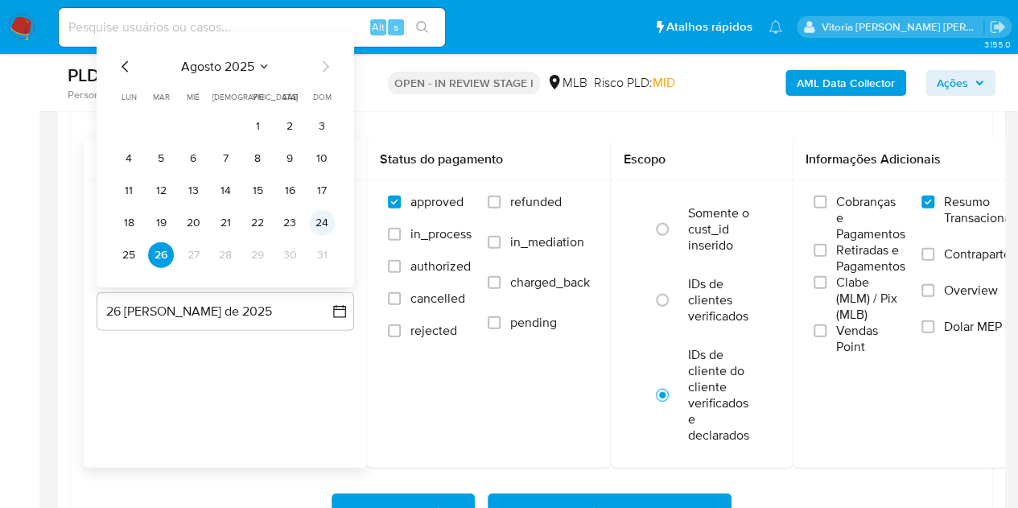
click at [318, 221] on button "24" at bounding box center [322, 223] width 26 height 26
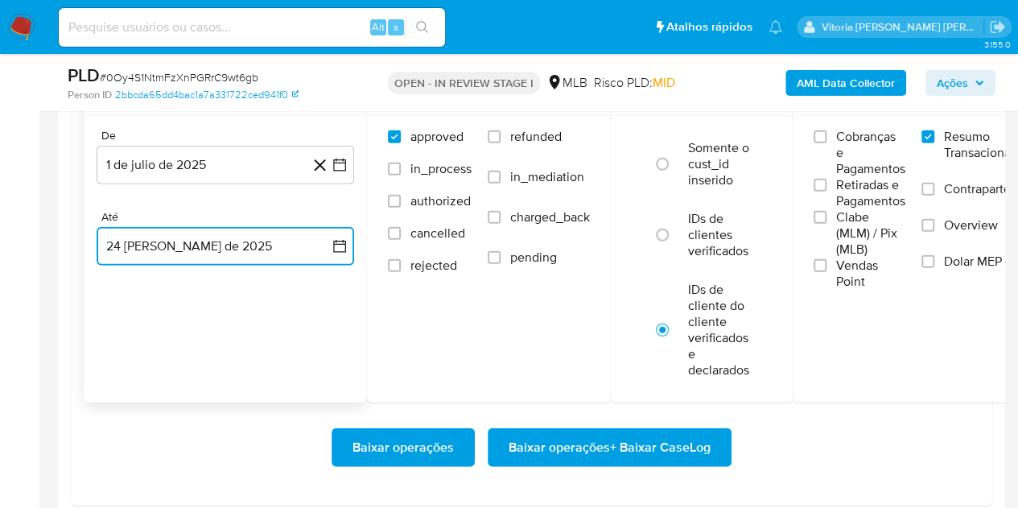
scroll to position [1932, 0]
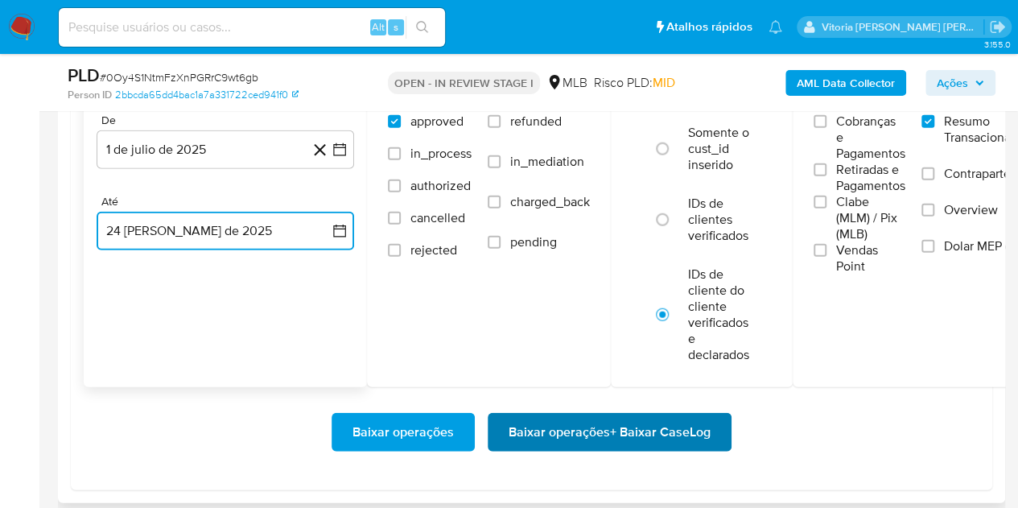
click at [567, 431] on span "Baixar operações + Baixar CaseLog" at bounding box center [610, 432] width 202 height 35
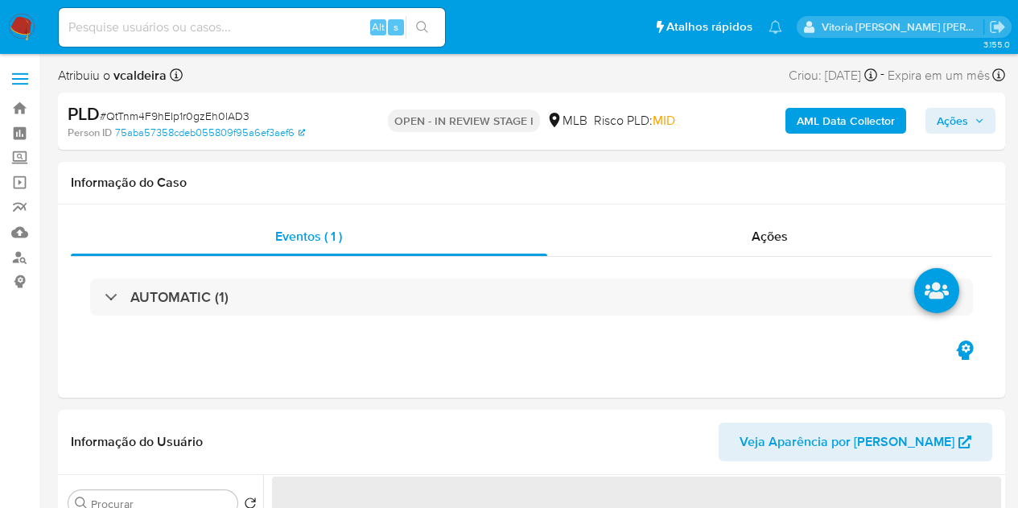
select select "10"
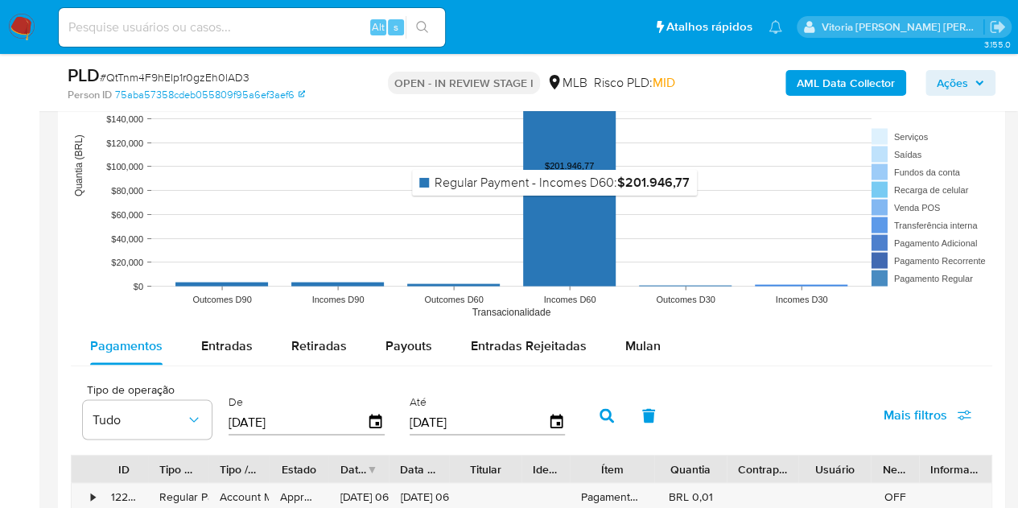
scroll to position [1610, 0]
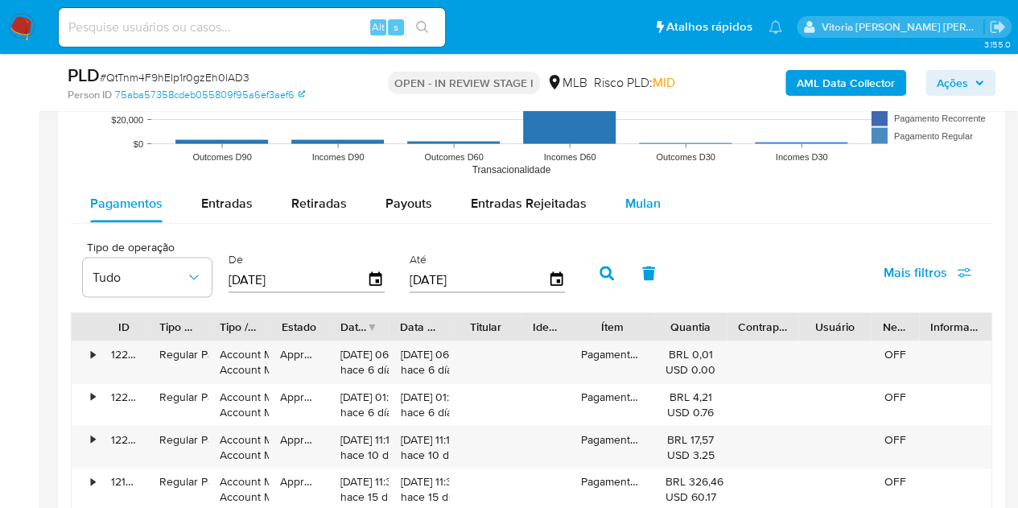
click at [640, 191] on div "Mulan" at bounding box center [643, 203] width 35 height 39
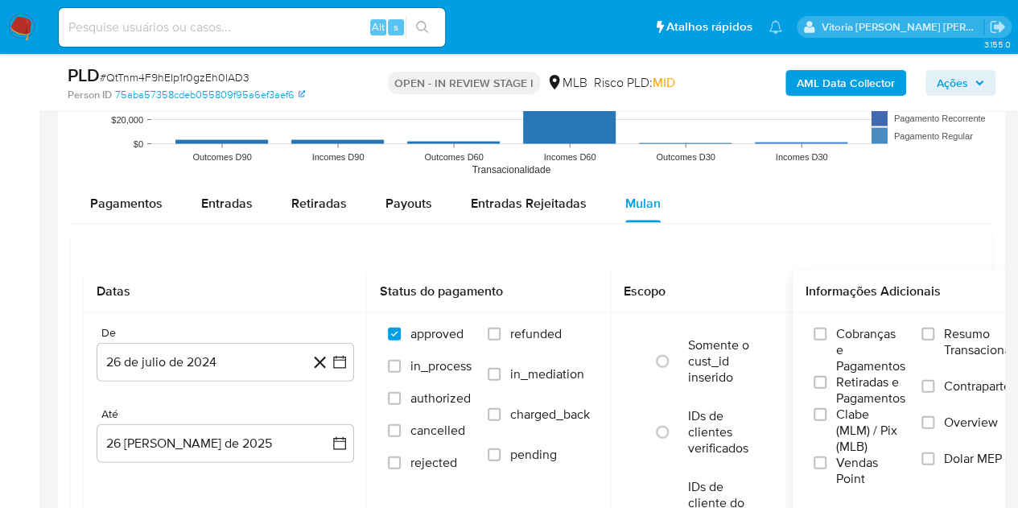
click at [976, 348] on span "Resumo Transacionalidade" at bounding box center [994, 342] width 101 height 32
click at [935, 341] on input "Resumo Transacionalidade" at bounding box center [928, 334] width 13 height 13
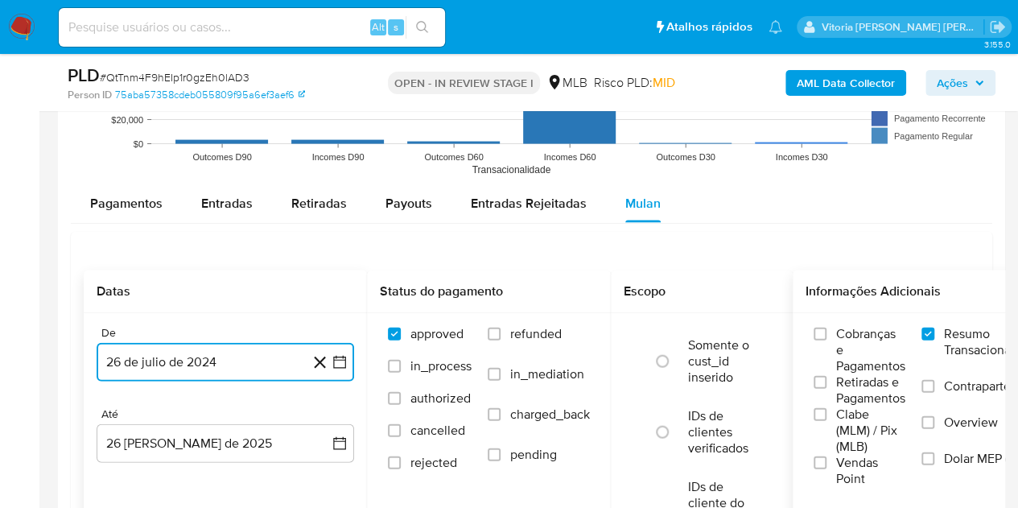
click at [172, 357] on button "26 de julio de 2024" at bounding box center [226, 362] width 258 height 39
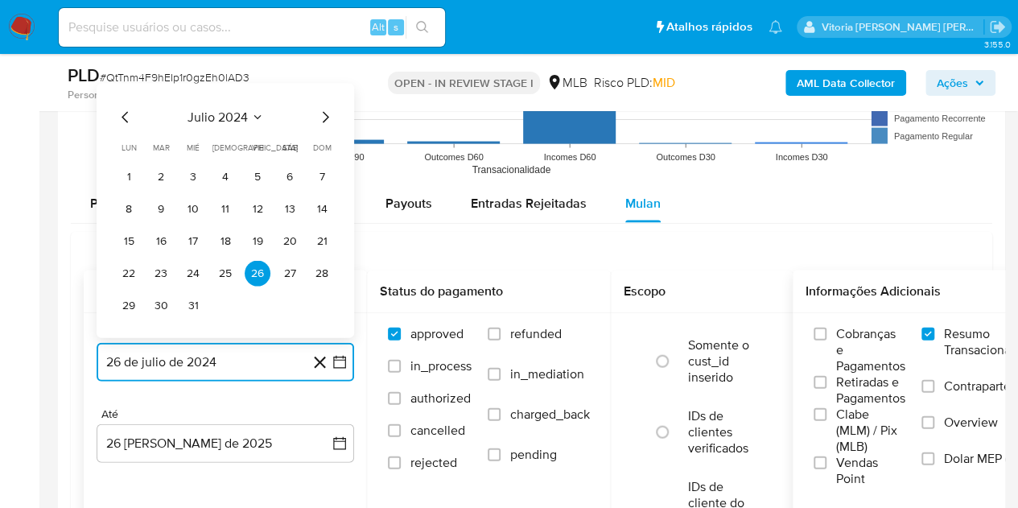
click at [229, 120] on span "julio 2024" at bounding box center [218, 117] width 60 height 16
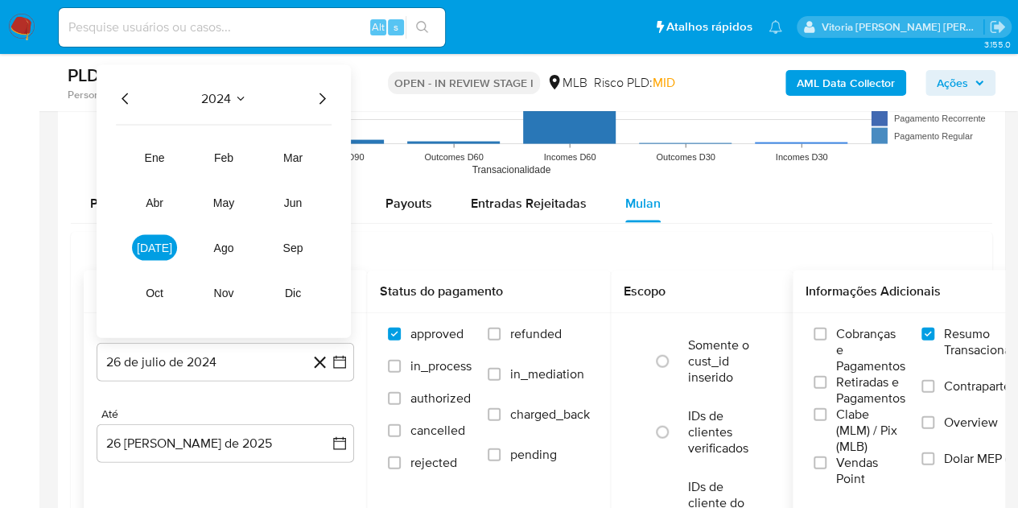
click at [320, 102] on icon "Año siguiente" at bounding box center [321, 98] width 19 height 19
click at [165, 247] on button "[DATE]" at bounding box center [154, 248] width 45 height 26
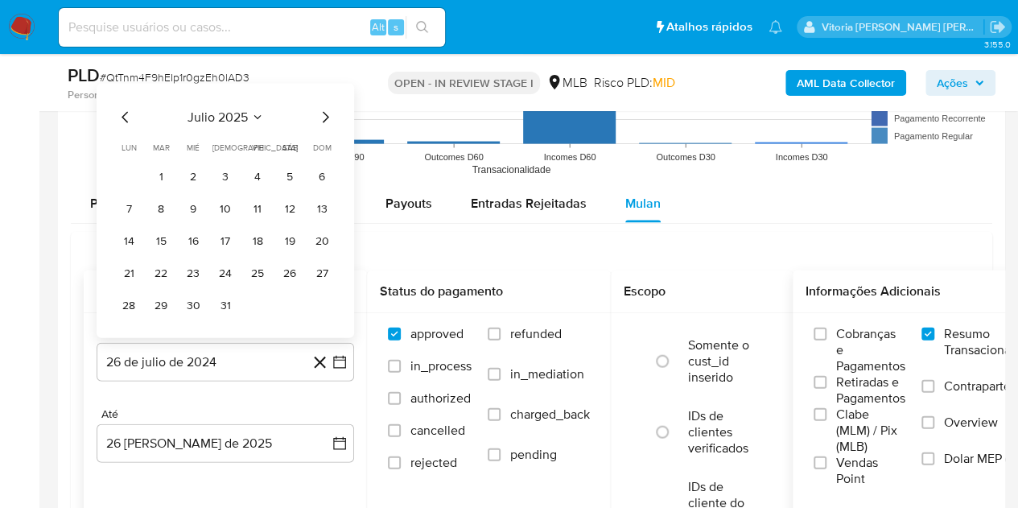
click at [163, 179] on button "1" at bounding box center [161, 177] width 26 height 26
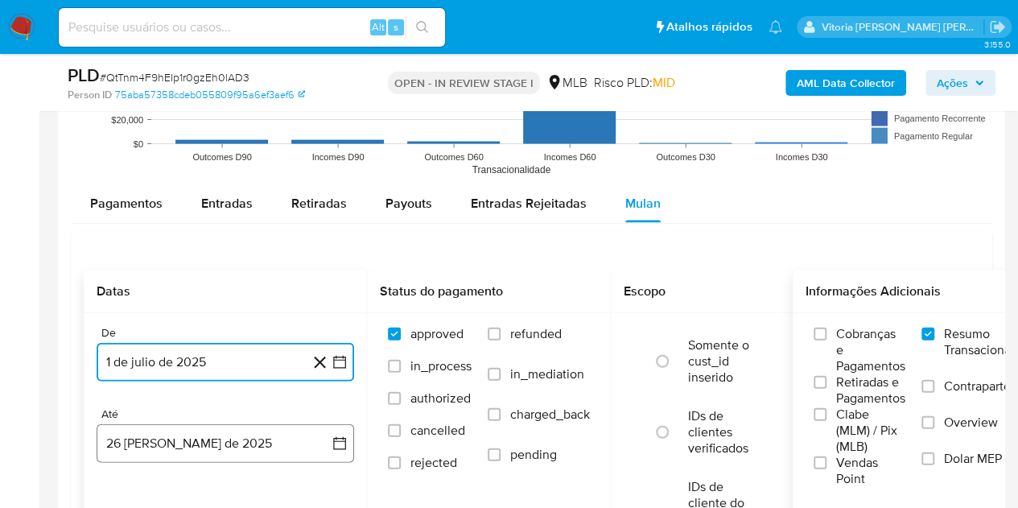
click at [183, 450] on button "26 de agosto de 2025" at bounding box center [226, 443] width 258 height 39
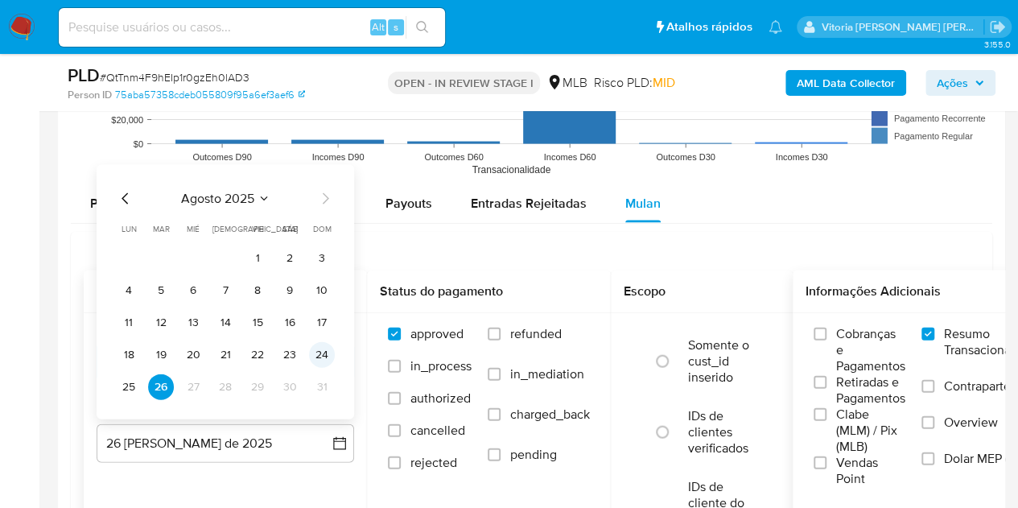
click at [314, 346] on button "24" at bounding box center [322, 355] width 26 height 26
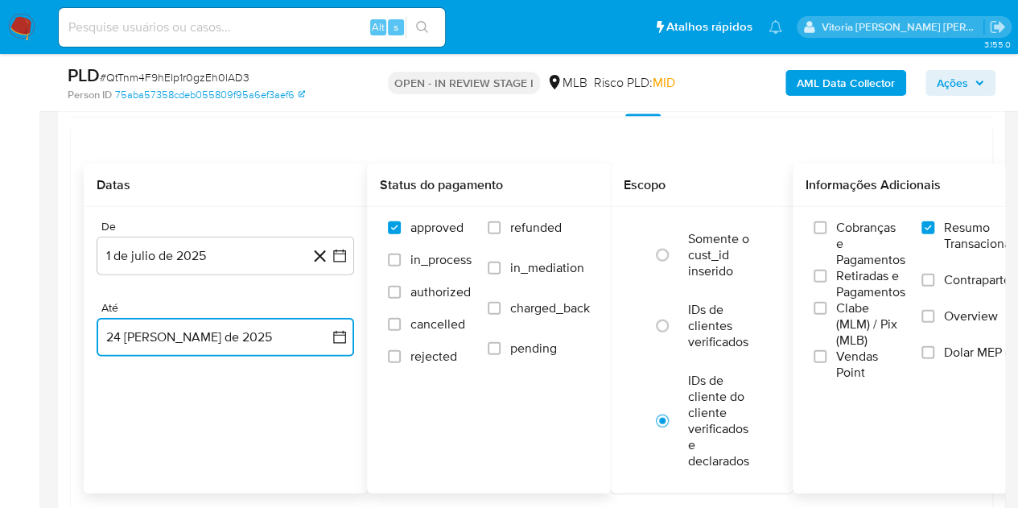
scroll to position [1771, 0]
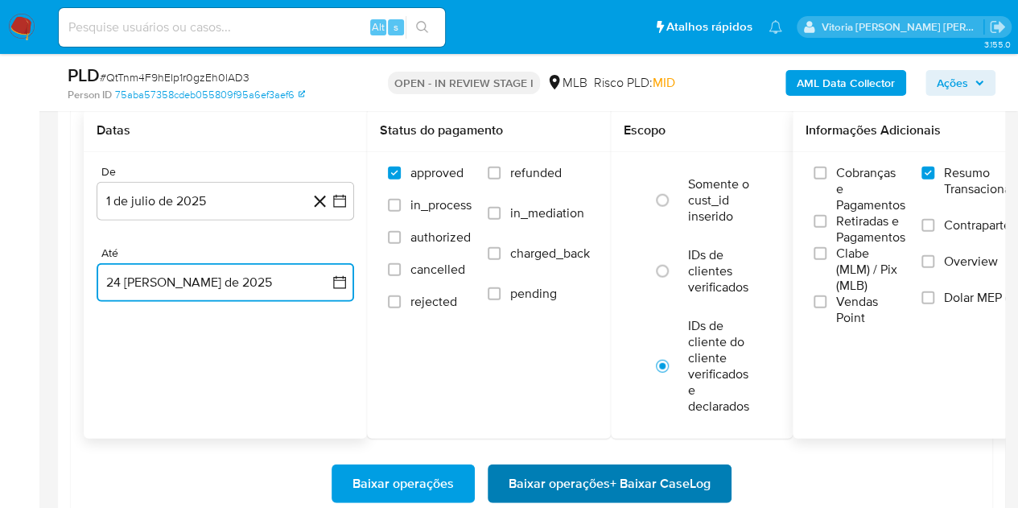
click at [527, 479] on span "Baixar operações + Baixar CaseLog" at bounding box center [610, 483] width 202 height 35
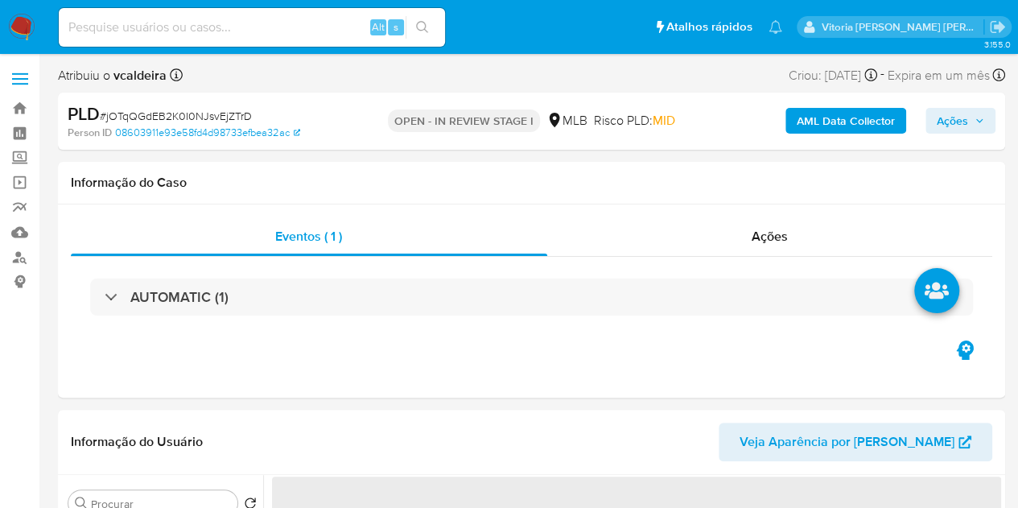
select select "10"
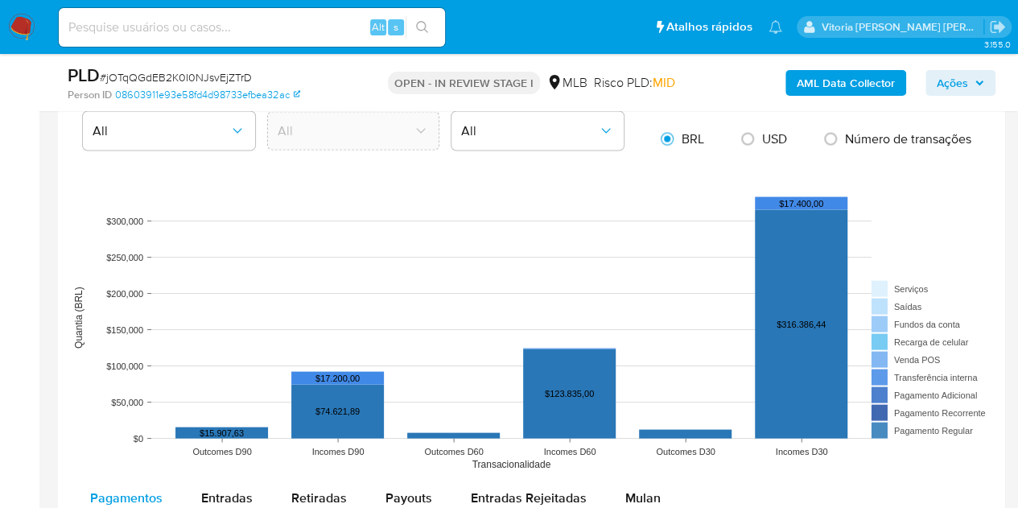
scroll to position [1530, 0]
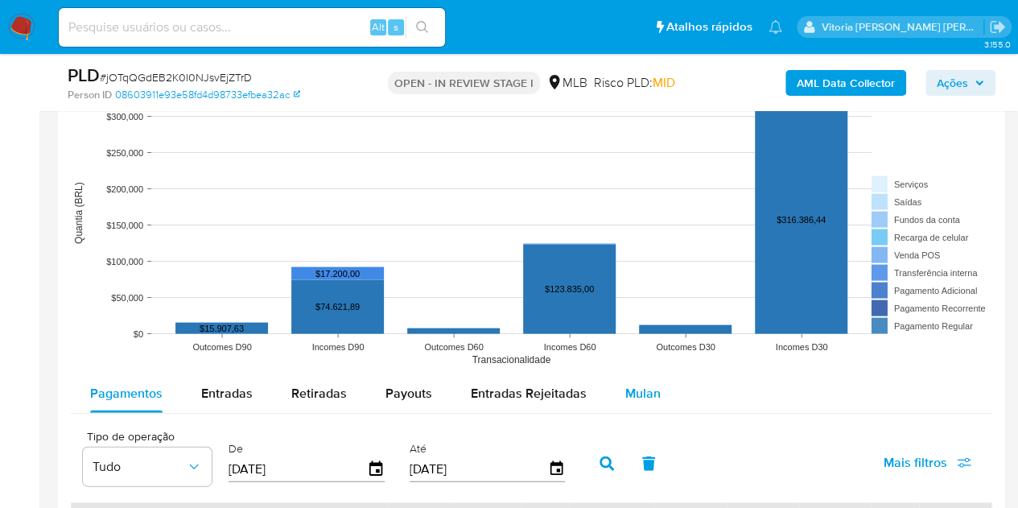
click at [630, 395] on span "Mulan" at bounding box center [643, 393] width 35 height 19
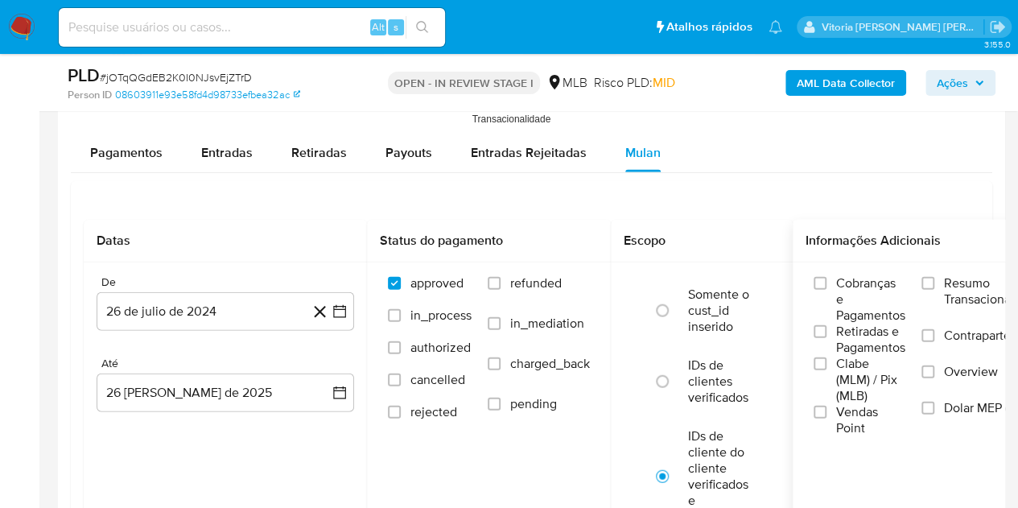
scroll to position [1771, 0]
click at [981, 278] on span "Resumo Transacionalidade" at bounding box center [994, 291] width 101 height 32
click at [935, 278] on input "Resumo Transacionalidade" at bounding box center [928, 282] width 13 height 13
click at [166, 286] on div "De 26 de julio de 2024 26-07-2024" at bounding box center [226, 303] width 258 height 56
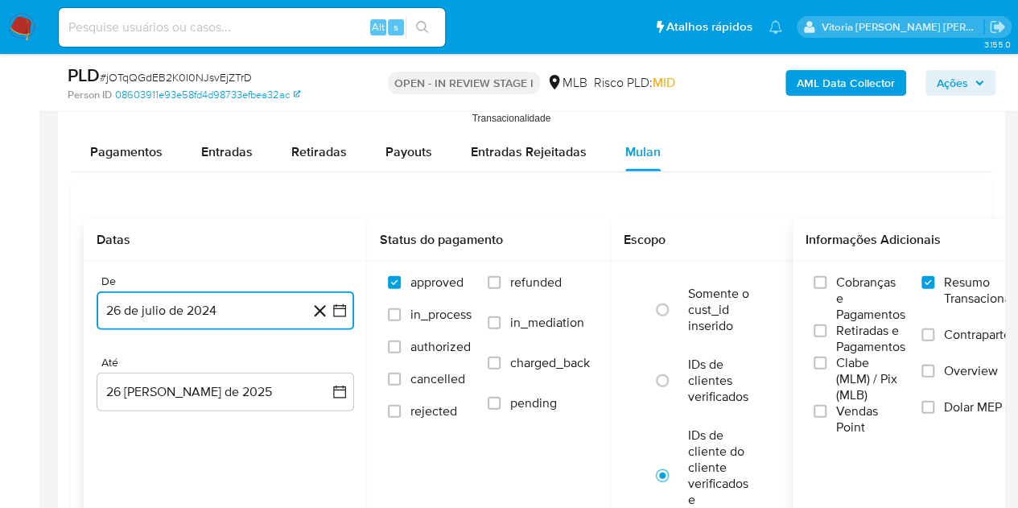
click at [164, 307] on button "26 de julio de 2024" at bounding box center [226, 310] width 258 height 39
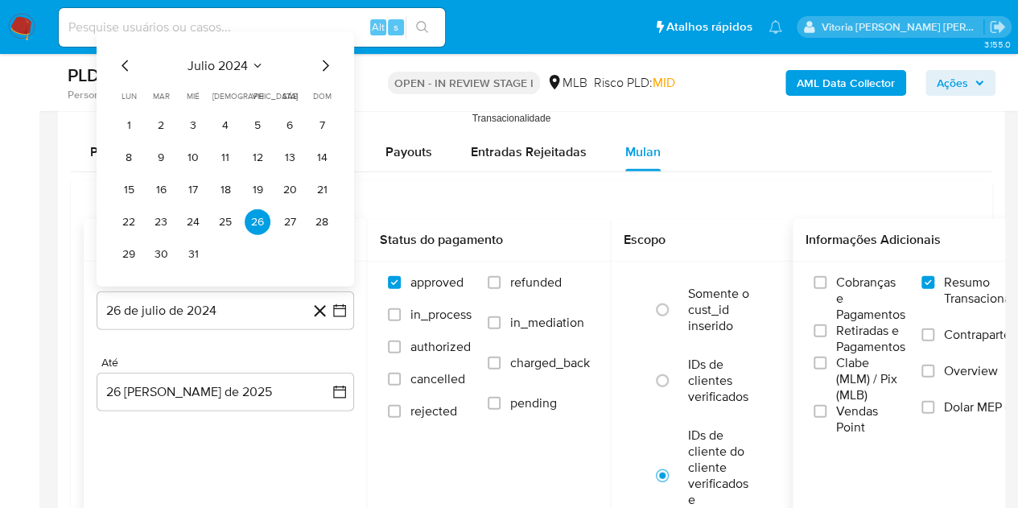
click at [262, 48] on div "julio 2024 julio 2024 lun lunes mar martes mié miércoles jue jueves vie viernes…" at bounding box center [226, 159] width 258 height 254
click at [255, 60] on icon "Seleccionar mes y año" at bounding box center [257, 66] width 13 height 13
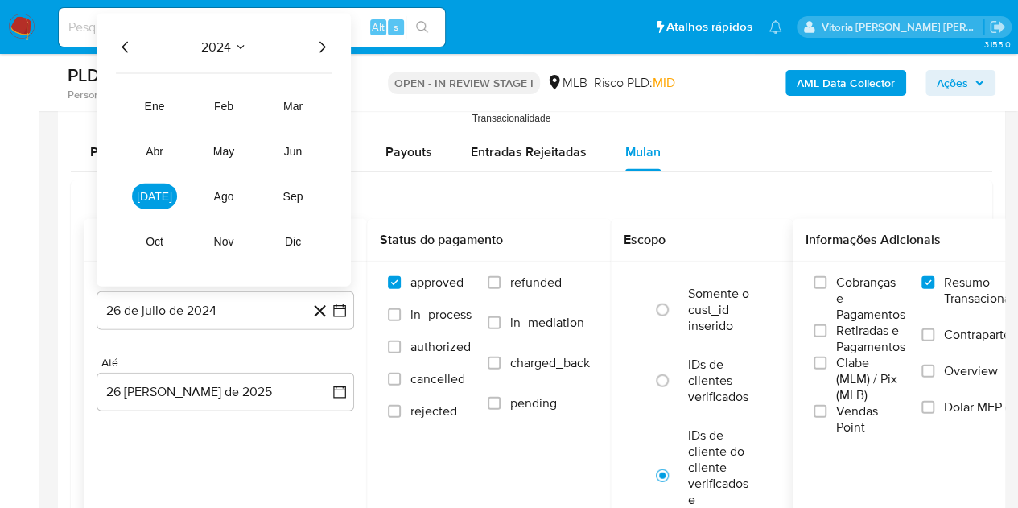
click at [322, 48] on icon "Año siguiente" at bounding box center [321, 47] width 19 height 19
click at [145, 194] on button "[DATE]" at bounding box center [154, 197] width 45 height 26
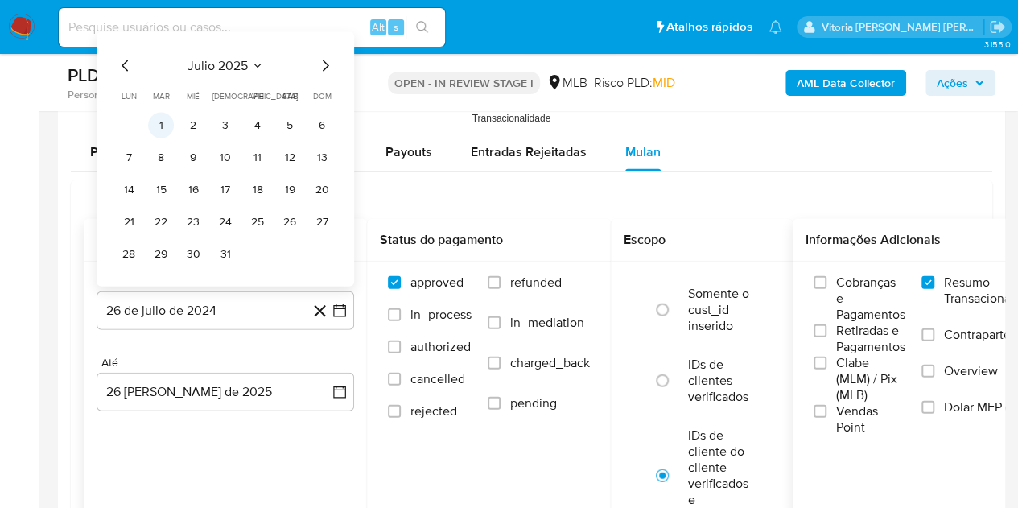
click at [159, 133] on button "1" at bounding box center [161, 126] width 26 height 26
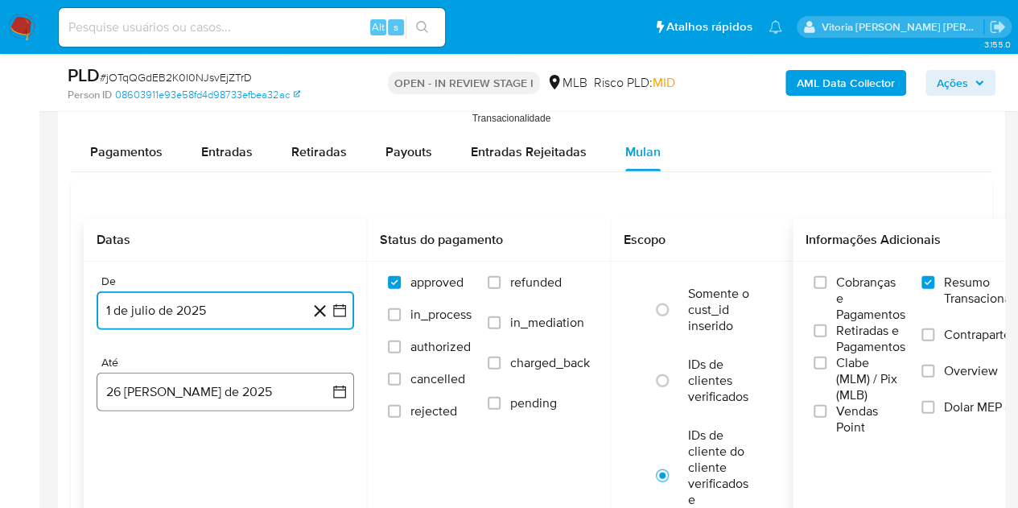
click at [143, 384] on button "26 [PERSON_NAME] de 2025" at bounding box center [226, 392] width 258 height 39
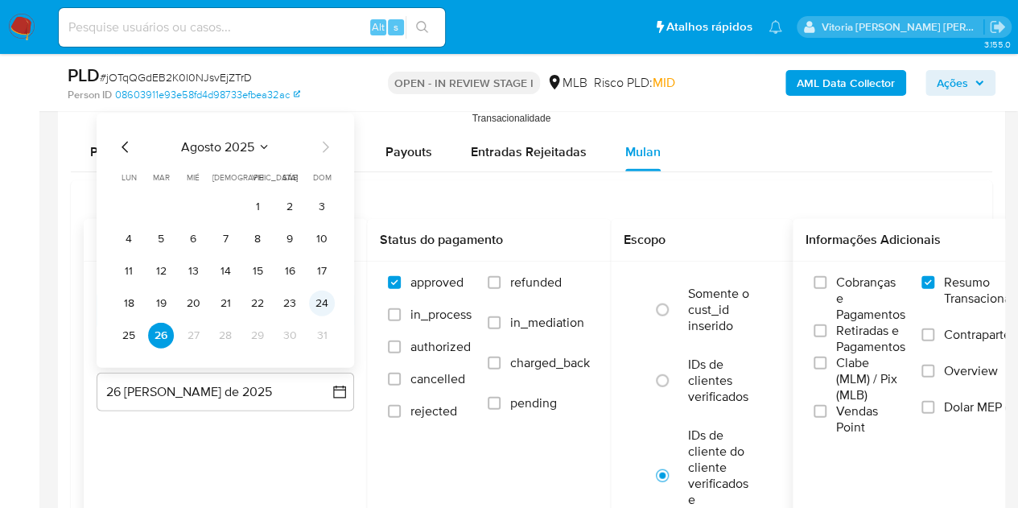
click at [333, 300] on button "24" at bounding box center [322, 304] width 26 height 26
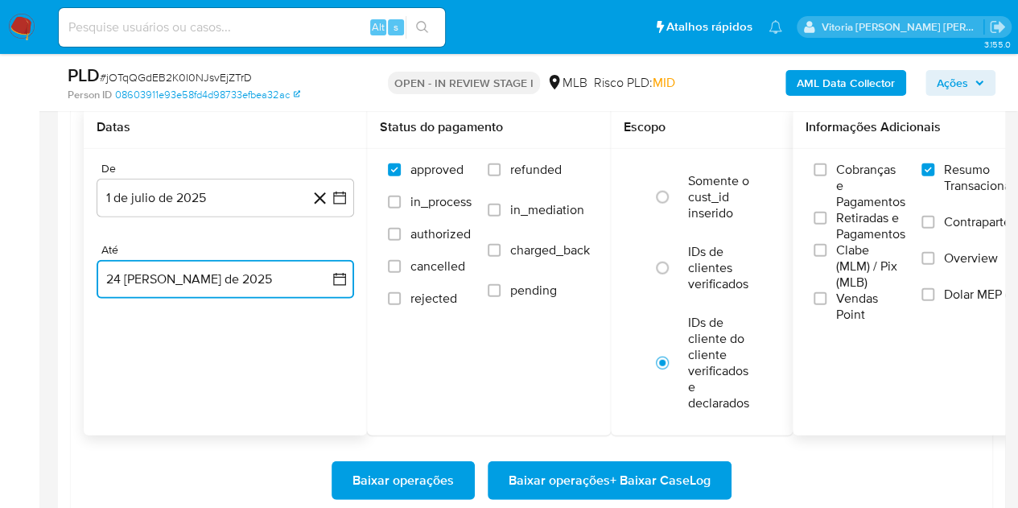
scroll to position [2013, 0]
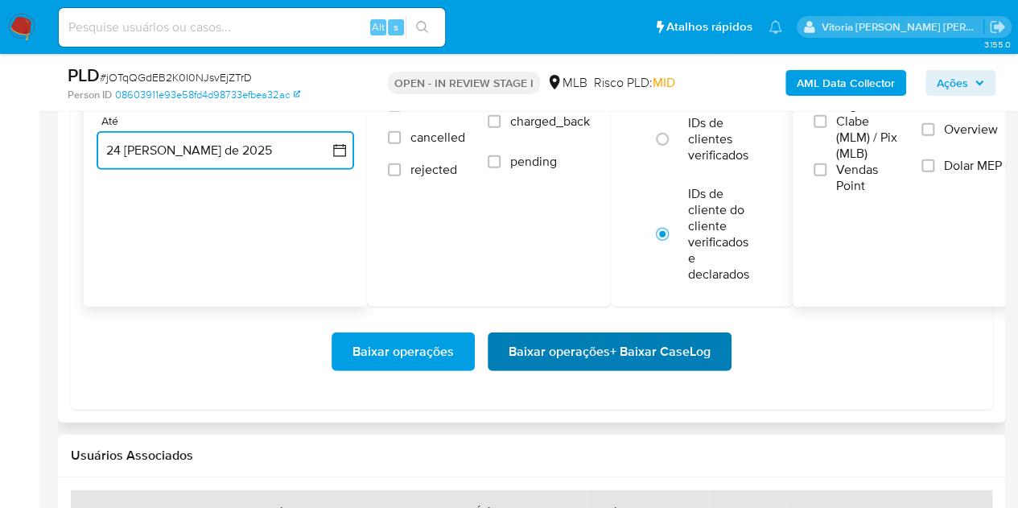
click at [693, 353] on span "Baixar operações + Baixar CaseLog" at bounding box center [610, 351] width 202 height 35
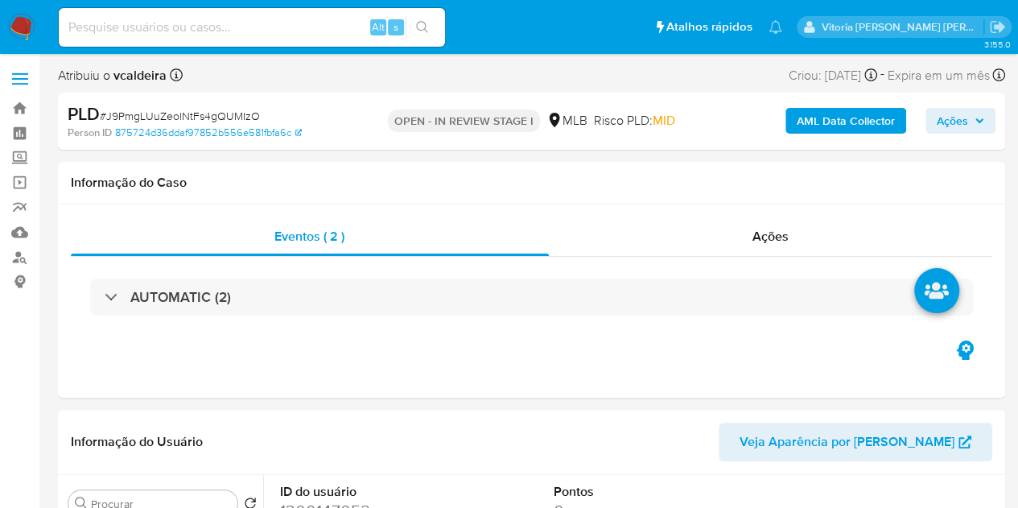
select select "10"
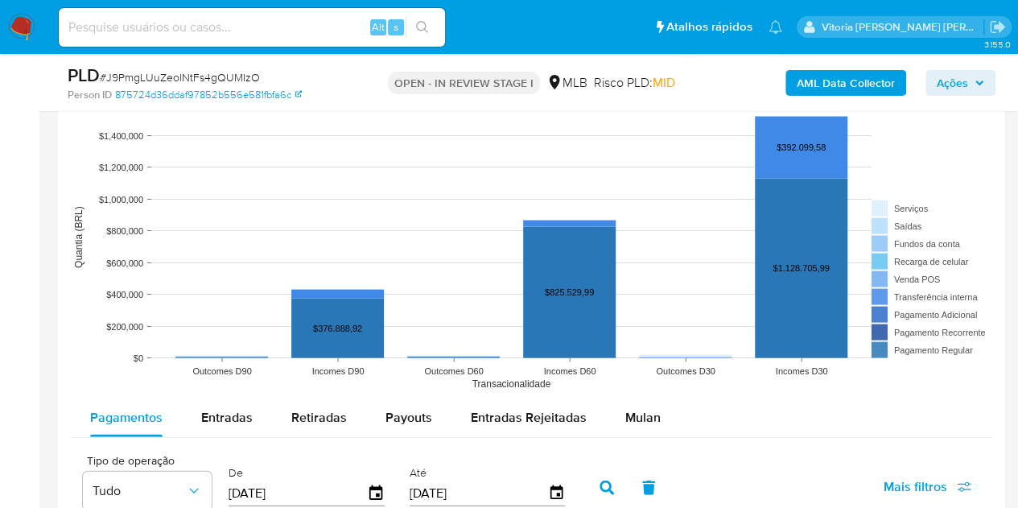
scroll to position [1610, 0]
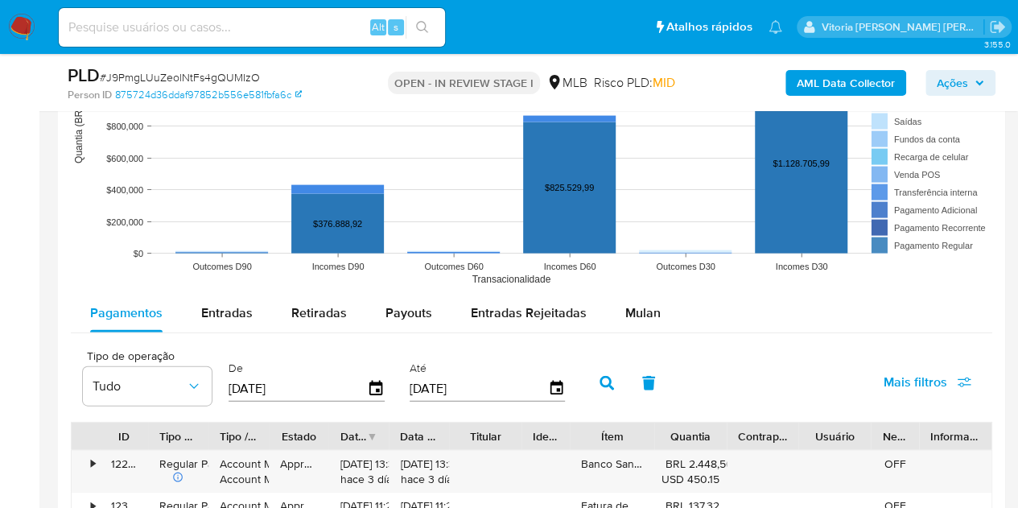
drag, startPoint x: 630, startPoint y: 301, endPoint x: 679, endPoint y: 296, distance: 49.3
click at [629, 304] on span "Mulan" at bounding box center [643, 313] width 35 height 19
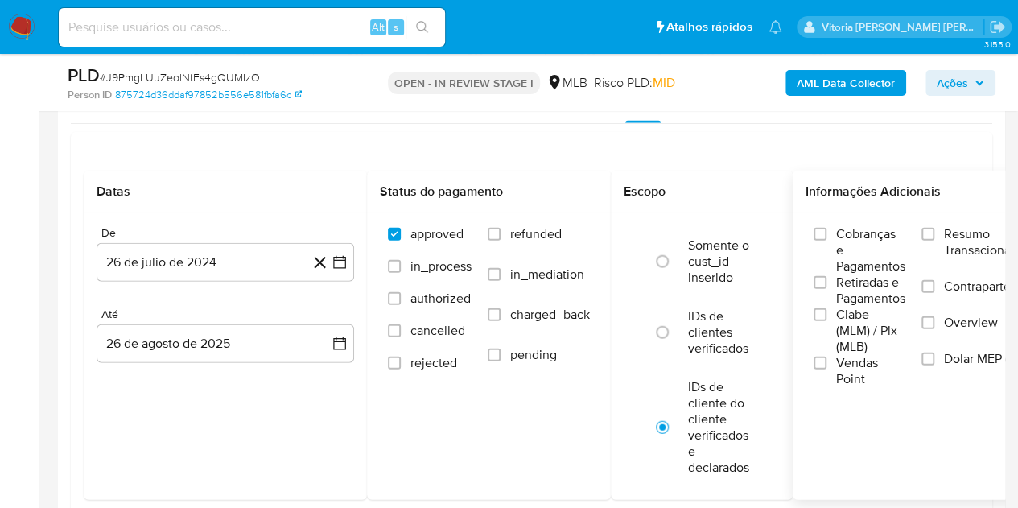
scroll to position [1932, 0]
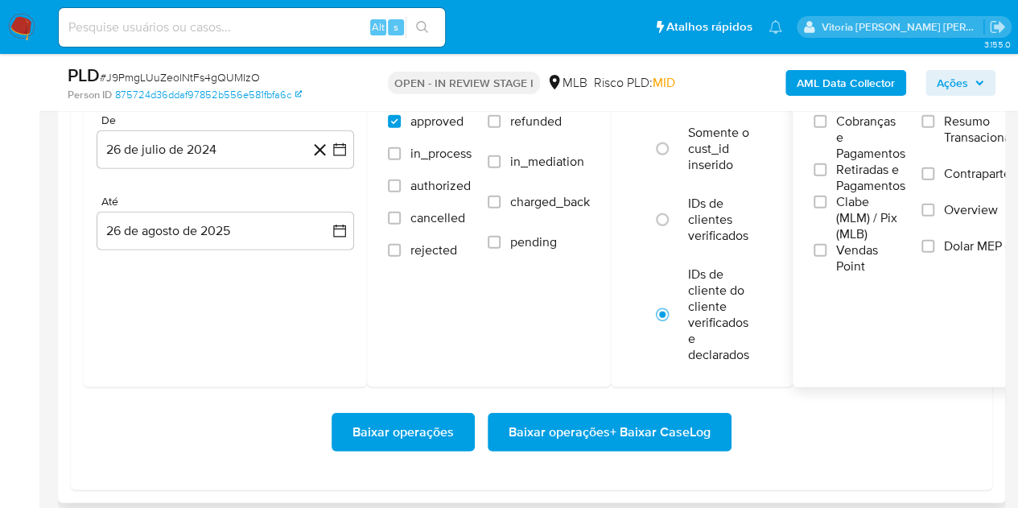
click at [969, 130] on span "Resumo Transacionalidade" at bounding box center [994, 130] width 101 height 32
click at [935, 128] on input "Resumo Transacionalidade" at bounding box center [928, 121] width 13 height 13
click at [167, 141] on button "26 de julio de 2024" at bounding box center [226, 149] width 258 height 39
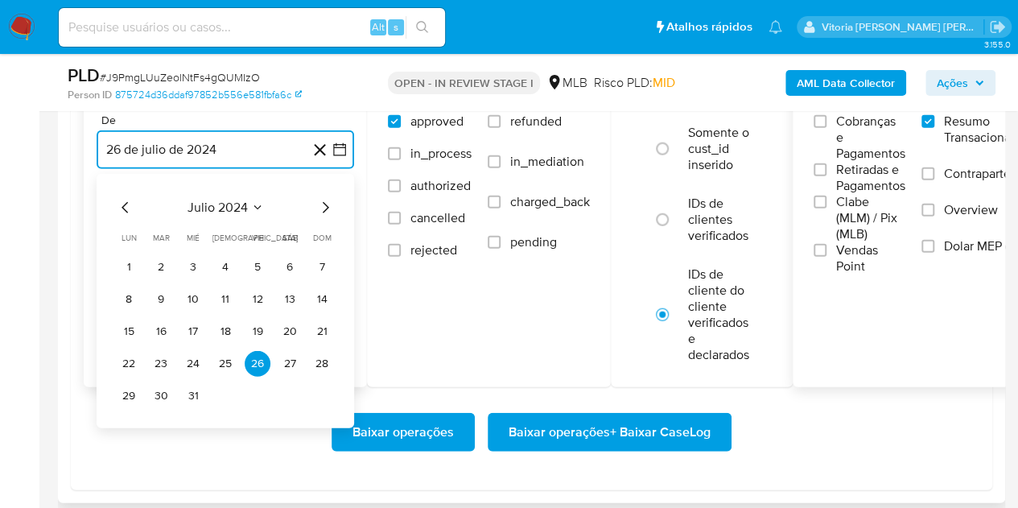
click at [255, 205] on icon "Seleccionar mes y año" at bounding box center [257, 207] width 13 height 13
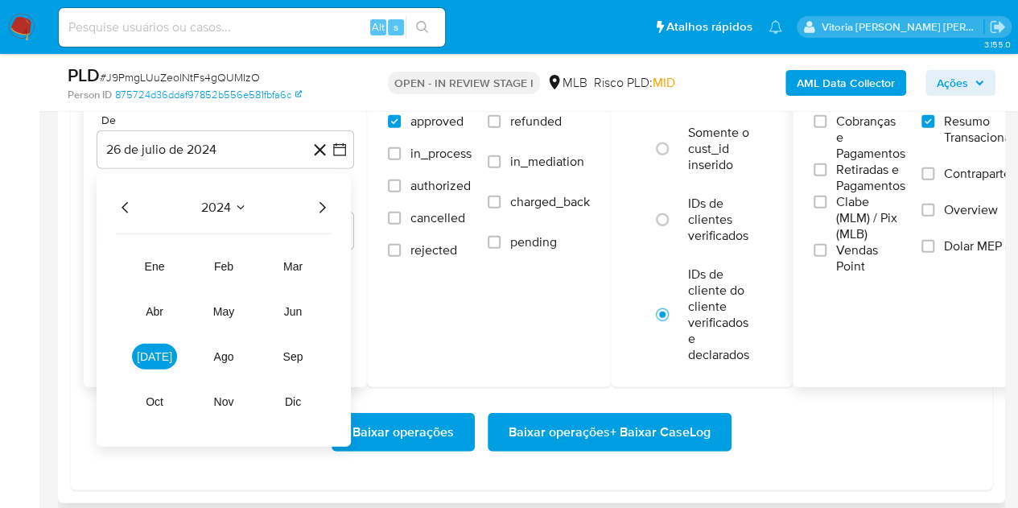
click at [320, 198] on icon "Año siguiente" at bounding box center [321, 207] width 19 height 19
click at [159, 357] on span "[DATE]" at bounding box center [154, 356] width 35 height 13
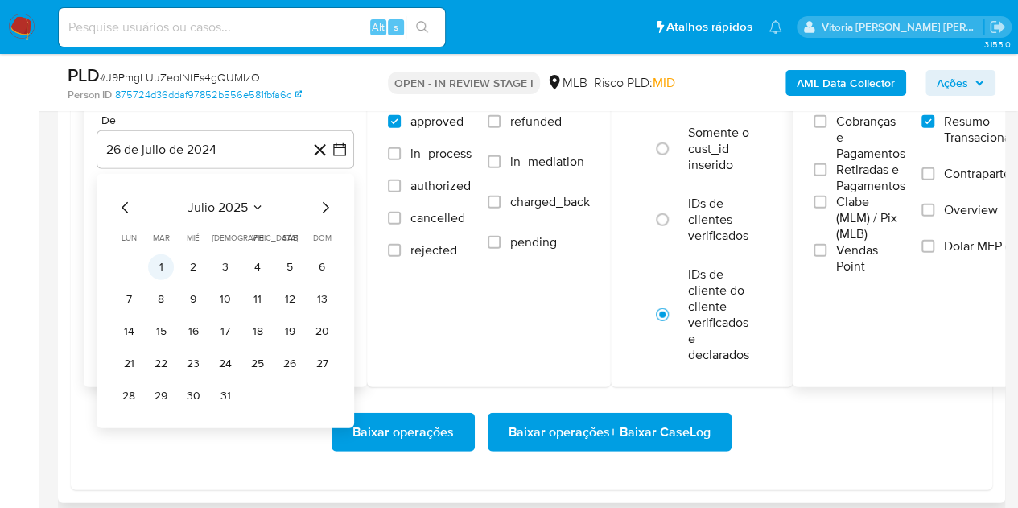
click at [159, 263] on button "1" at bounding box center [161, 267] width 26 height 26
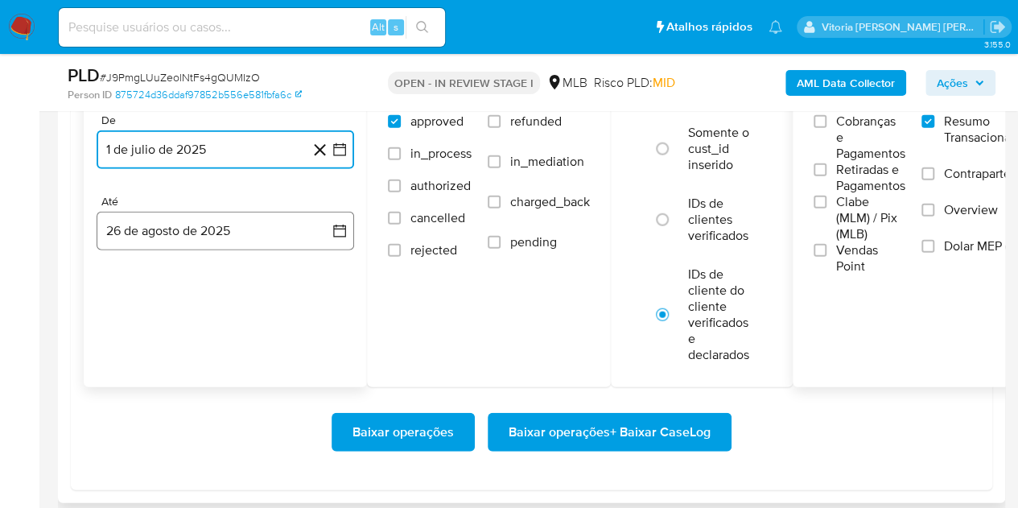
click at [147, 226] on button "26 de agosto de 2025" at bounding box center [226, 231] width 258 height 39
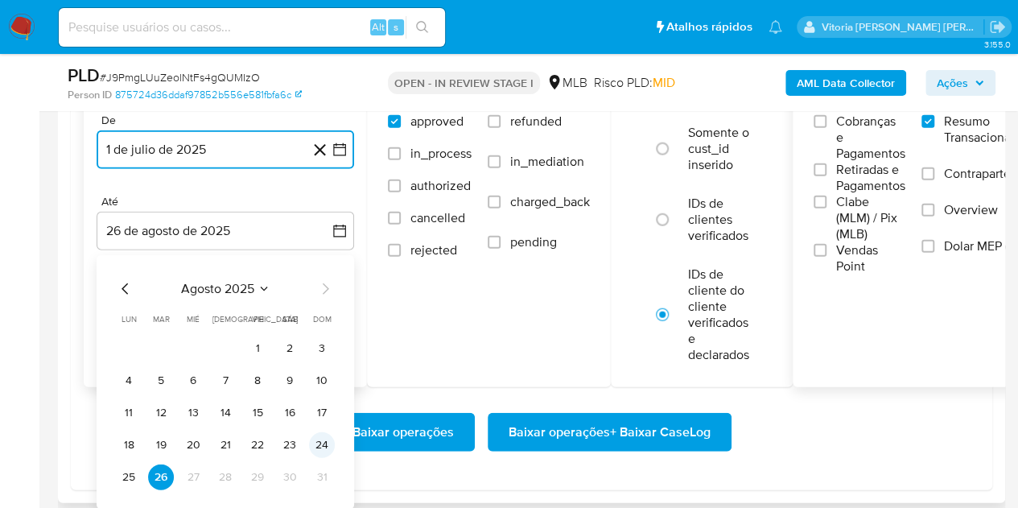
click at [320, 439] on button "24" at bounding box center [322, 445] width 26 height 26
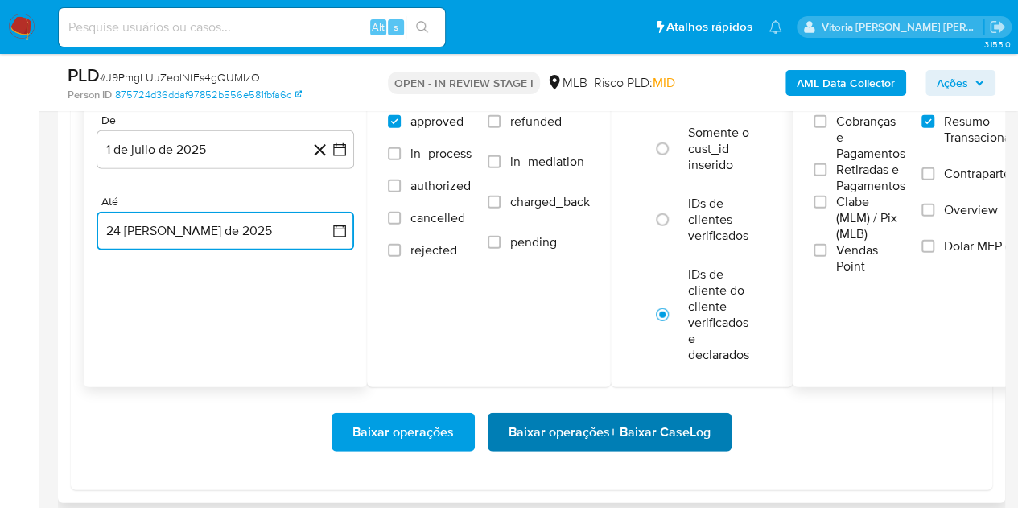
click at [602, 432] on span "Baixar operações + Baixar CaseLog" at bounding box center [610, 432] width 202 height 35
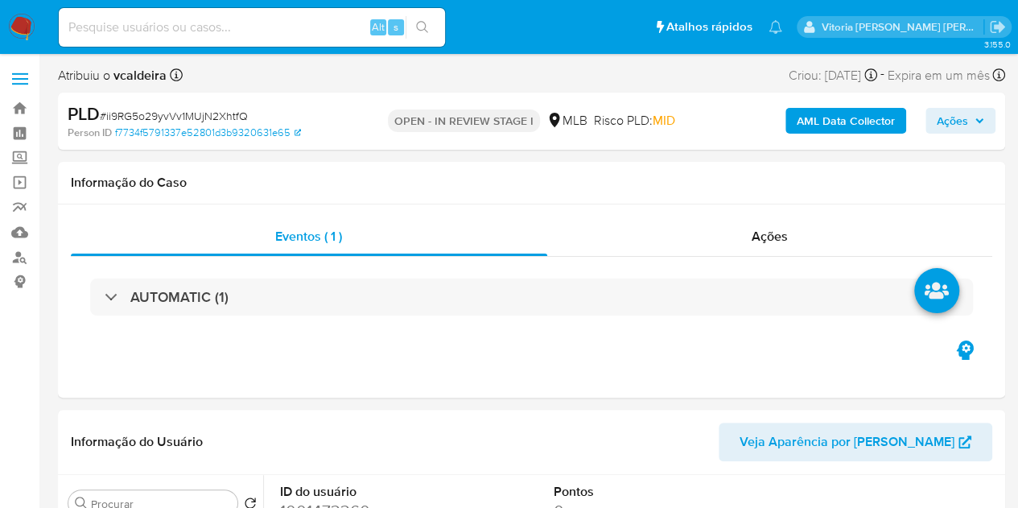
select select "10"
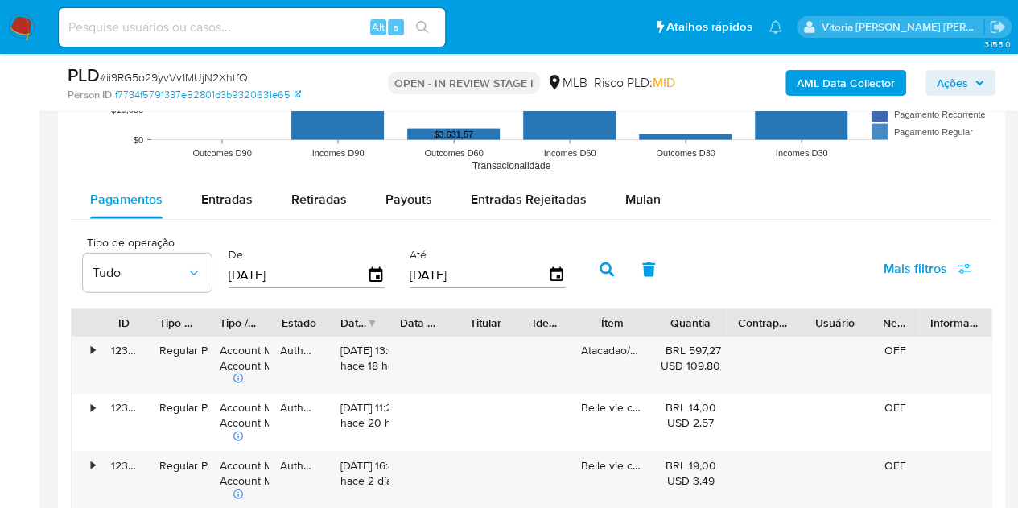
scroll to position [1771, 0]
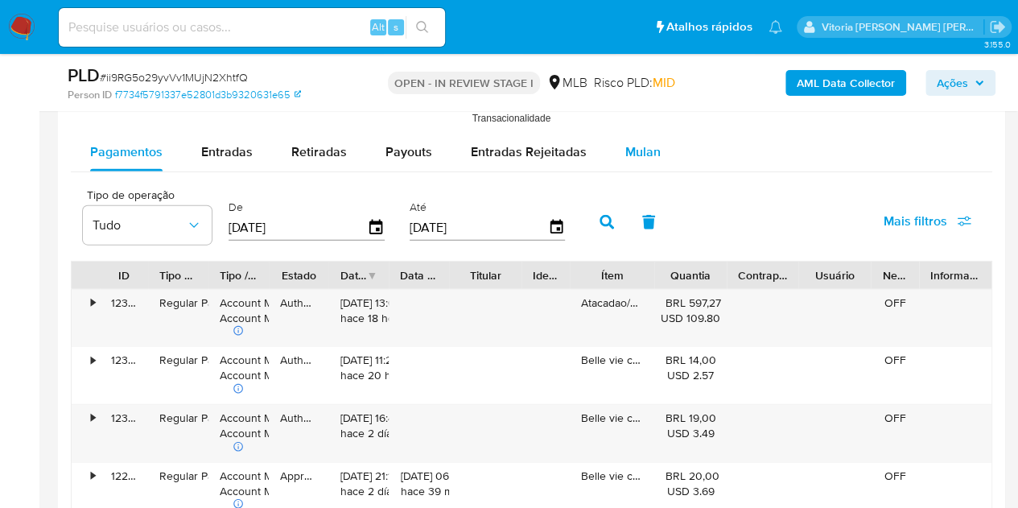
click at [635, 143] on span "Mulan" at bounding box center [643, 152] width 35 height 19
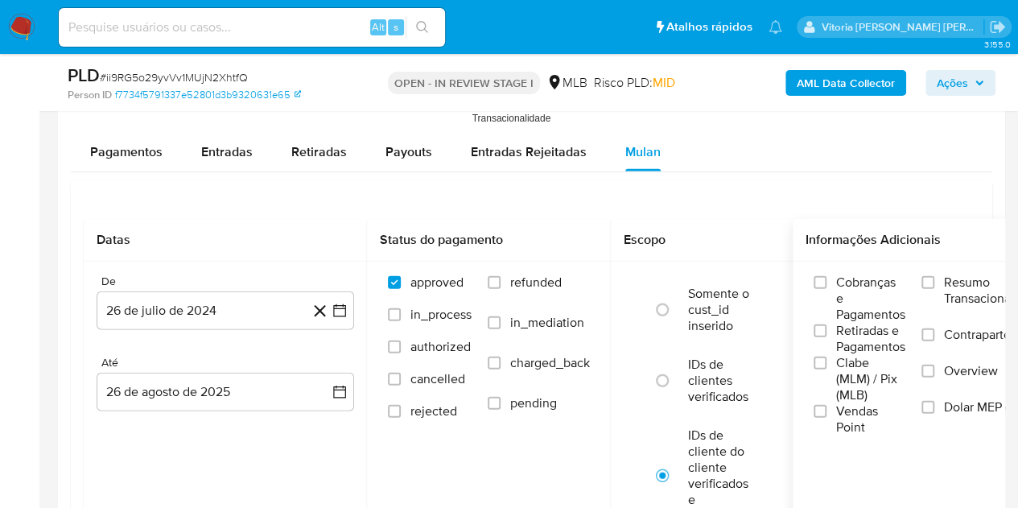
click at [981, 288] on span "Resumo Transacionalidade" at bounding box center [994, 291] width 101 height 32
click at [935, 288] on input "Resumo Transacionalidade" at bounding box center [928, 282] width 13 height 13
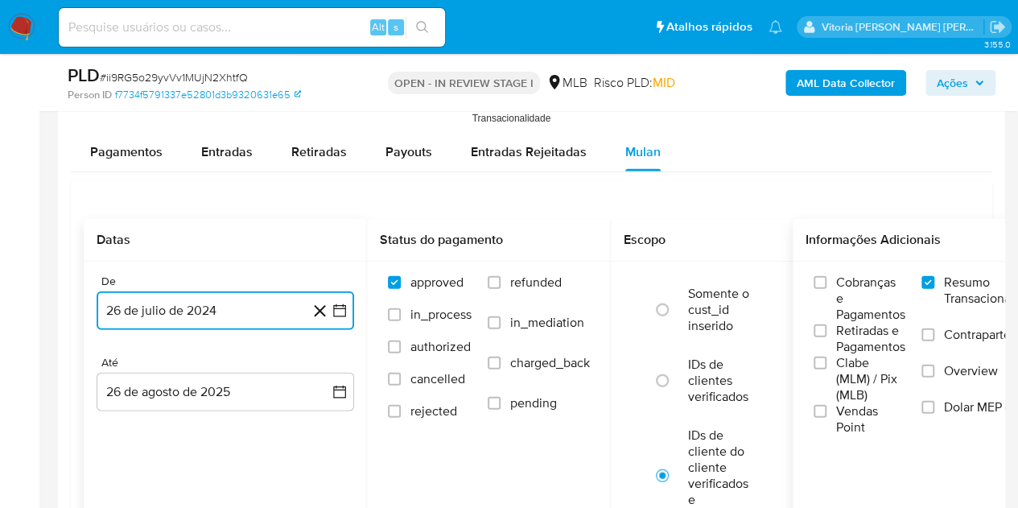
click at [198, 315] on button "26 de julio de 2024" at bounding box center [226, 310] width 258 height 39
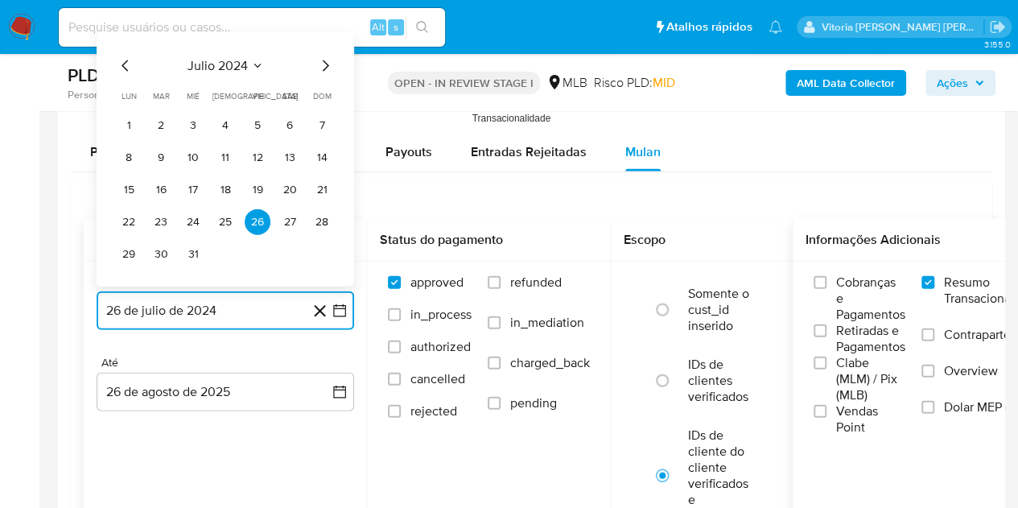
click at [229, 61] on span "julio 2024" at bounding box center [218, 66] width 60 height 16
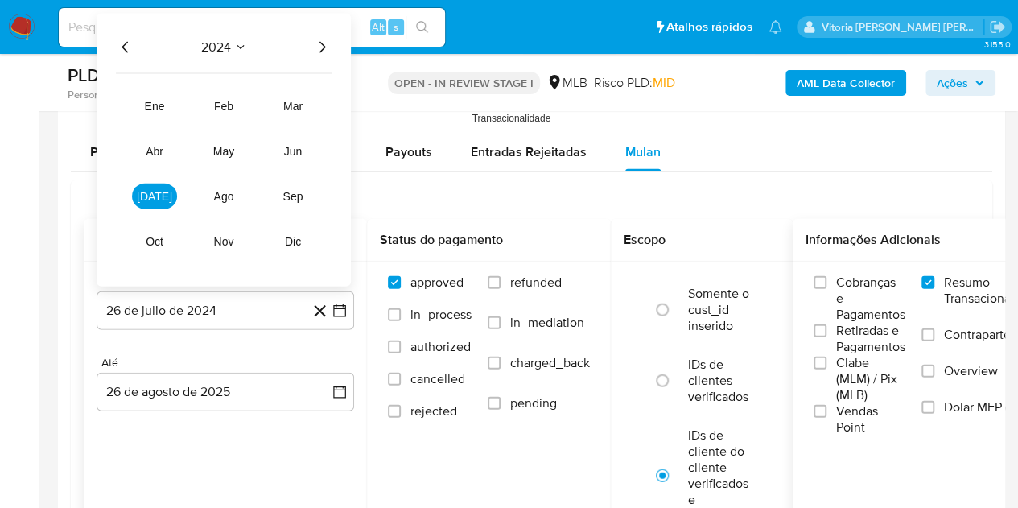
click at [320, 39] on icon "Año siguiente" at bounding box center [321, 47] width 19 height 19
click at [153, 204] on button "jul" at bounding box center [154, 197] width 45 height 26
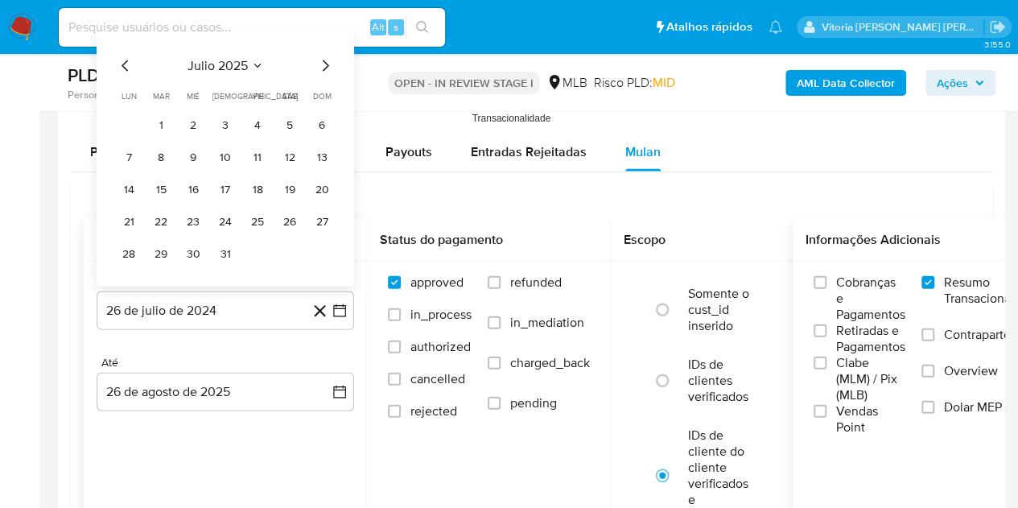
click at [165, 125] on button "1" at bounding box center [161, 126] width 26 height 26
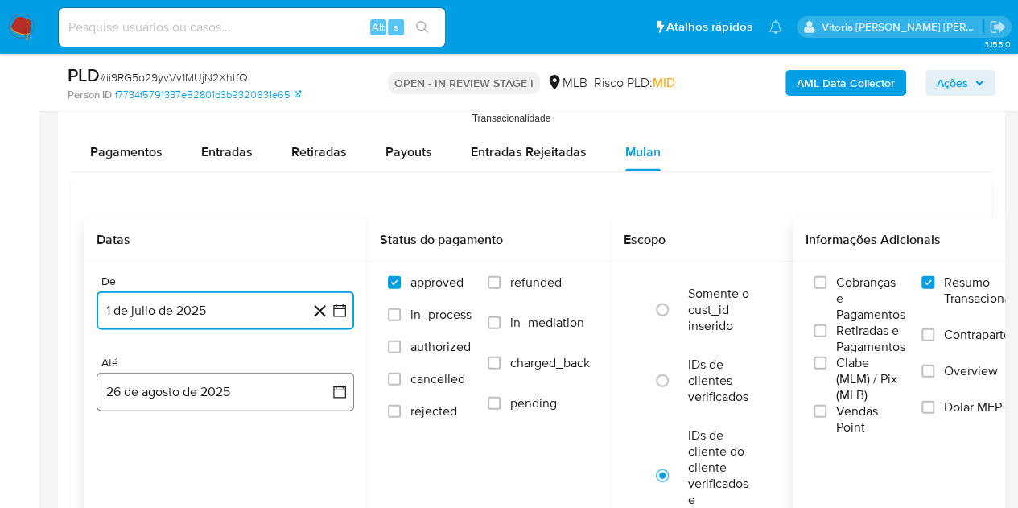
click at [184, 399] on button "26 de agosto de 2025" at bounding box center [226, 392] width 258 height 39
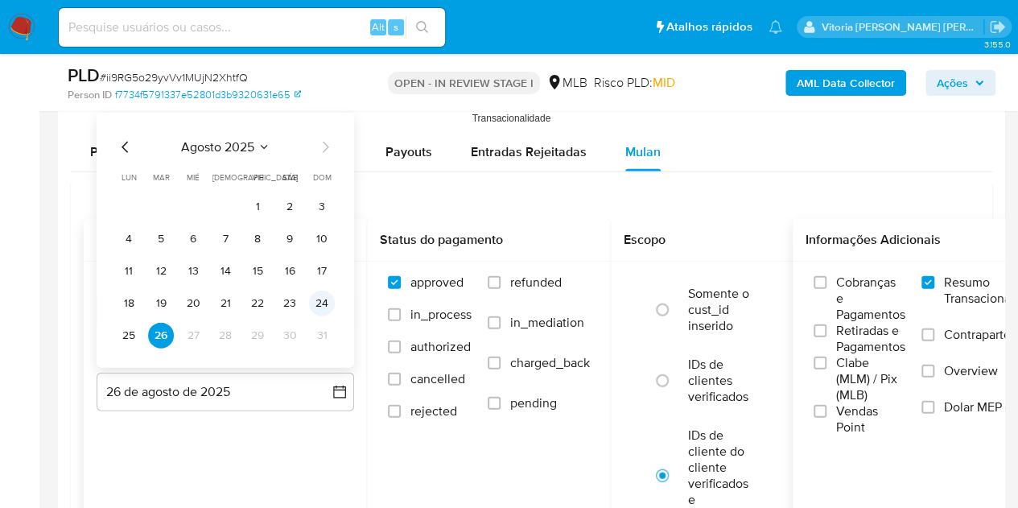
click at [316, 300] on button "24" at bounding box center [322, 304] width 26 height 26
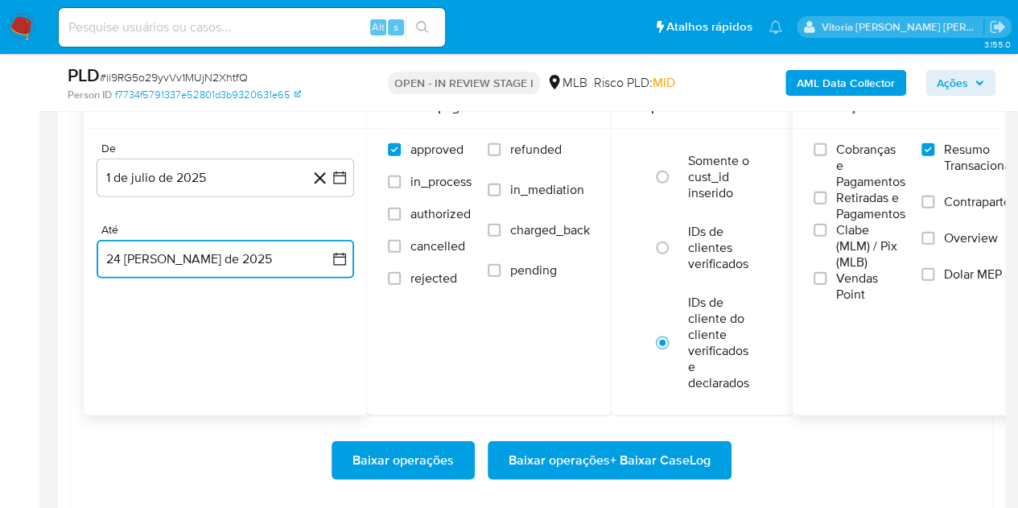
scroll to position [2013, 0]
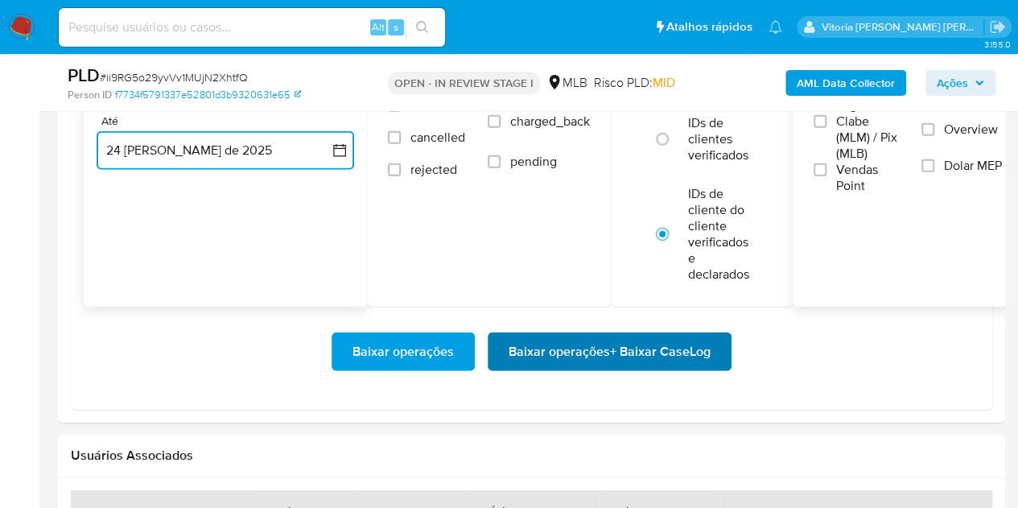
click at [628, 356] on span "Baixar operações + Baixar CaseLog" at bounding box center [610, 351] width 202 height 35
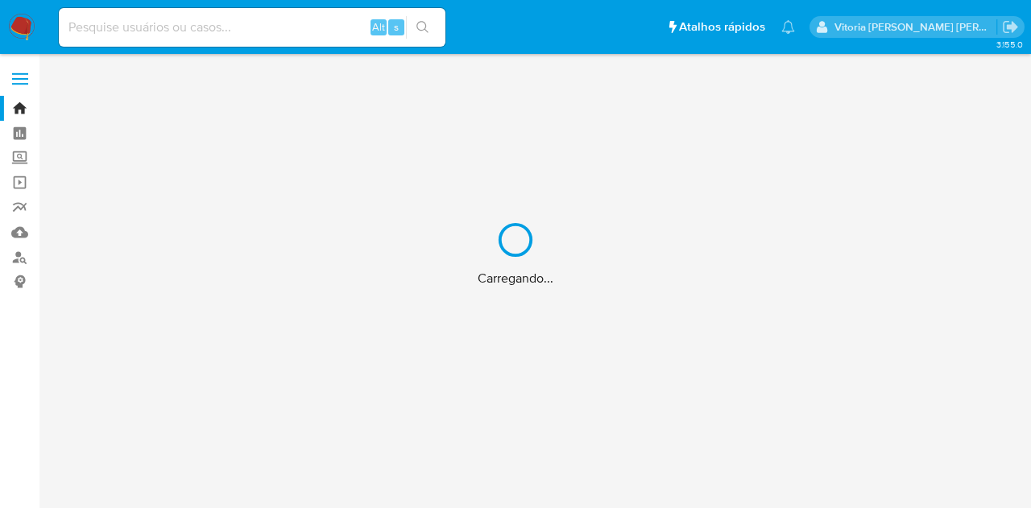
click at [195, 23] on div "Carregando..." at bounding box center [515, 254] width 1031 height 508
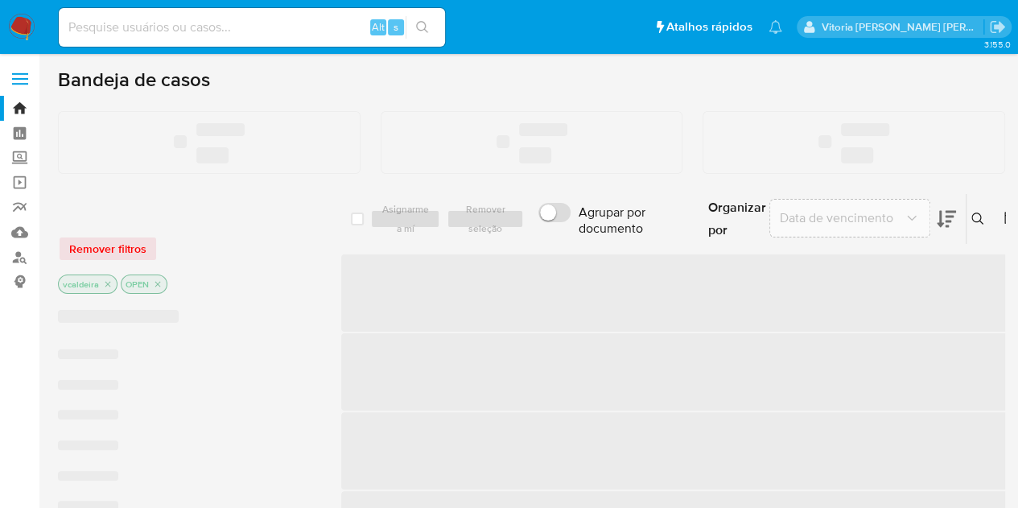
click at [196, 26] on input at bounding box center [252, 27] width 386 height 21
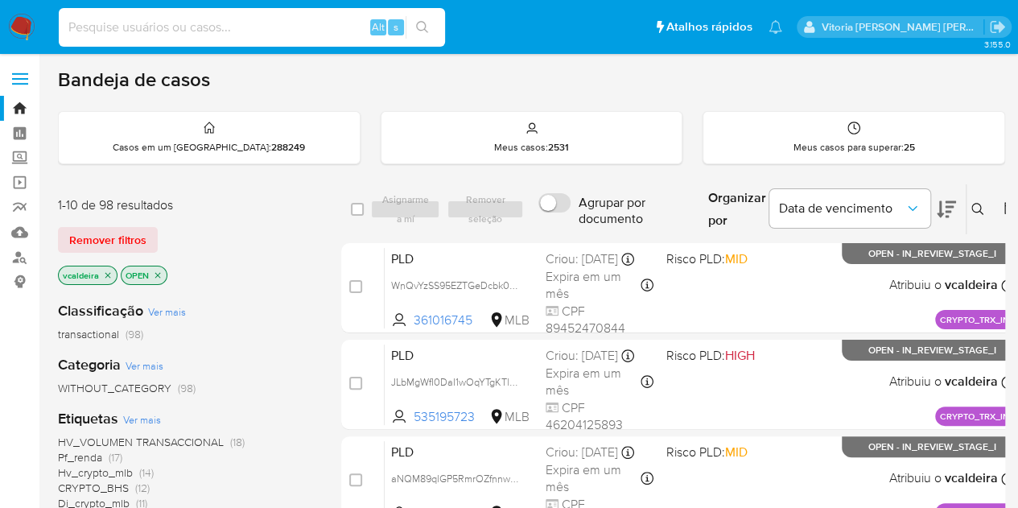
paste input "VxKM1kZ3gBfWwt6aQSp4FfiE"
type input "VxKM1kZ3gBfWwt6aQSp4FfiE"
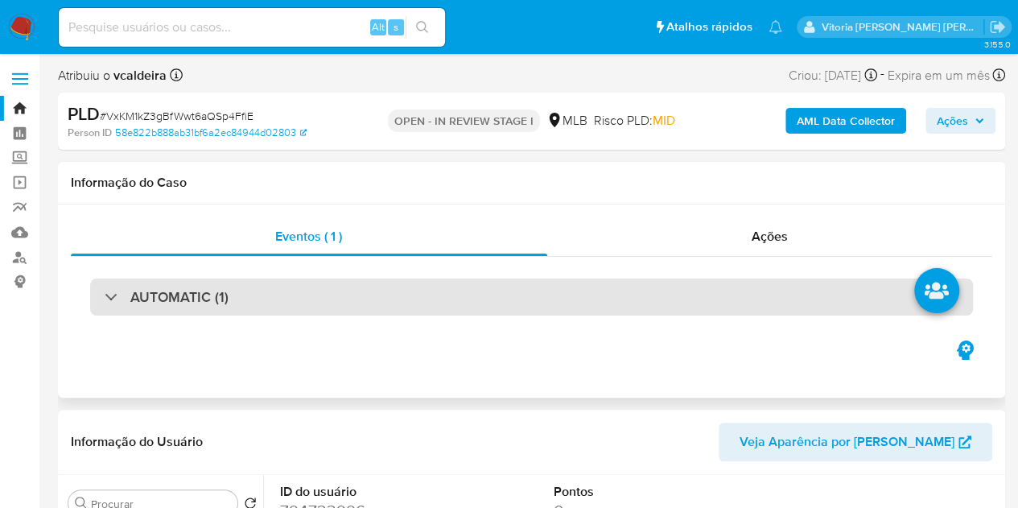
select select "10"
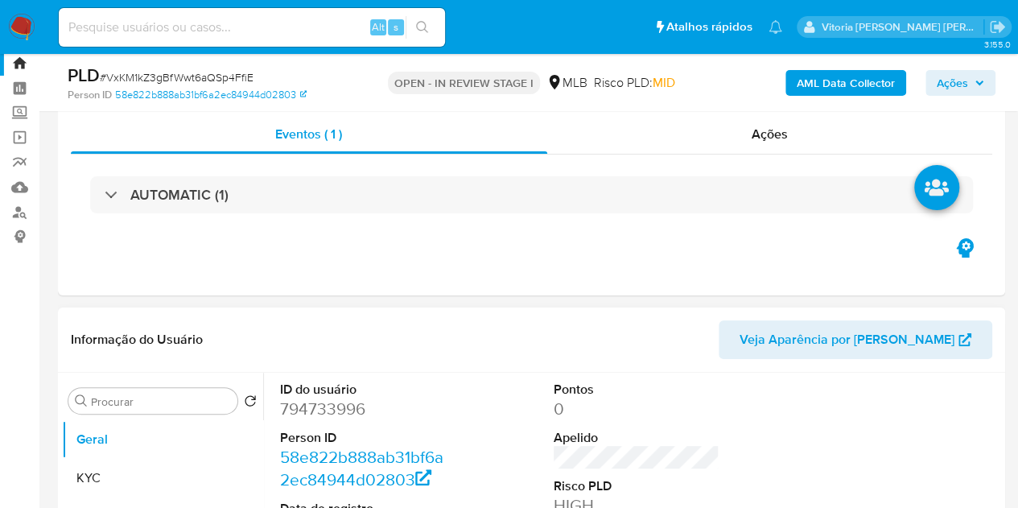
scroll to position [81, 0]
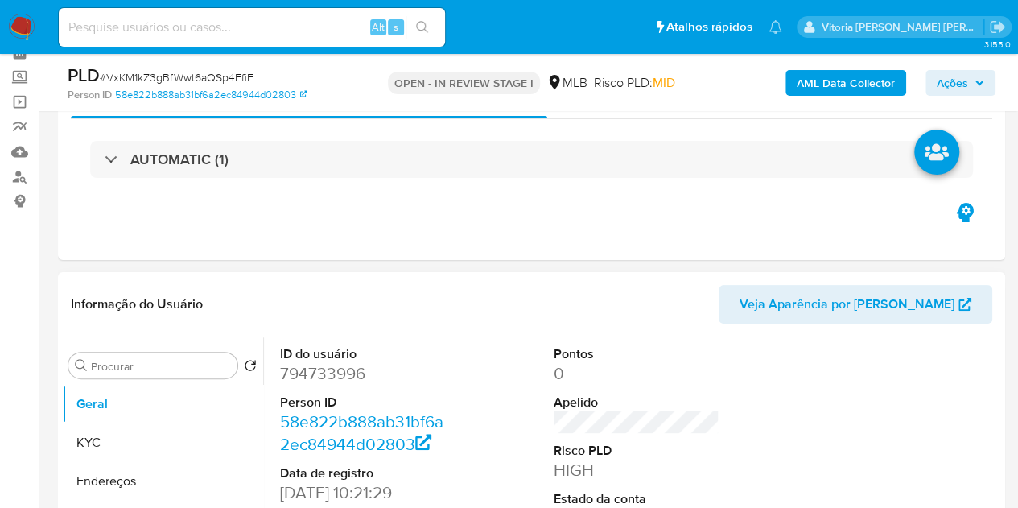
click at [320, 374] on dd "794733996" at bounding box center [363, 373] width 167 height 23
copy dd "794733996"
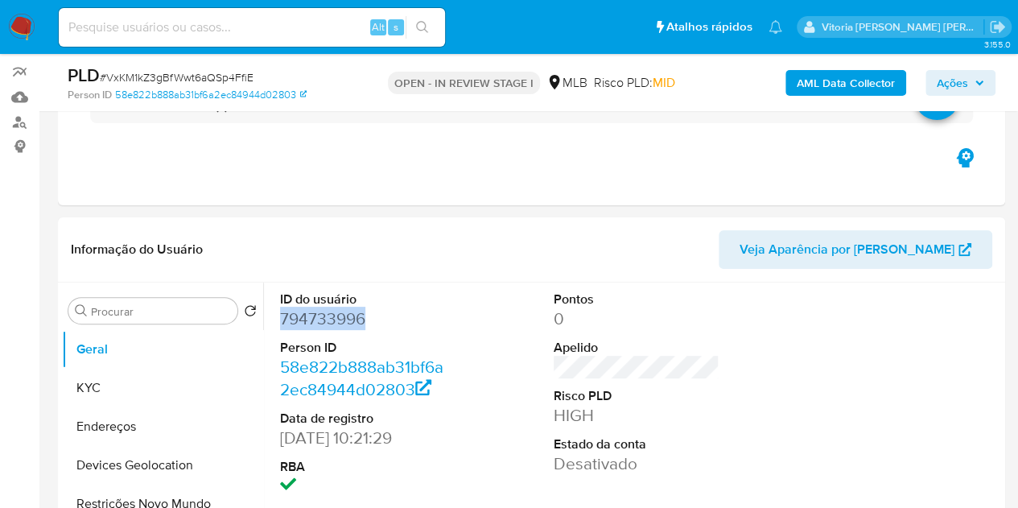
scroll to position [161, 0]
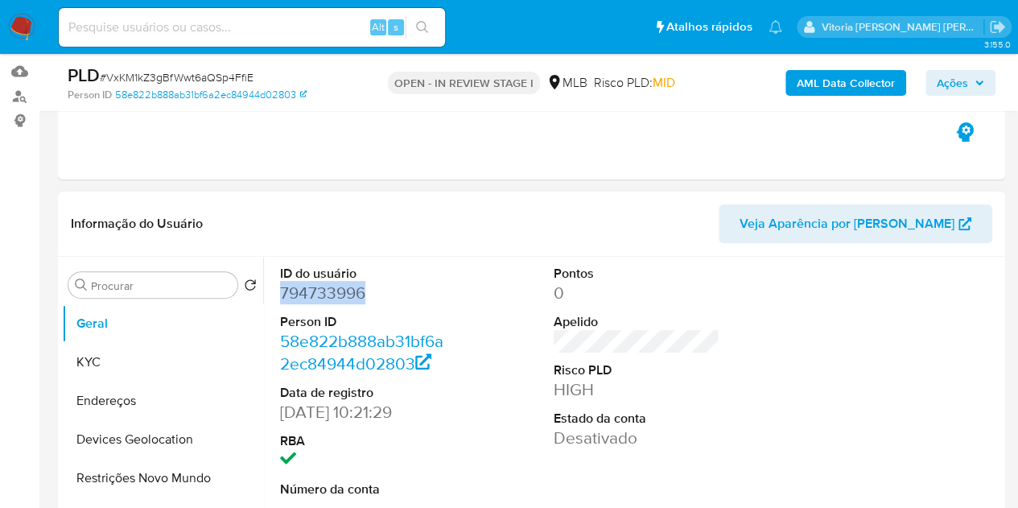
click at [307, 299] on dd "794733996" at bounding box center [363, 293] width 167 height 23
click at [305, 300] on dd "794733996" at bounding box center [363, 293] width 167 height 23
copy dd "794733996"
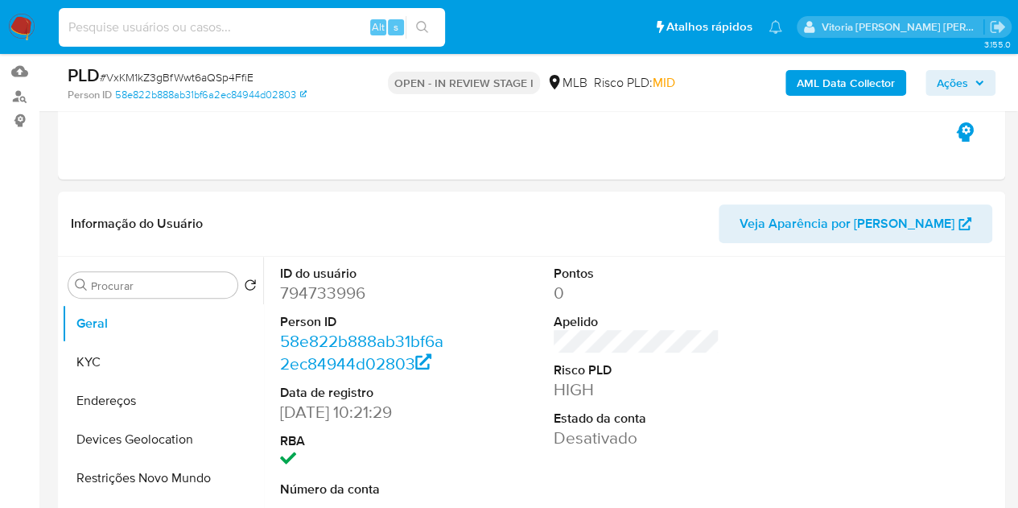
click at [225, 30] on input at bounding box center [252, 27] width 386 height 21
paste input "DLguwdC9pvw75y808VCnHXpq"
type input "DLguwdC9pvw75y808VCnHXpq"
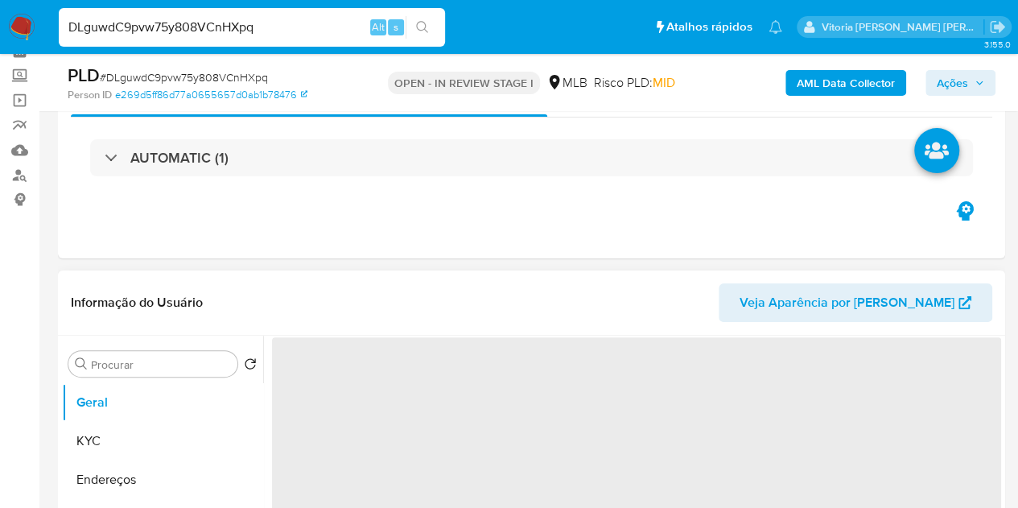
scroll to position [161, 0]
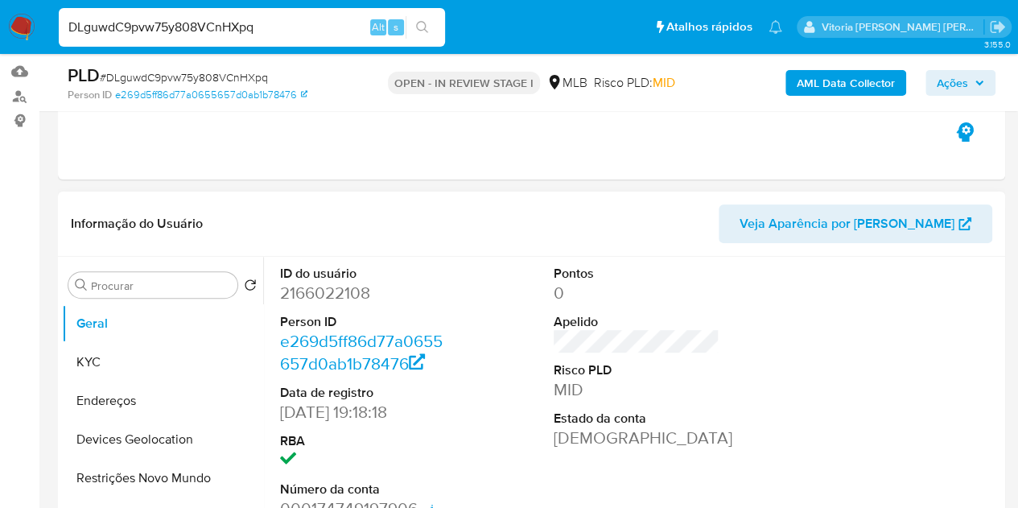
select select "10"
click at [335, 285] on dd "2166022108" at bounding box center [363, 293] width 167 height 23
click at [335, 284] on dd "2166022108" at bounding box center [363, 293] width 167 height 23
copy dd "2166022108"
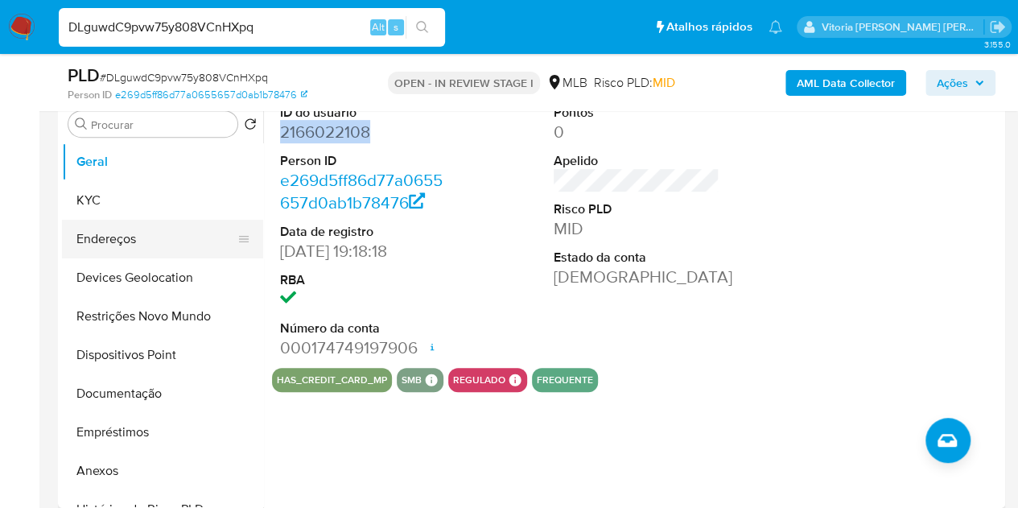
scroll to position [0, 0]
click at [101, 204] on button "KYC" at bounding box center [156, 201] width 188 height 39
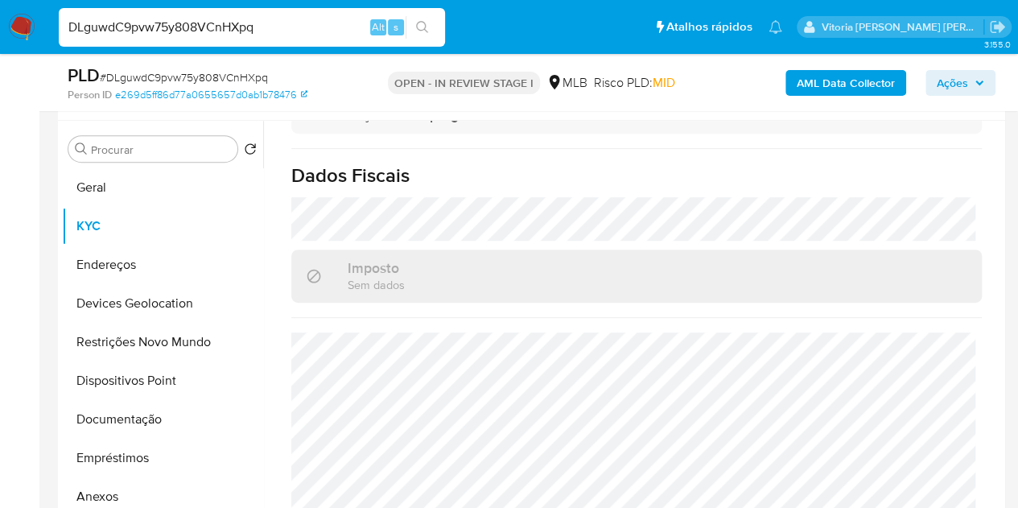
scroll to position [322, 0]
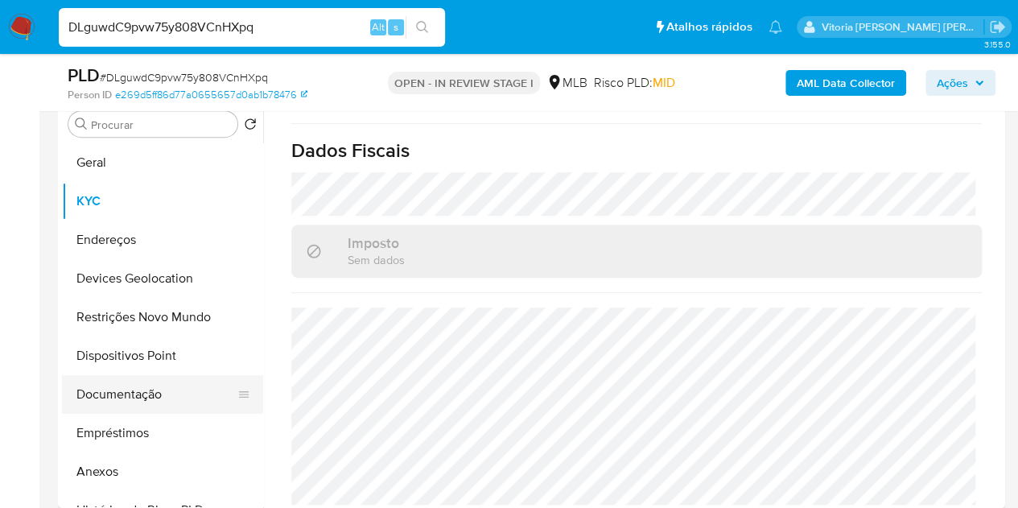
click at [144, 375] on button "Documentação" at bounding box center [156, 394] width 188 height 39
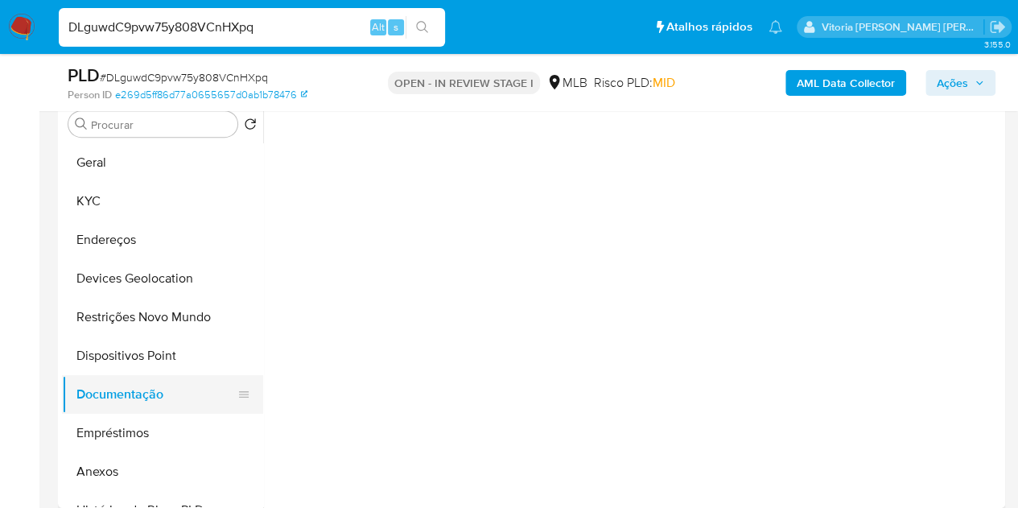
scroll to position [0, 0]
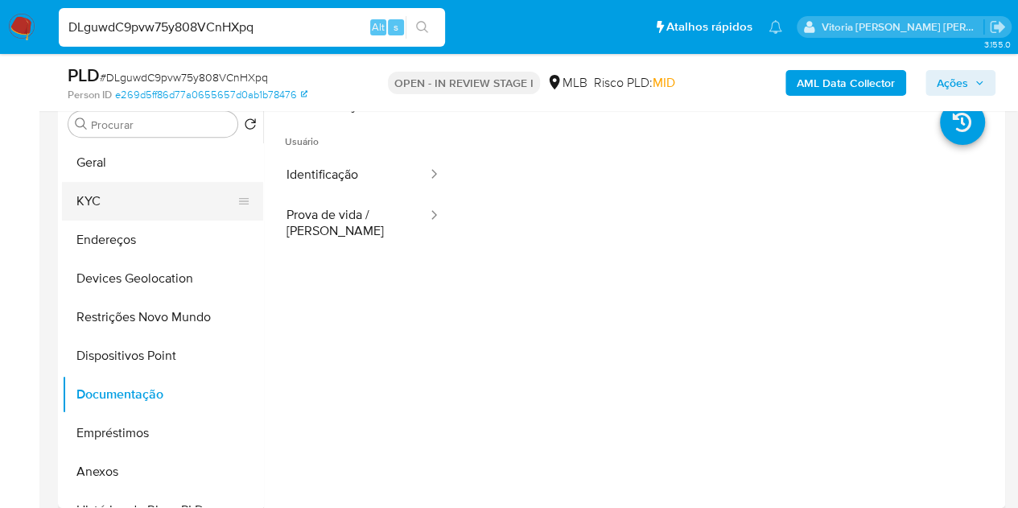
click at [99, 190] on button "KYC" at bounding box center [156, 201] width 188 height 39
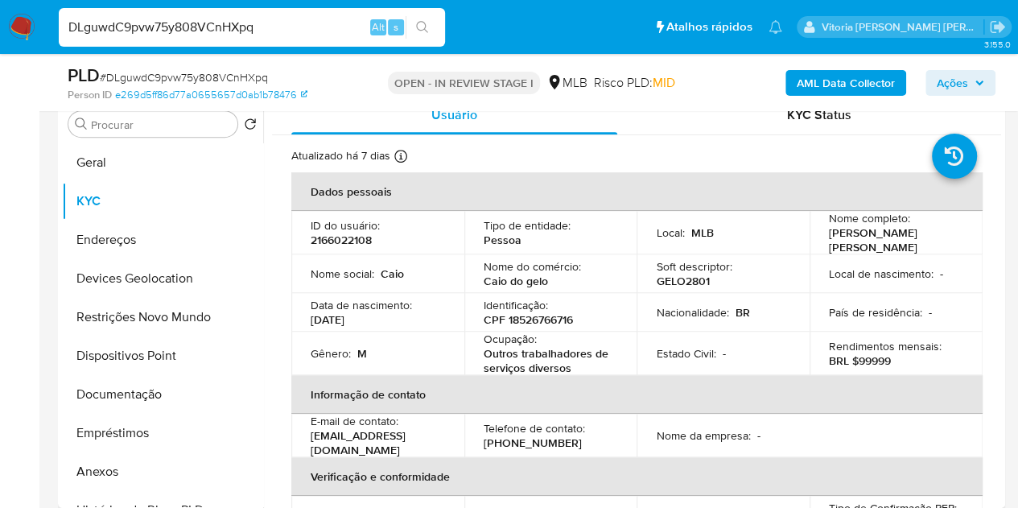
click at [541, 316] on p "CPF 18526766716" at bounding box center [528, 319] width 89 height 14
copy p "18526766716"
drag, startPoint x: 570, startPoint y: 365, endPoint x: 476, endPoint y: 349, distance: 95.6
click at [476, 349] on td "Ocupação : Outros trabalhadores de serviços diversos" at bounding box center [551, 353] width 173 height 43
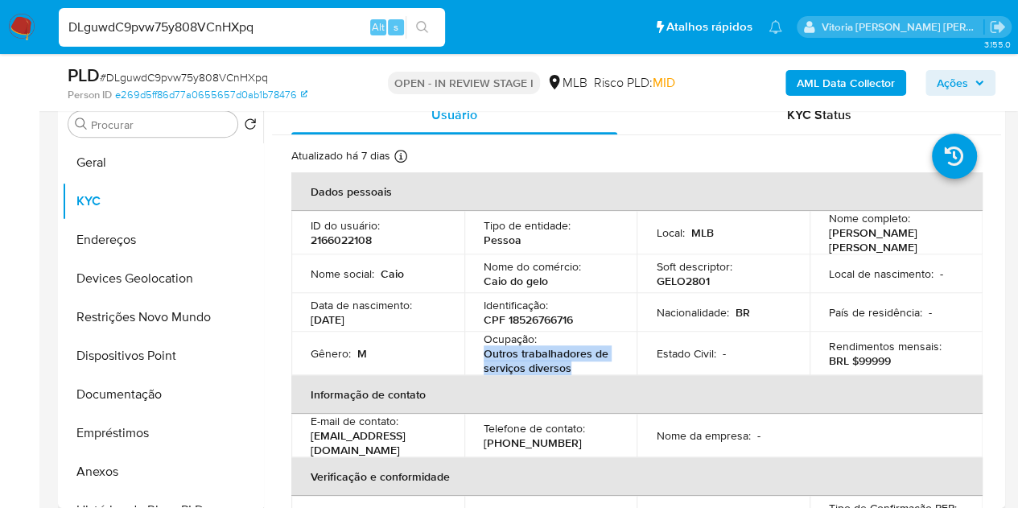
copy p "Outros trabalhadores de serviços diversos"
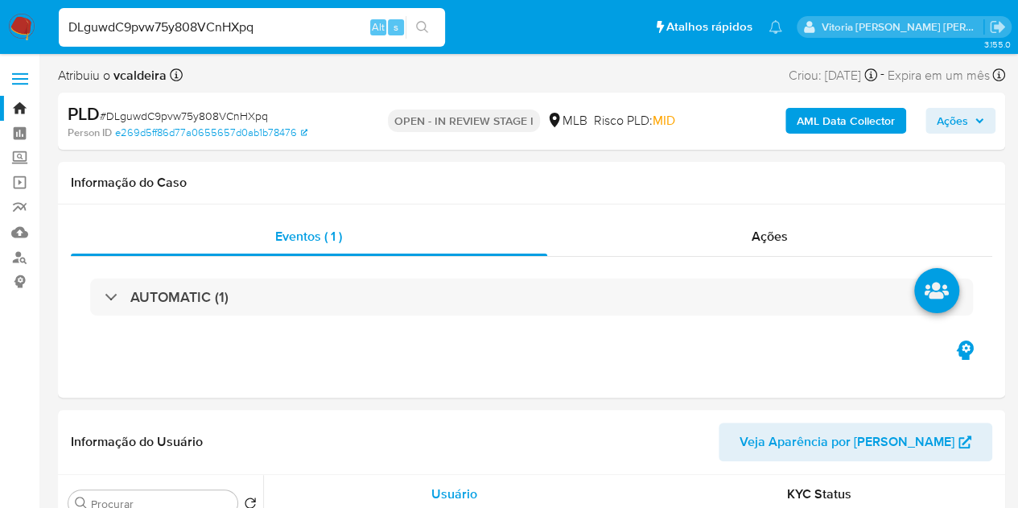
click at [850, 117] on b "AML Data Collector" at bounding box center [846, 121] width 98 height 26
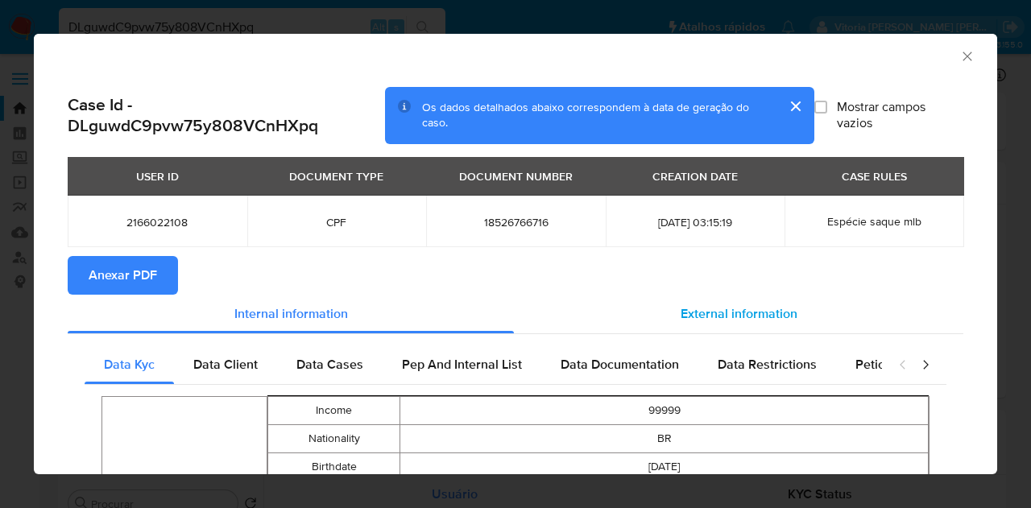
click at [688, 315] on span "External information" at bounding box center [738, 313] width 117 height 19
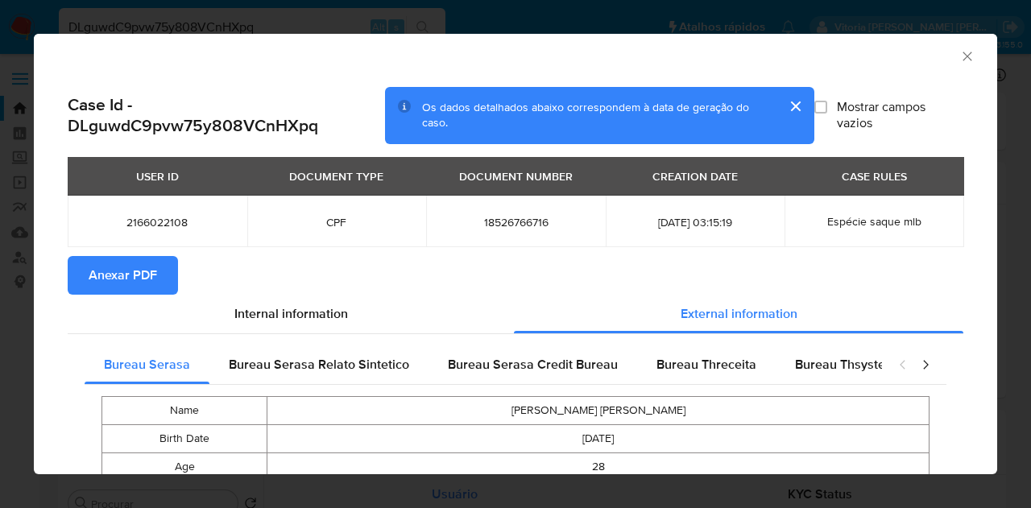
drag, startPoint x: 126, startPoint y: 279, endPoint x: 139, endPoint y: 277, distance: 13.9
click at [127, 278] on span "Anexar PDF" at bounding box center [123, 275] width 68 height 35
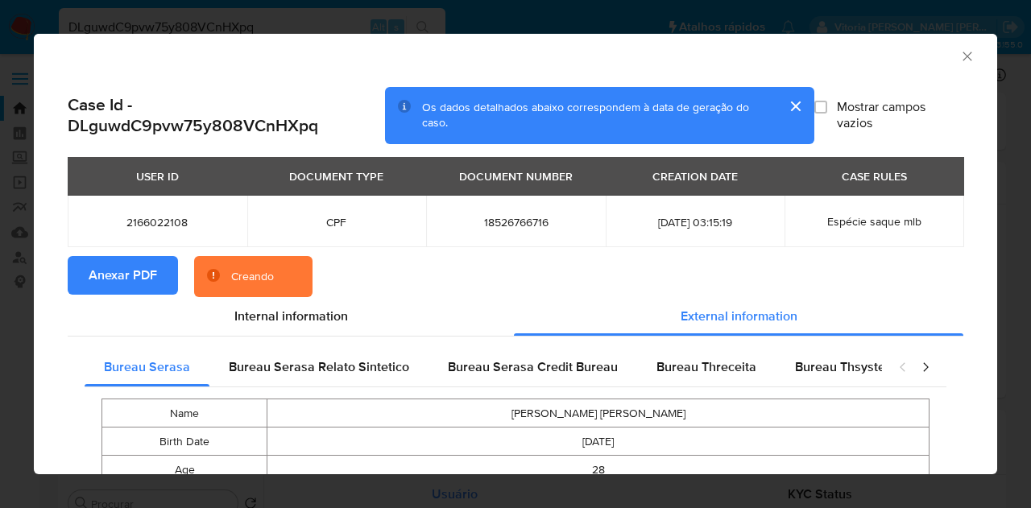
click at [959, 56] on icon "Fechar a janela" at bounding box center [967, 56] width 16 height 16
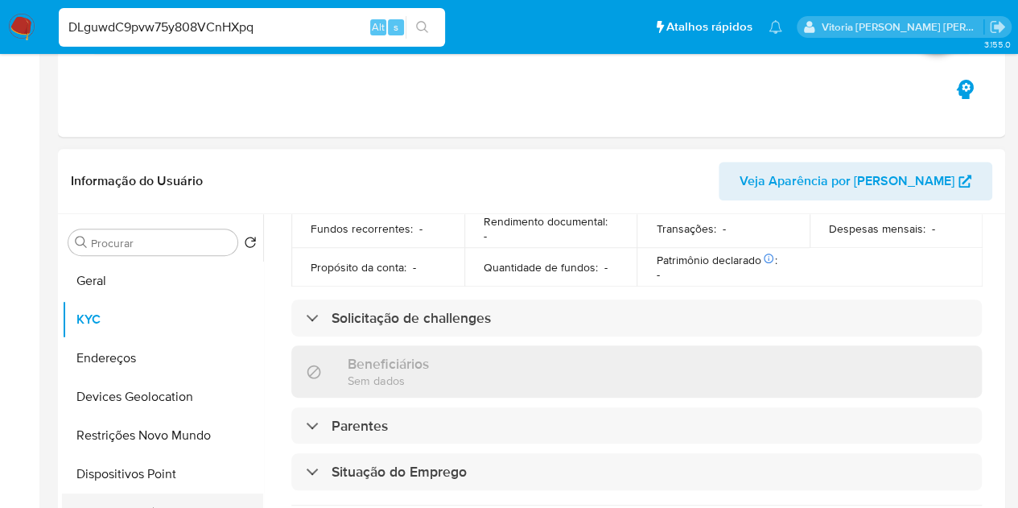
scroll to position [322, 0]
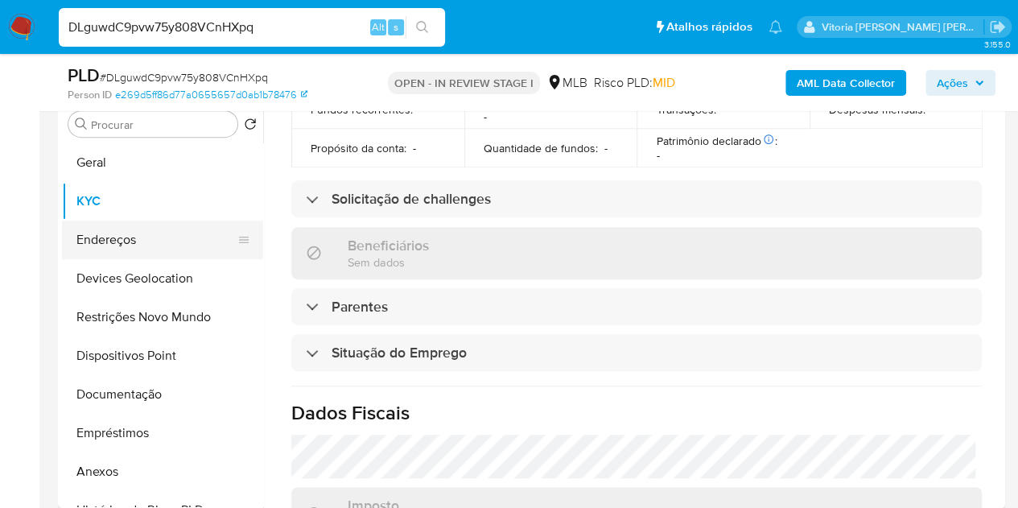
click at [92, 244] on button "Endereços" at bounding box center [156, 240] width 188 height 39
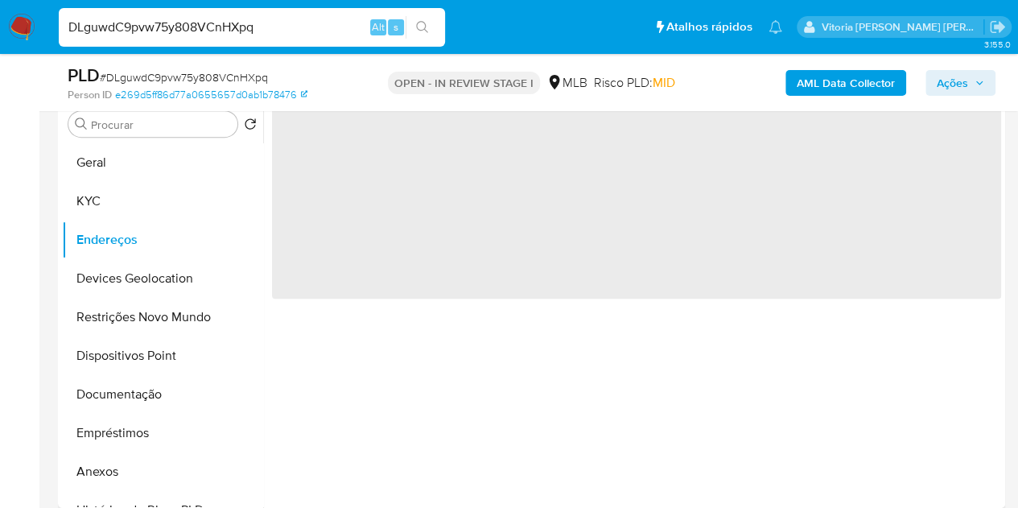
scroll to position [242, 0]
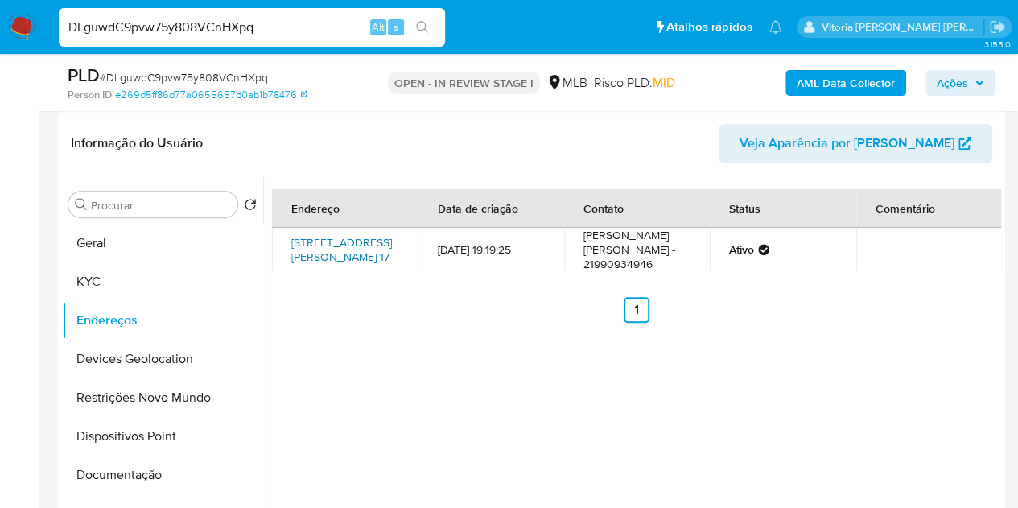
click at [312, 262] on link "Rua Nelson Mandela 17, Rio De Janeiro, Rio De Janeiro, 22713588, Brasil 17" at bounding box center [341, 249] width 101 height 31
drag, startPoint x: 152, startPoint y: 46, endPoint x: 145, endPoint y: 41, distance: 8.7
click at [152, 46] on div "DLguwdC9pvw75y808VCnHXpq Alt s" at bounding box center [252, 27] width 386 height 39
click at [140, 27] on input "DLguwdC9pvw75y808VCnHXpq" at bounding box center [252, 27] width 386 height 21
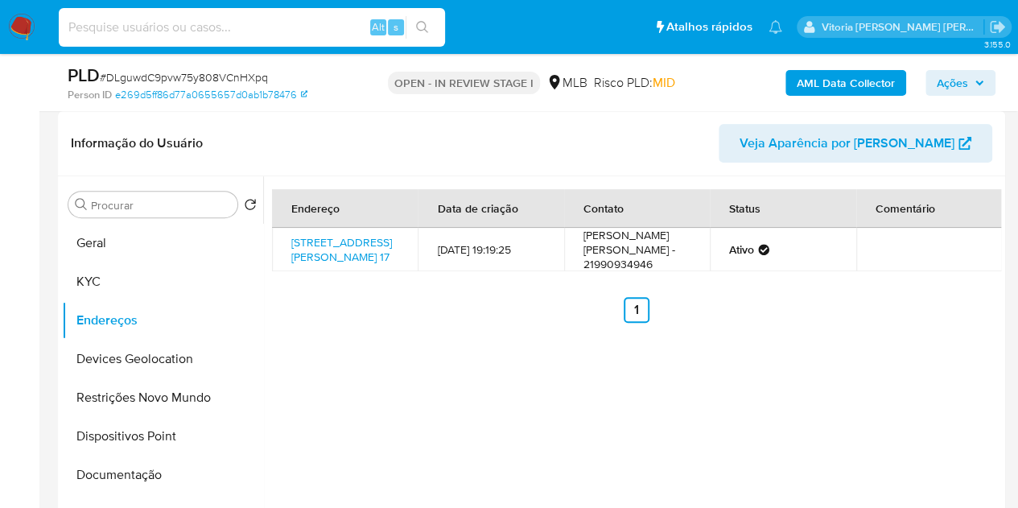
click at [169, 23] on input at bounding box center [252, 27] width 386 height 21
paste input "2236938184"
type input "2236938184"
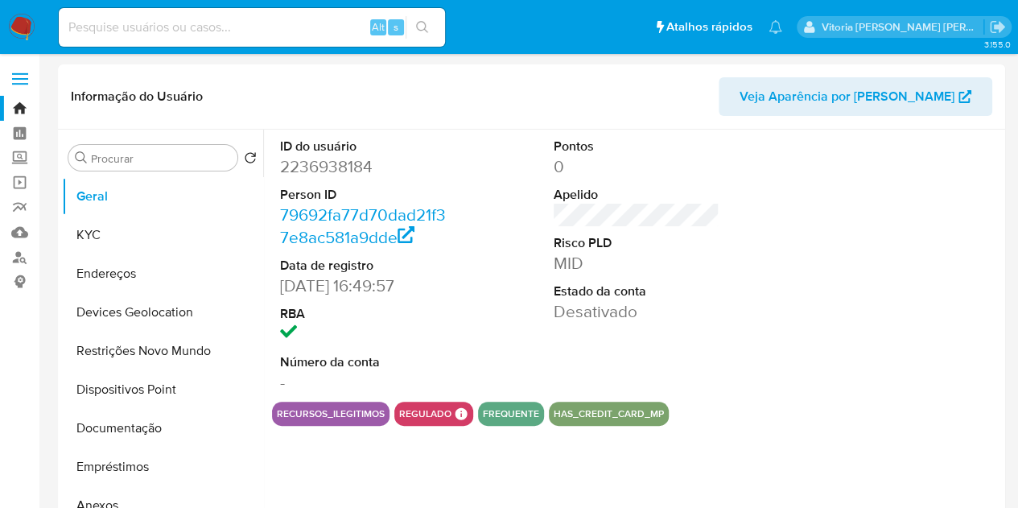
select select "10"
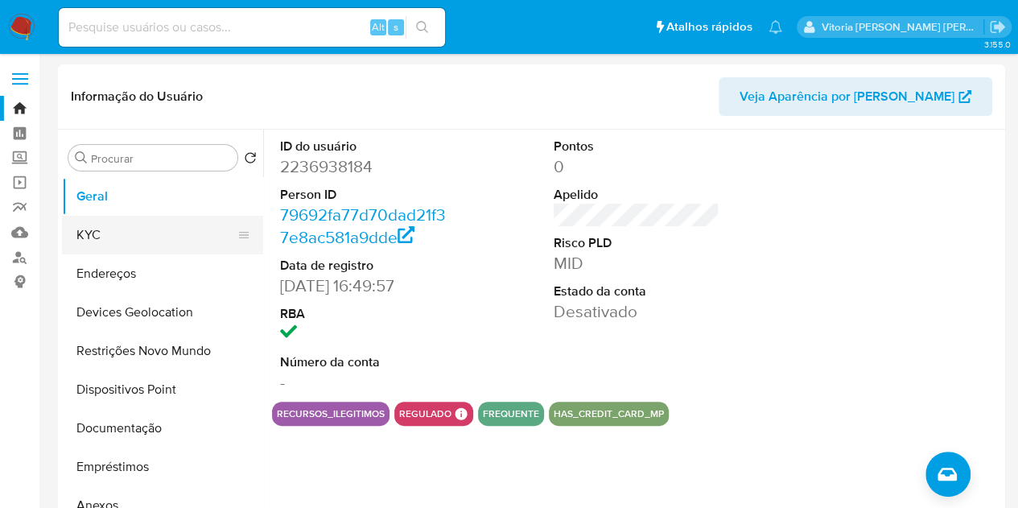
click at [108, 225] on button "KYC" at bounding box center [156, 235] width 188 height 39
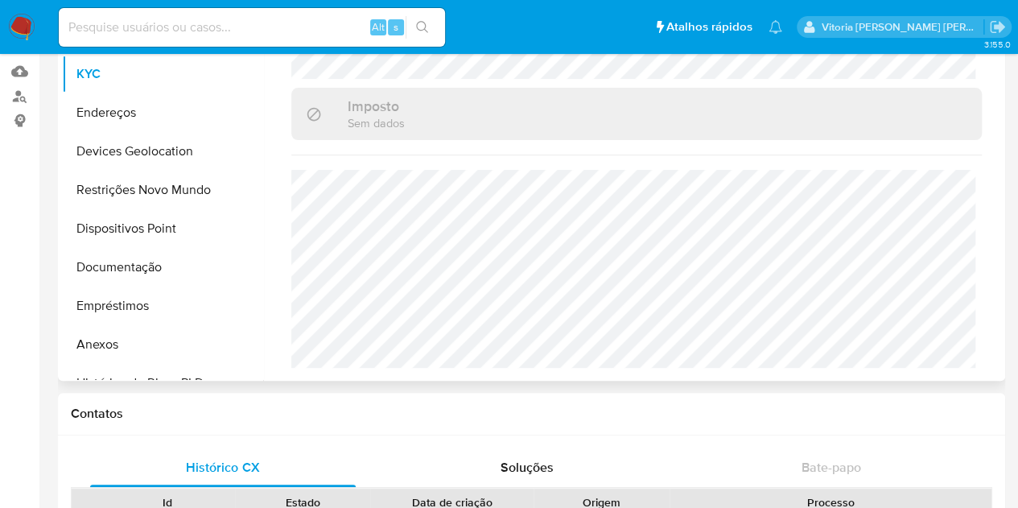
scroll to position [746, 0]
click at [156, 27] on input at bounding box center [252, 27] width 386 height 21
paste input "2518653451"
type input "2518653451"
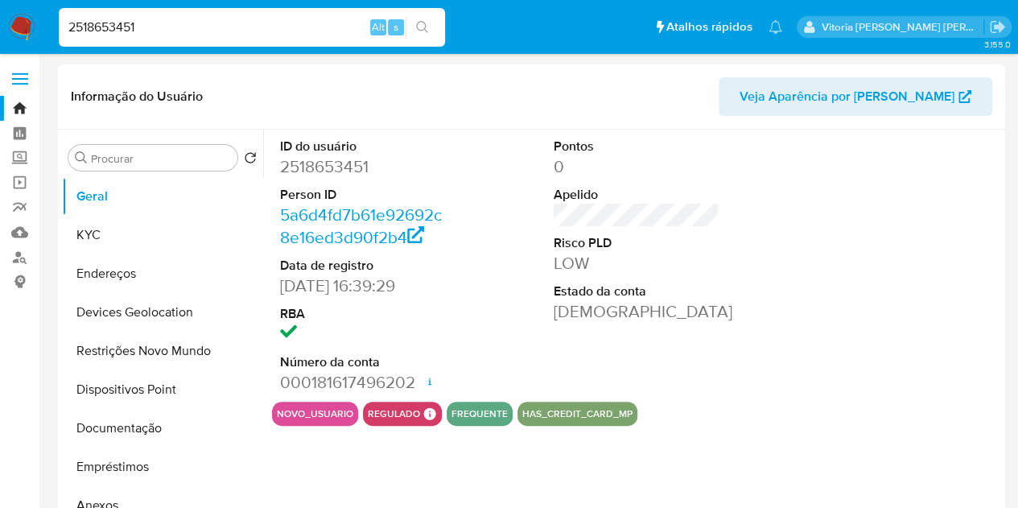
select select "10"
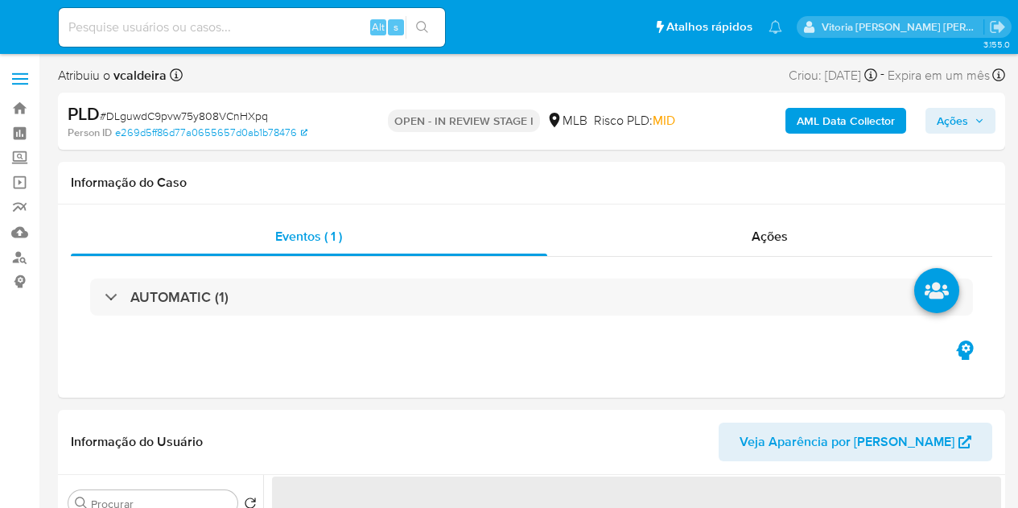
select select "10"
